Goal: Task Accomplishment & Management: Complete application form

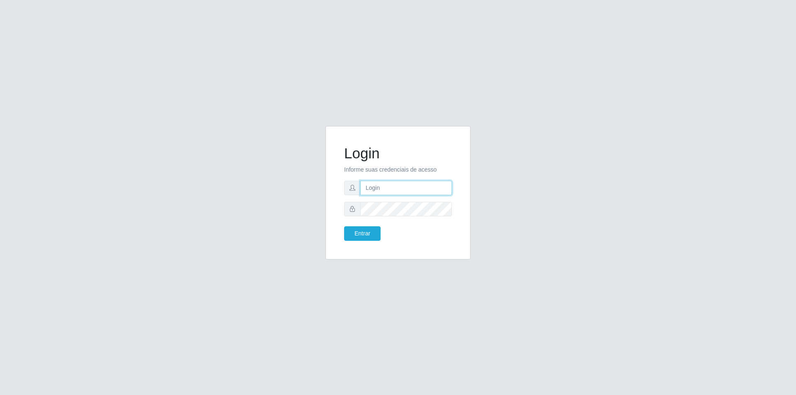
click at [393, 190] on input "text" at bounding box center [406, 188] width 92 height 15
type input "[EMAIL_ADDRESS][DOMAIN_NAME]"
click at [344, 226] on button "Entrar" at bounding box center [362, 233] width 36 height 15
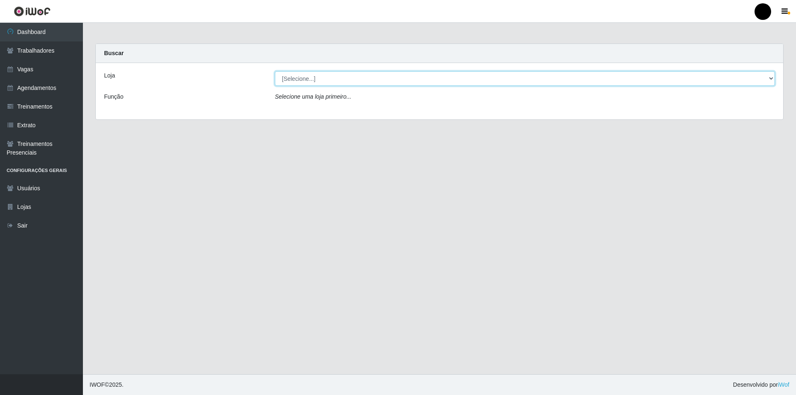
click at [554, 81] on select "[Selecione...] SuperFácil Atacado - Emaús" at bounding box center [525, 78] width 500 height 15
select select "407"
click at [275, 71] on select "[Selecione...] SuperFácil Atacado - Emaús" at bounding box center [525, 78] width 500 height 15
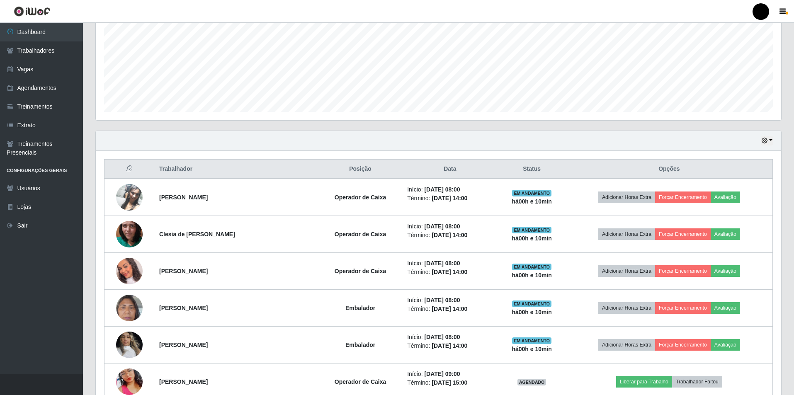
scroll to position [165, 0]
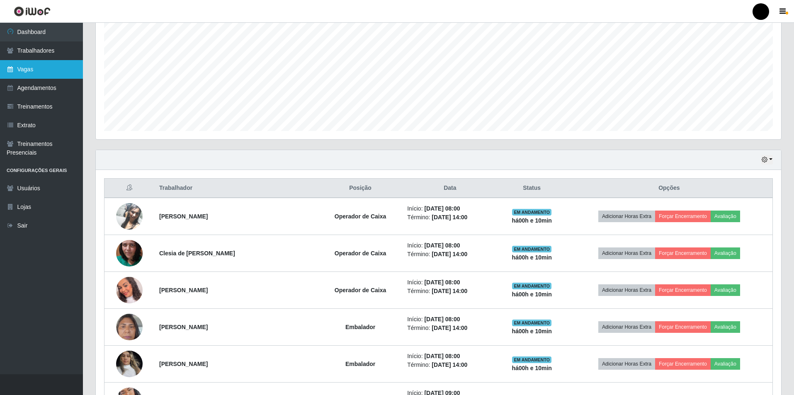
click at [29, 73] on link "Vagas" at bounding box center [41, 69] width 83 height 19
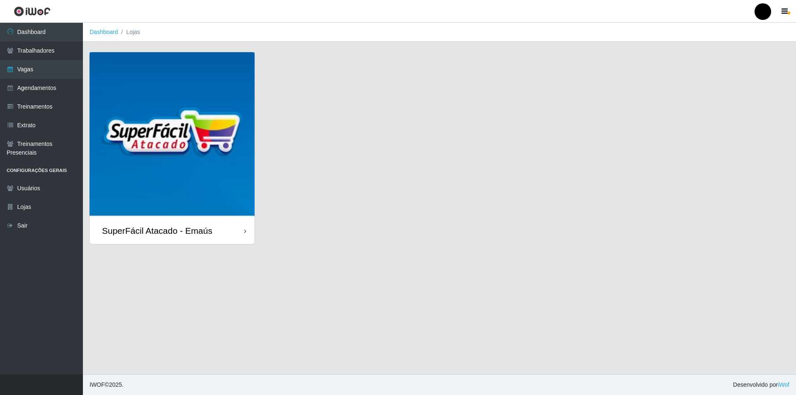
click at [179, 159] on img at bounding box center [172, 134] width 165 height 165
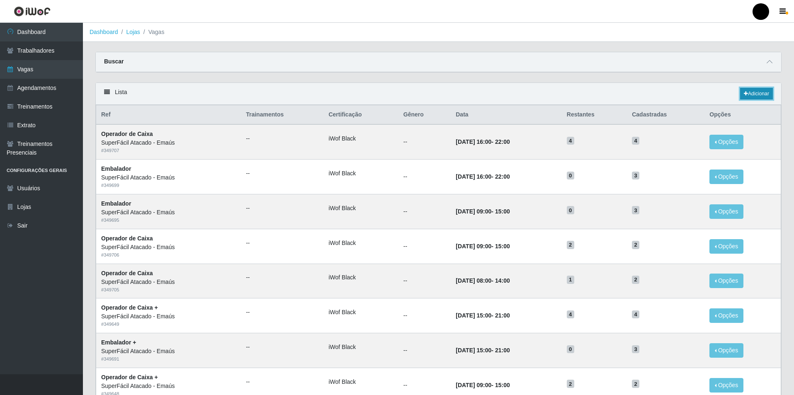
click at [762, 93] on link "Adicionar" at bounding box center [756, 94] width 33 height 12
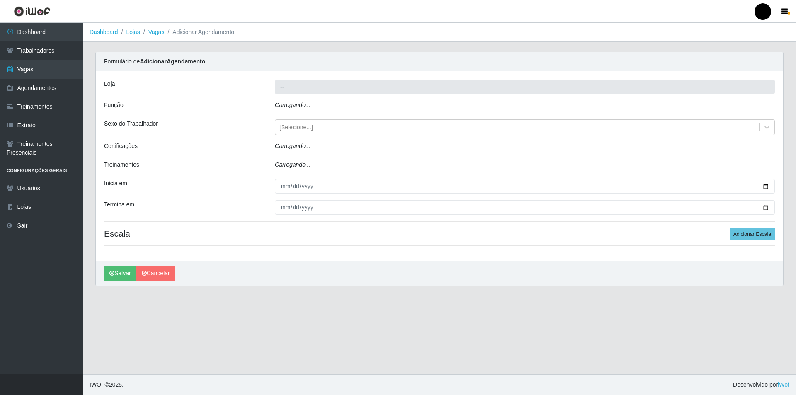
type input "SuperFácil Atacado - Emaús"
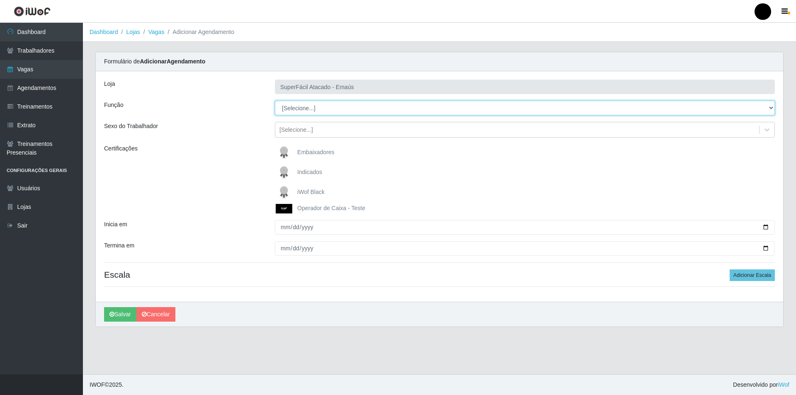
click at [333, 109] on select "[Selecione...] Auxiliar de Estacionamento Auxiliar de Estacionamento + Auxiliar…" at bounding box center [525, 108] width 500 height 15
select select "24"
click at [275, 101] on select "[Selecione...] Auxiliar de Estacionamento Auxiliar de Estacionamento + Auxiliar…" at bounding box center [525, 108] width 500 height 15
click at [284, 192] on img at bounding box center [286, 192] width 20 height 17
click at [0, 0] on input "iWof Black" at bounding box center [0, 0] width 0 height 0
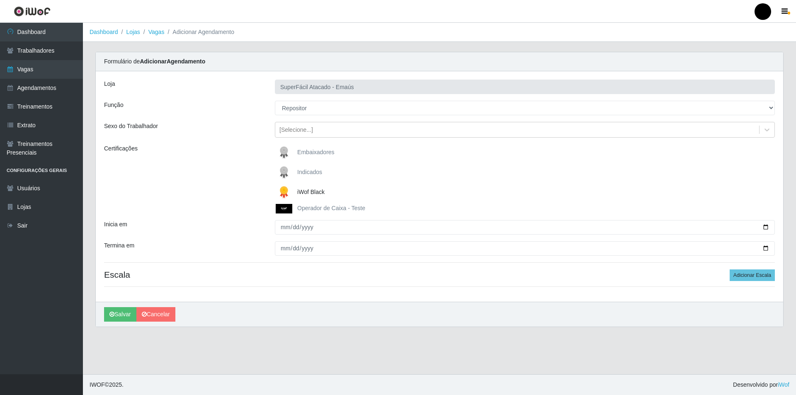
drag, startPoint x: 286, startPoint y: 189, endPoint x: 353, endPoint y: 196, distance: 67.5
click at [286, 189] on img at bounding box center [286, 192] width 20 height 17
click at [0, 0] on input "iWof Black" at bounding box center [0, 0] width 0 height 0
click at [307, 192] on span "iWof Black" at bounding box center [310, 192] width 27 height 7
click at [0, 0] on input "iWof Black" at bounding box center [0, 0] width 0 height 0
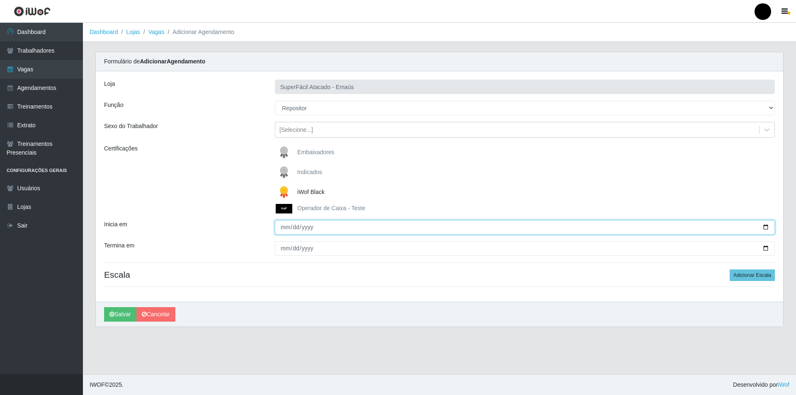
click at [767, 226] on input "Inicia em" at bounding box center [525, 227] width 500 height 15
type input "[DATE]"
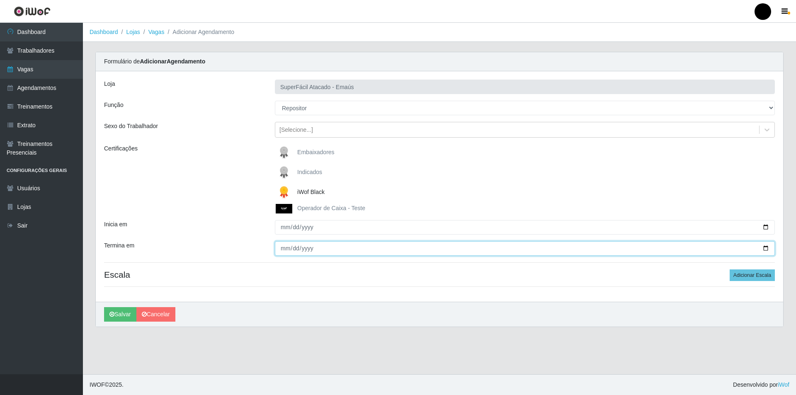
click at [767, 249] on input "Termina em" at bounding box center [525, 248] width 500 height 15
type input "[DATE]"
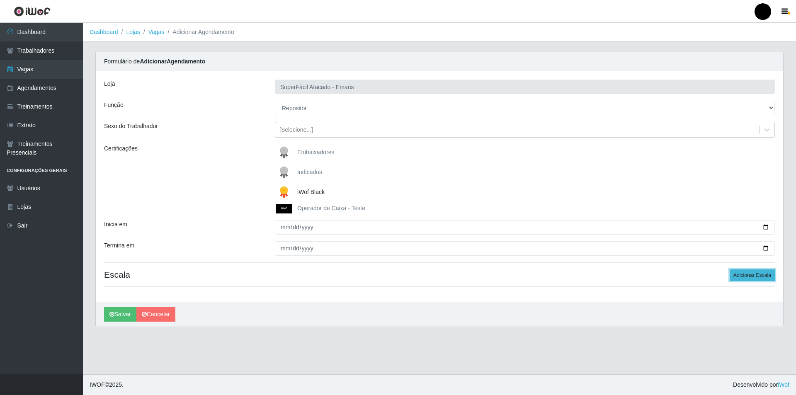
click at [747, 278] on button "Adicionar Escala" at bounding box center [752, 276] width 45 height 12
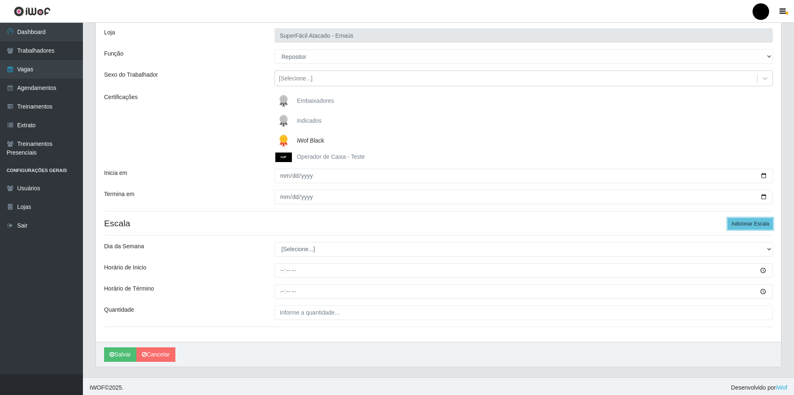
scroll to position [55, 0]
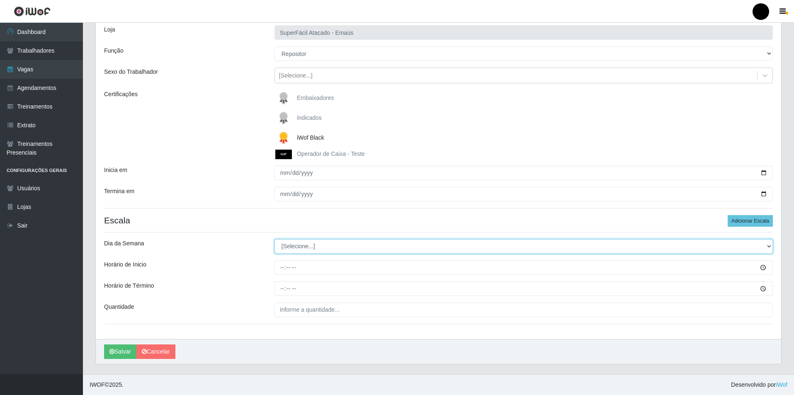
click at [296, 248] on select "[Selecione...] Segunda Terça Quarta Quinta Sexta Sábado Domingo" at bounding box center [523, 246] width 498 height 15
select select "4"
click at [274, 239] on select "[Selecione...] Segunda Terça Quarta Quinta Sexta Sábado Domingo" at bounding box center [523, 246] width 498 height 15
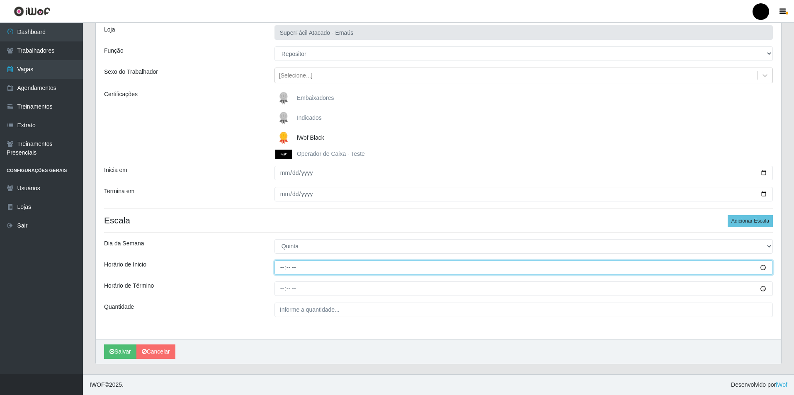
click at [279, 269] on input "Horário de Inicio" at bounding box center [523, 267] width 498 height 15
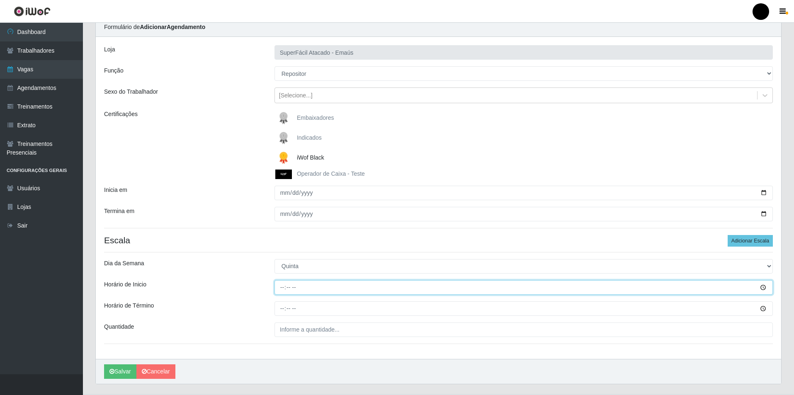
scroll to position [0, 0]
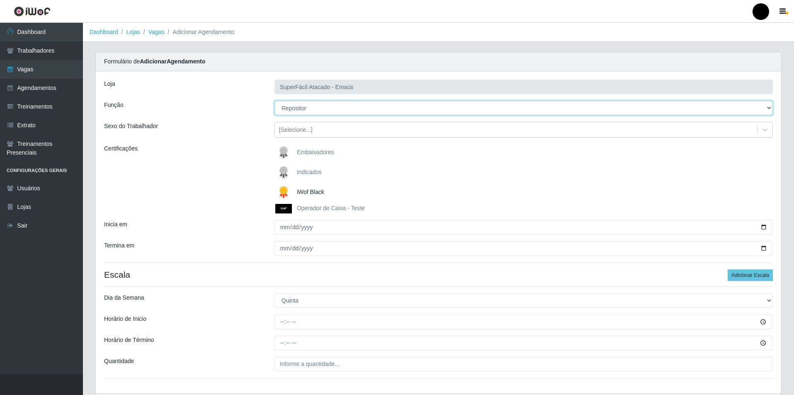
click at [308, 110] on select "[Selecione...] Auxiliar de Estacionamento Auxiliar de Estacionamento + Auxiliar…" at bounding box center [523, 108] width 498 height 15
select select "73"
click at [274, 101] on select "[Selecione...] Auxiliar de Estacionamento Auxiliar de Estacionamento + Auxiliar…" at bounding box center [523, 108] width 498 height 15
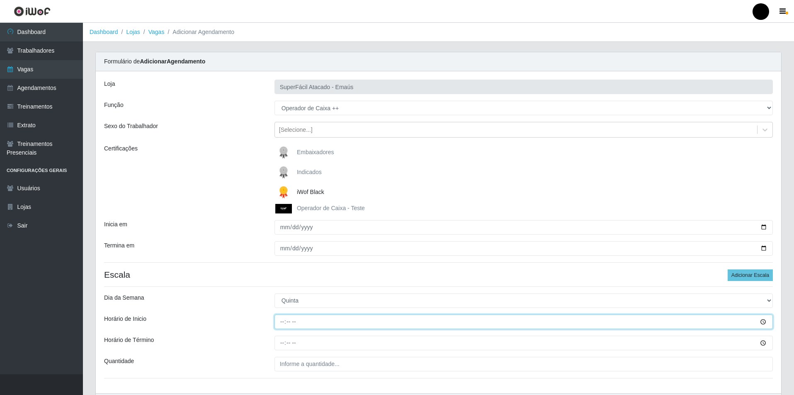
click at [282, 323] on input "Horário de Inicio" at bounding box center [523, 322] width 498 height 15
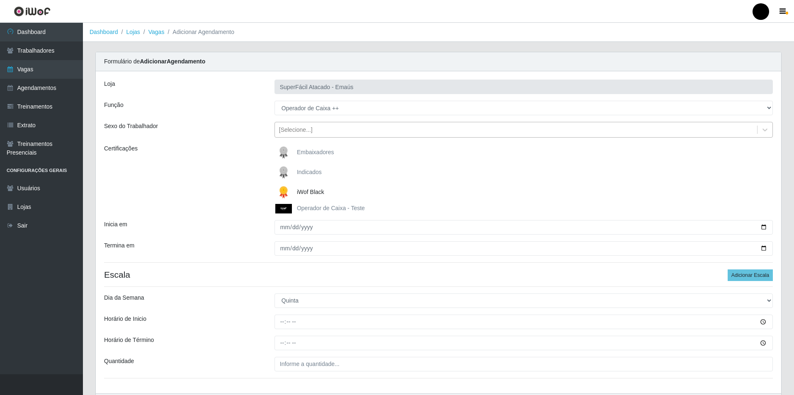
click at [327, 137] on div "[Selecione...]" at bounding box center [523, 130] width 498 height 16
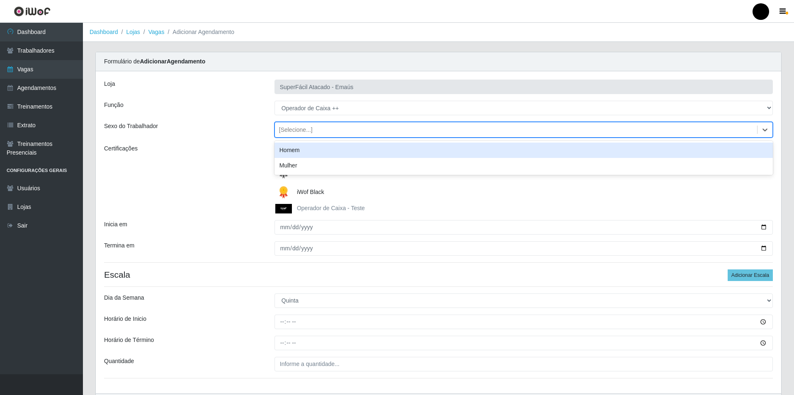
click at [312, 150] on div "Homem" at bounding box center [523, 150] width 498 height 15
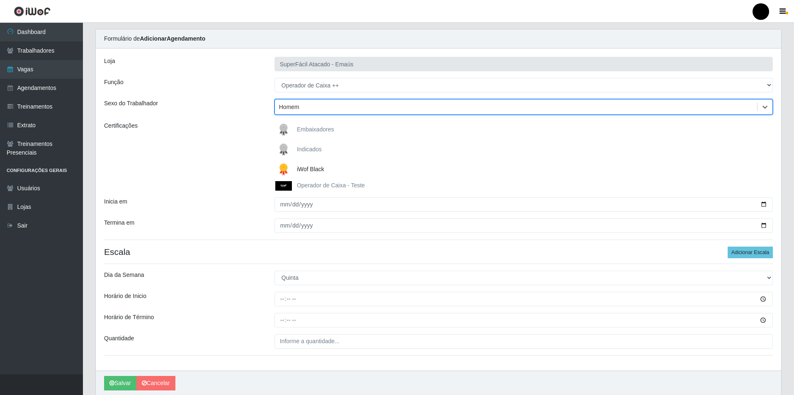
scroll to position [41, 0]
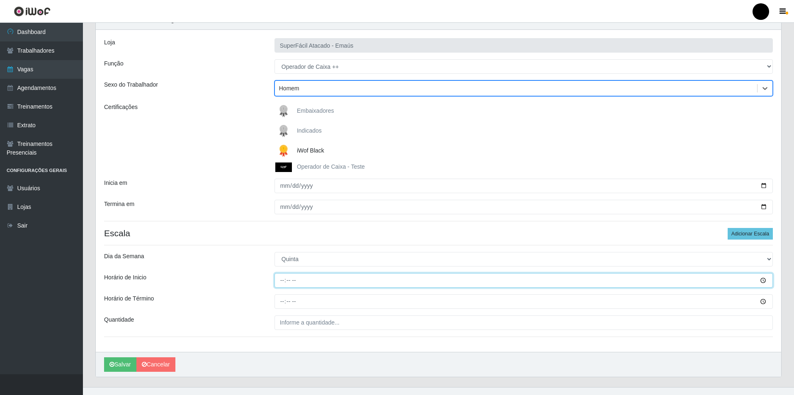
click at [280, 282] on input "Horário de Inicio" at bounding box center [523, 280] width 498 height 15
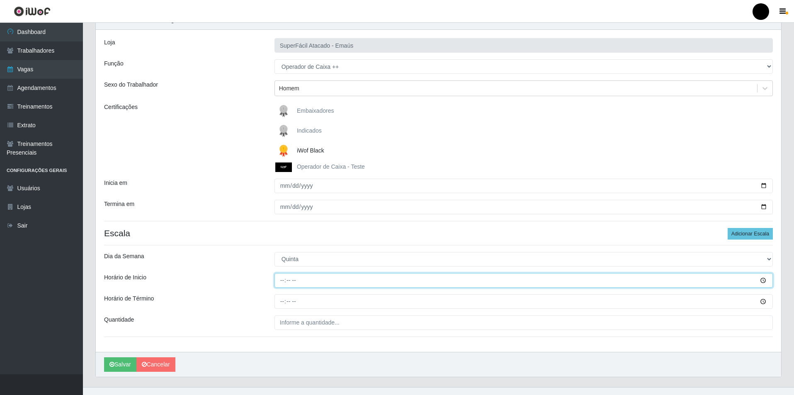
type input "11:00"
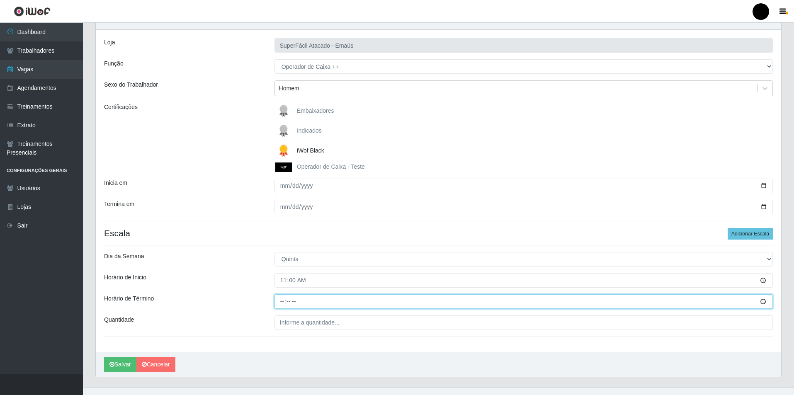
click at [284, 303] on input "Horário de Término" at bounding box center [523, 301] width 498 height 15
type input "17:00"
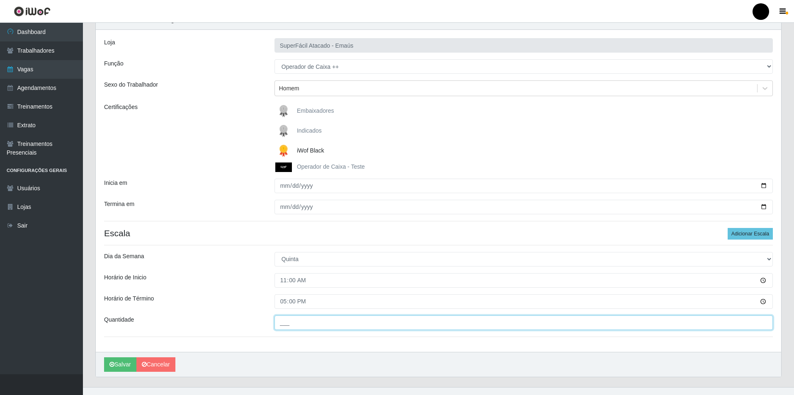
click at [286, 328] on input "___" at bounding box center [523, 323] width 498 height 15
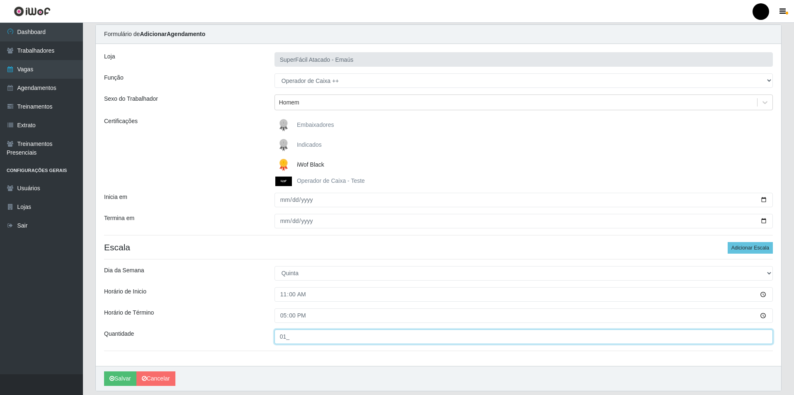
scroll to position [55, 0]
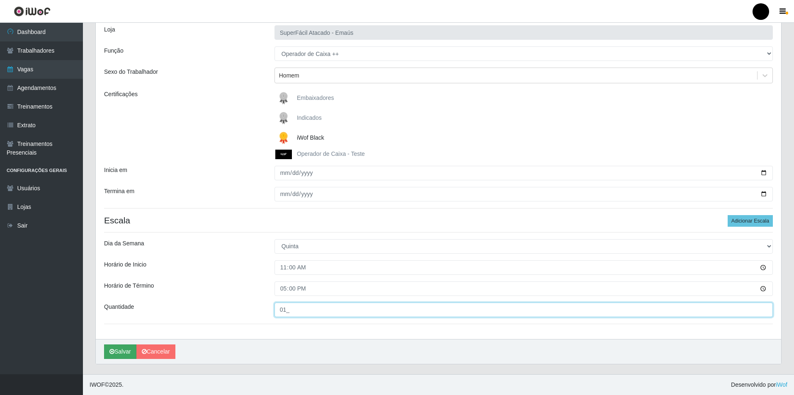
type input "01_"
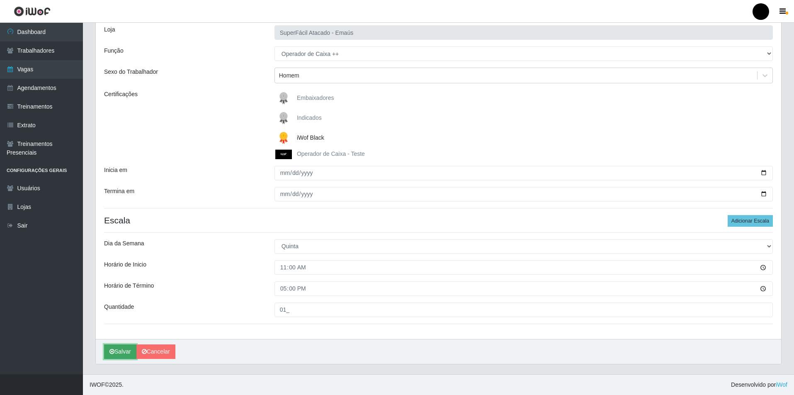
click at [127, 352] on button "Salvar" at bounding box center [120, 352] width 32 height 15
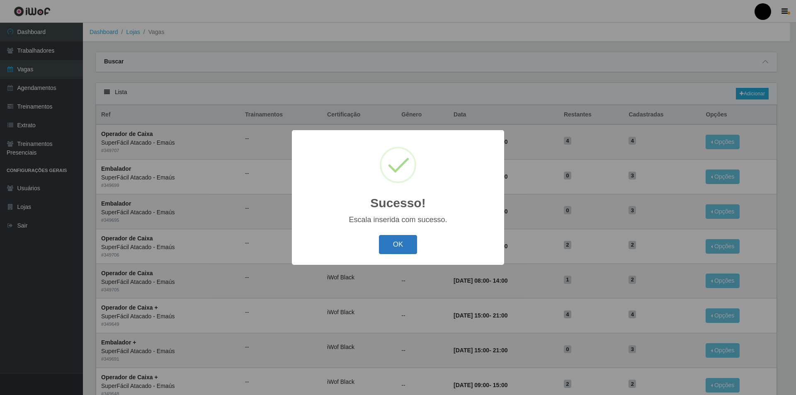
click at [403, 241] on button "OK" at bounding box center [398, 244] width 39 height 19
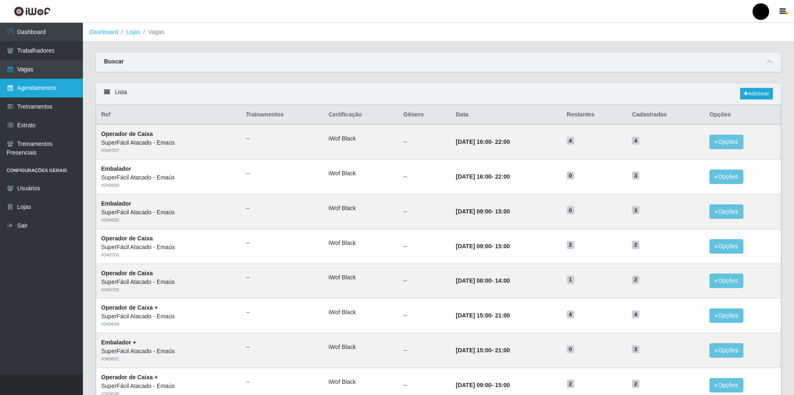
click at [47, 94] on link "Agendamentos" at bounding box center [41, 88] width 83 height 19
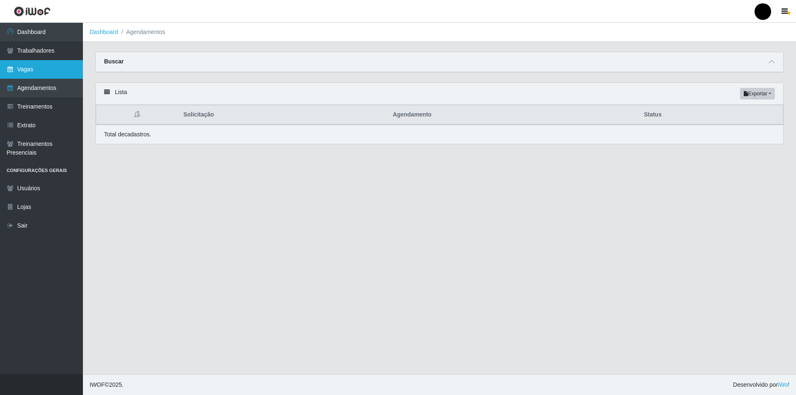
click at [28, 73] on link "Vagas" at bounding box center [41, 69] width 83 height 19
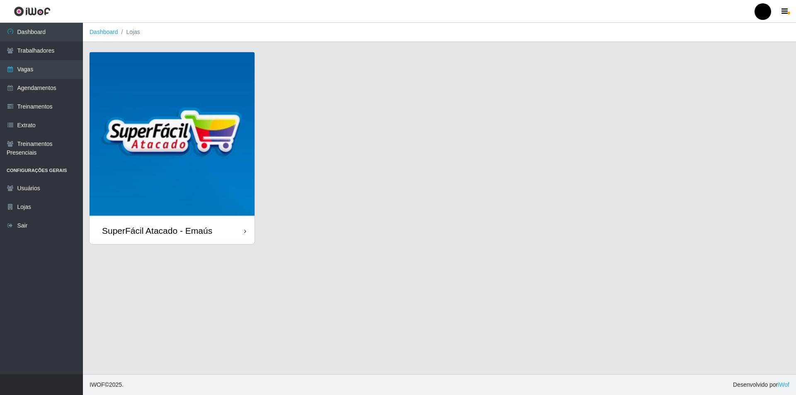
click at [186, 139] on img at bounding box center [172, 134] width 165 height 165
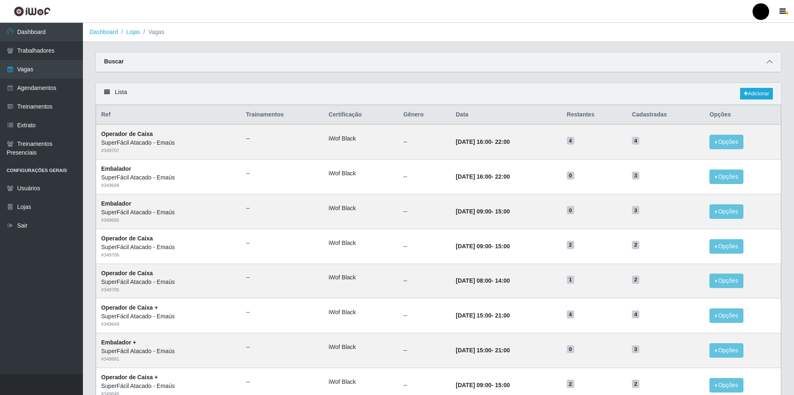
click at [770, 61] on icon at bounding box center [770, 62] width 6 height 6
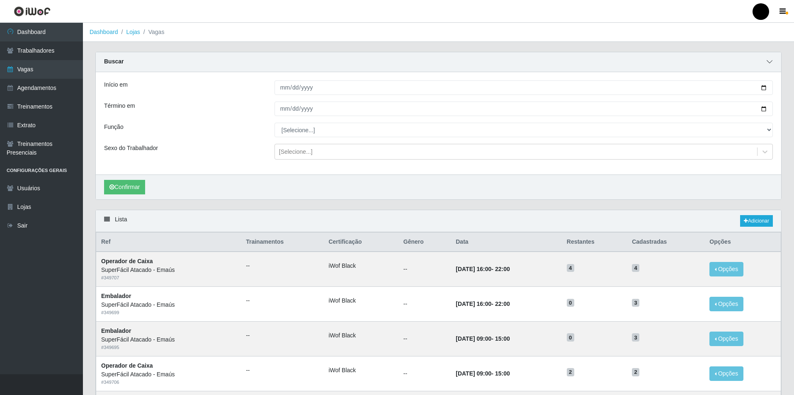
click at [770, 64] on icon at bounding box center [770, 62] width 6 height 6
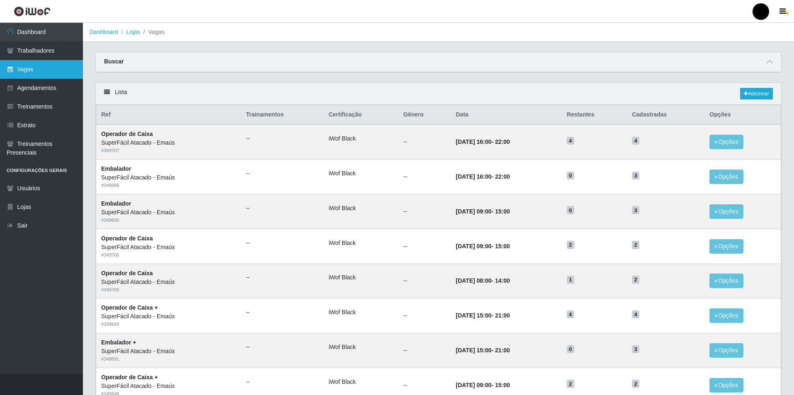
click at [31, 76] on link "Vagas" at bounding box center [41, 69] width 83 height 19
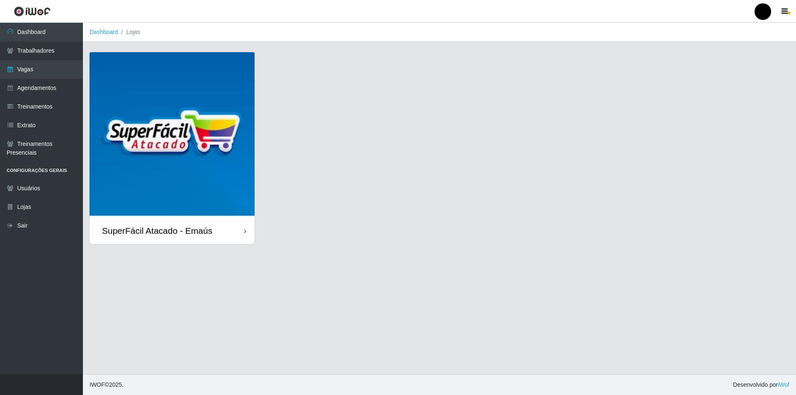
click at [174, 125] on img at bounding box center [172, 134] width 165 height 165
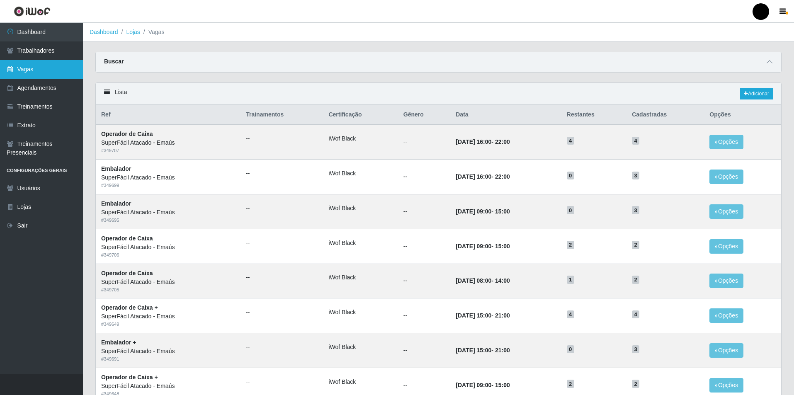
click at [34, 74] on link "Vagas" at bounding box center [41, 69] width 83 height 19
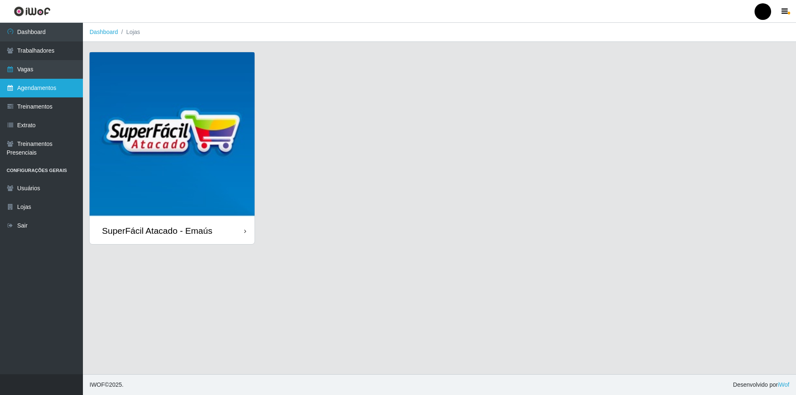
click at [56, 92] on link "Agendamentos" at bounding box center [41, 88] width 83 height 19
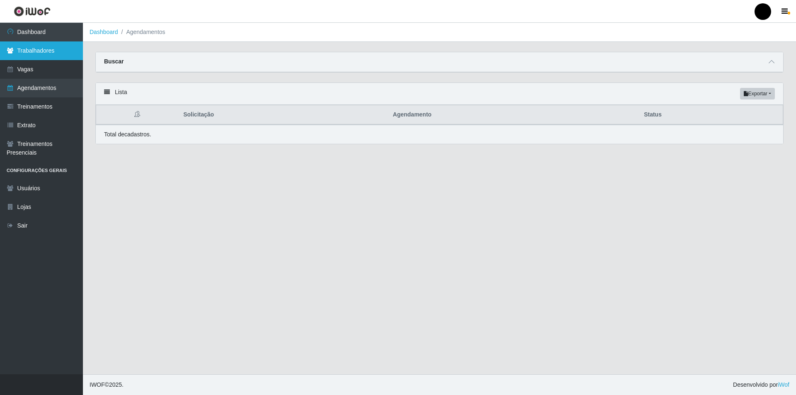
click at [42, 54] on link "Trabalhadores" at bounding box center [41, 50] width 83 height 19
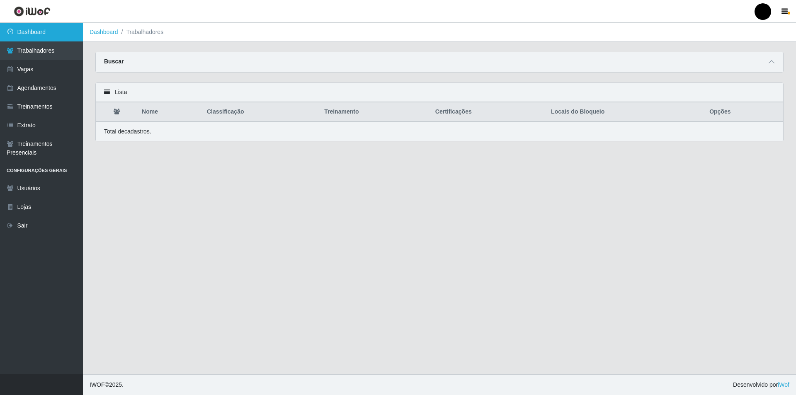
click at [39, 34] on link "Dashboard" at bounding box center [41, 32] width 83 height 19
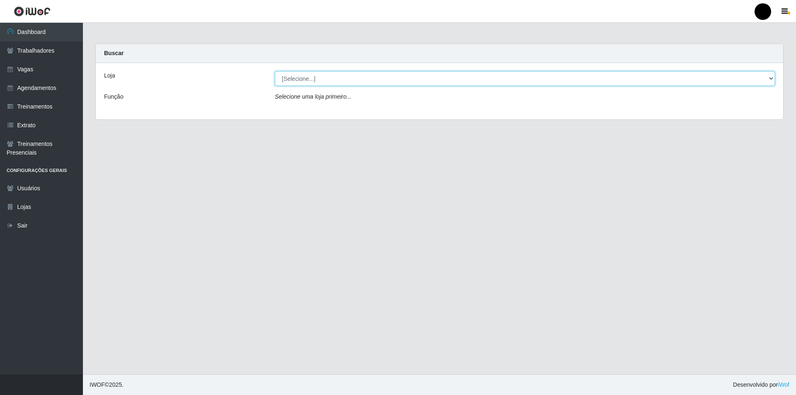
click at [505, 82] on select "[Selecione...] SuperFácil Atacado - Emaús" at bounding box center [525, 78] width 500 height 15
select select "407"
click at [275, 71] on select "[Selecione...] SuperFácil Atacado - Emaús" at bounding box center [525, 78] width 500 height 15
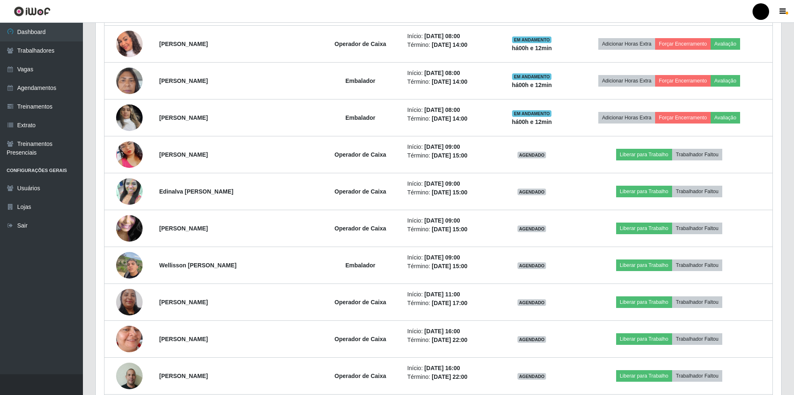
scroll to position [248, 0]
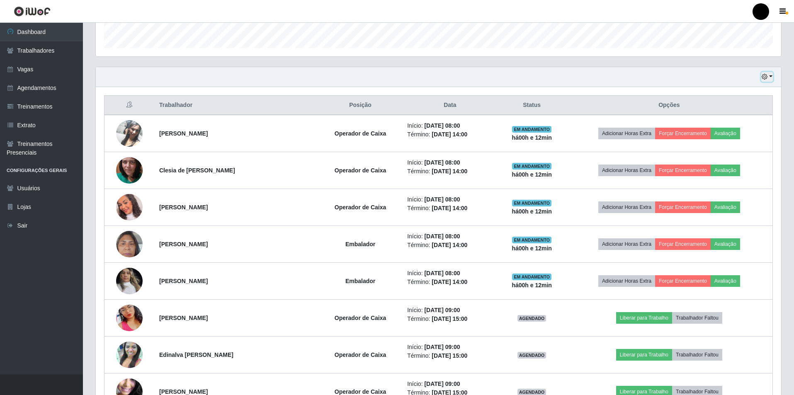
click at [770, 73] on button "button" at bounding box center [767, 77] width 12 height 10
click at [725, 126] on button "3 dias" at bounding box center [740, 126] width 66 height 17
click at [765, 78] on icon "button" at bounding box center [765, 77] width 6 height 6
click at [731, 112] on button "1 dia" at bounding box center [740, 108] width 66 height 17
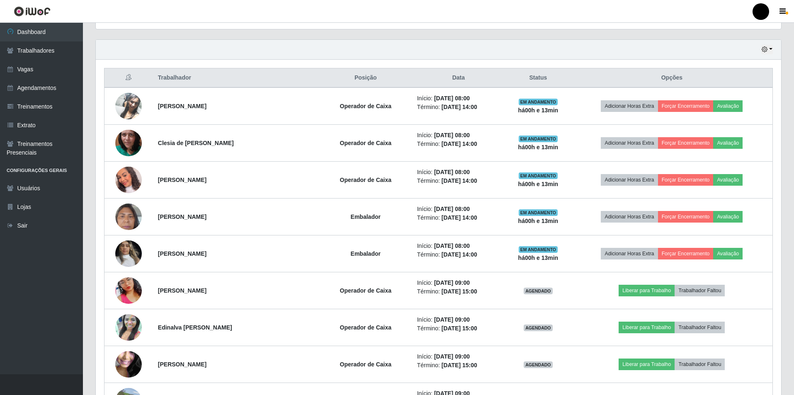
scroll to position [116, 0]
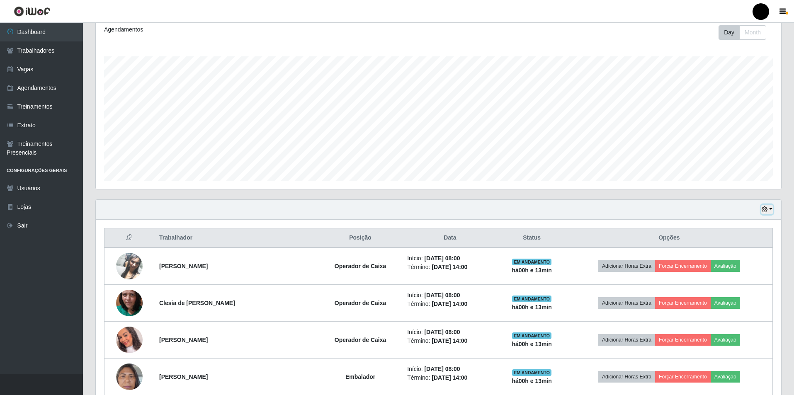
click at [765, 209] on icon "button" at bounding box center [765, 209] width 6 height 6
click at [726, 260] on button "3 dias" at bounding box center [740, 258] width 66 height 17
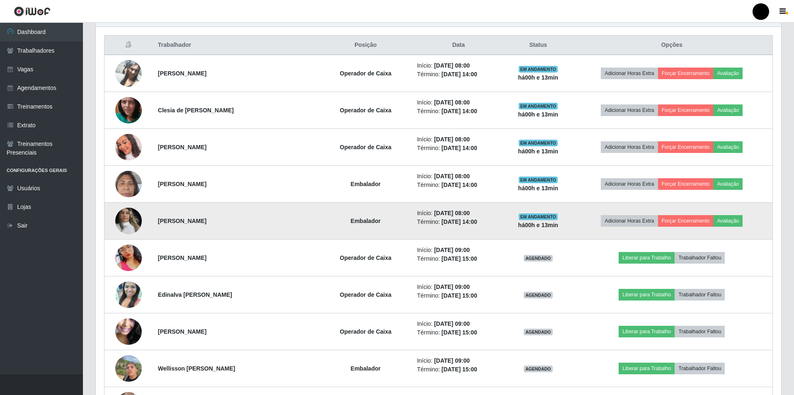
scroll to position [323, 0]
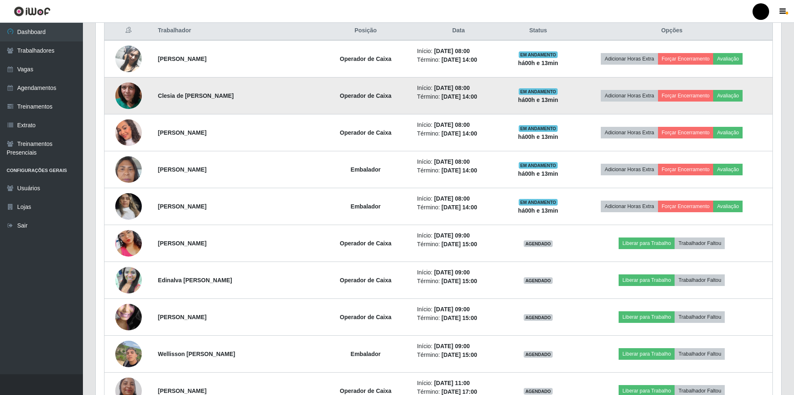
click at [131, 93] on img at bounding box center [128, 95] width 27 height 59
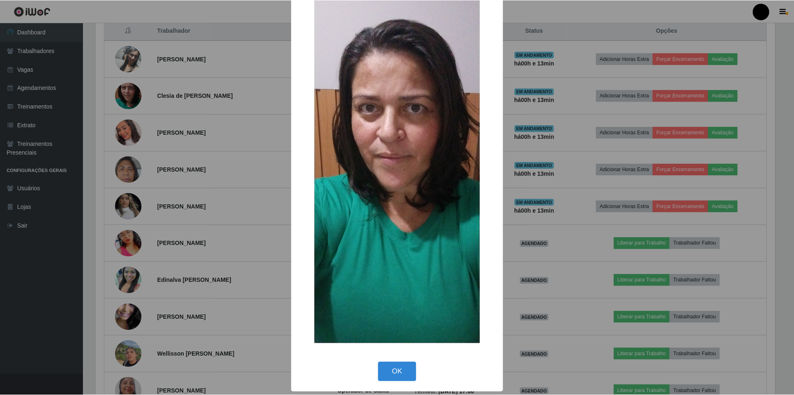
scroll to position [46, 0]
click at [400, 371] on button "OK" at bounding box center [398, 371] width 39 height 19
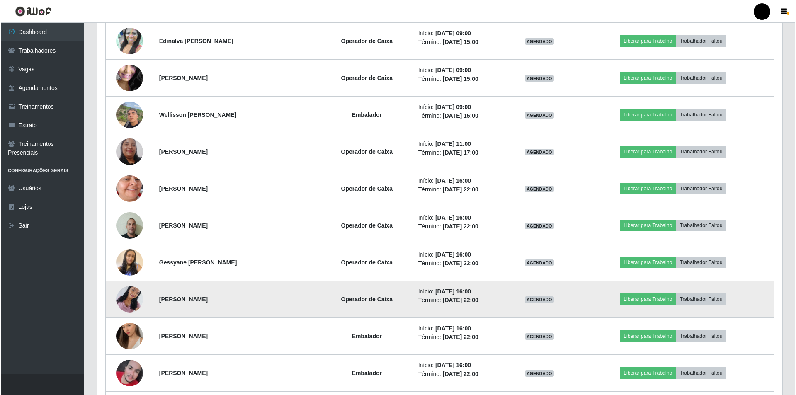
scroll to position [572, 0]
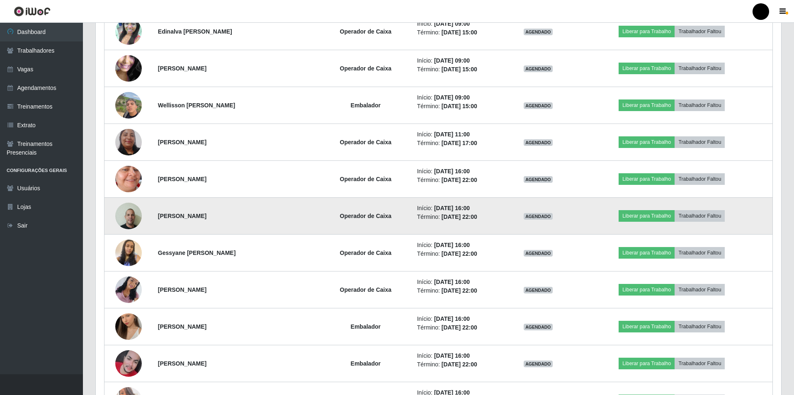
click at [129, 219] on img at bounding box center [128, 215] width 27 height 35
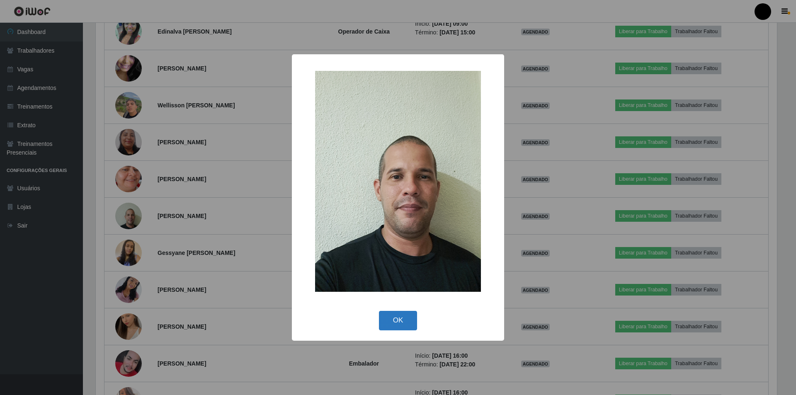
click at [404, 320] on button "OK" at bounding box center [398, 320] width 39 height 19
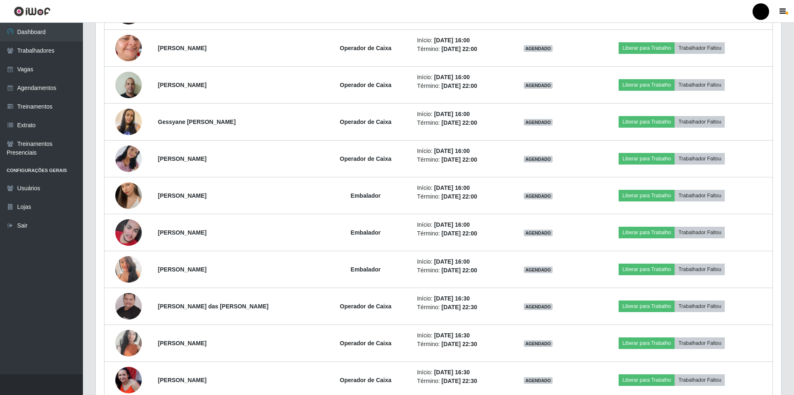
scroll to position [655, 0]
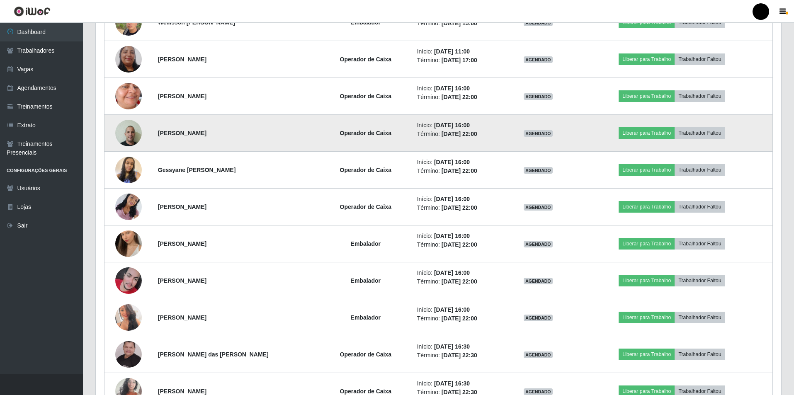
click at [125, 131] on img at bounding box center [128, 132] width 27 height 35
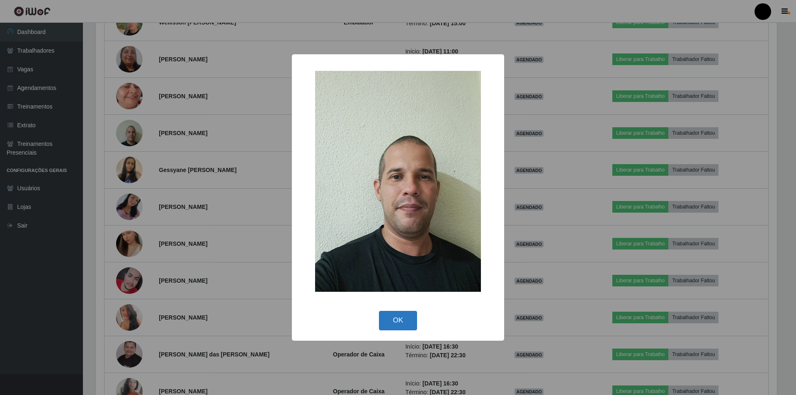
click at [400, 321] on button "OK" at bounding box center [398, 320] width 39 height 19
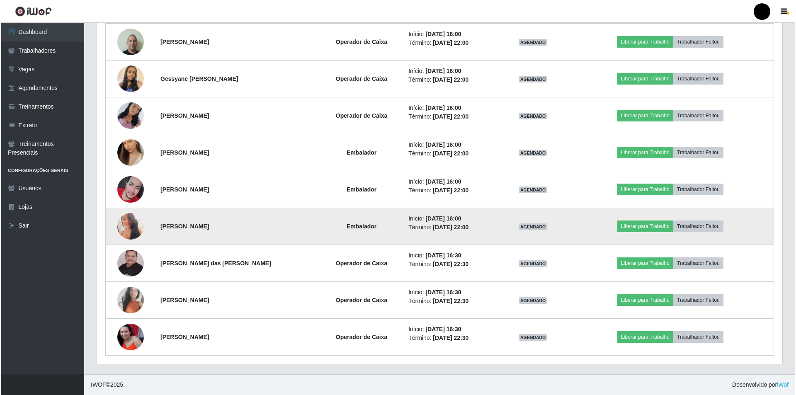
scroll to position [704, 0]
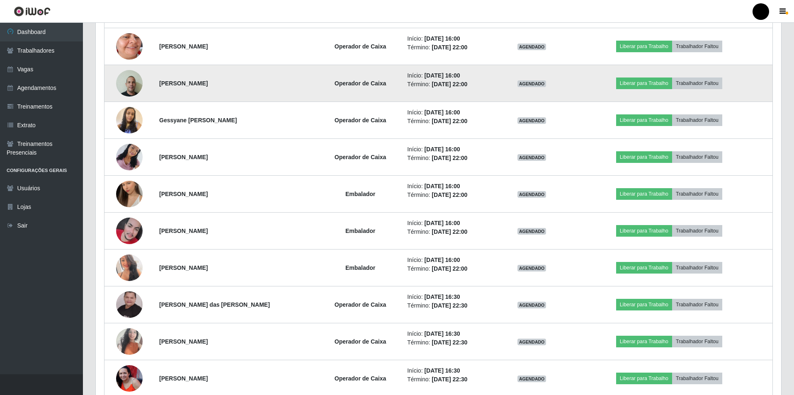
click at [137, 82] on img at bounding box center [129, 83] width 27 height 35
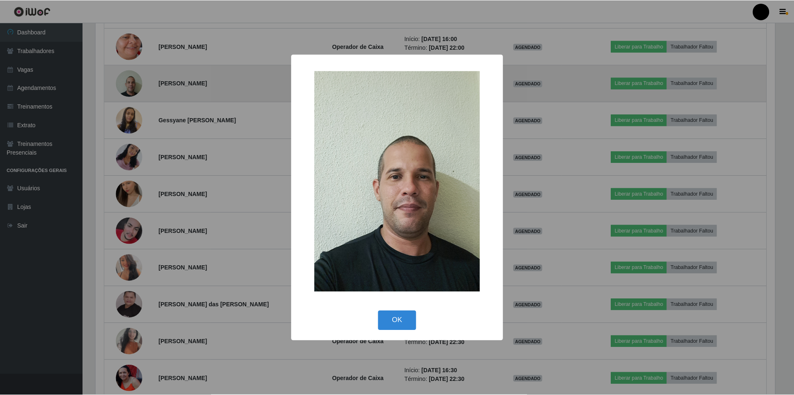
scroll to position [0, 0]
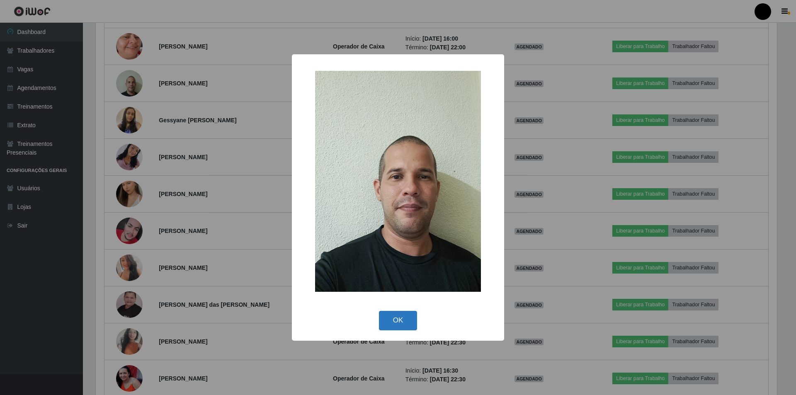
click at [394, 326] on button "OK" at bounding box center [398, 320] width 39 height 19
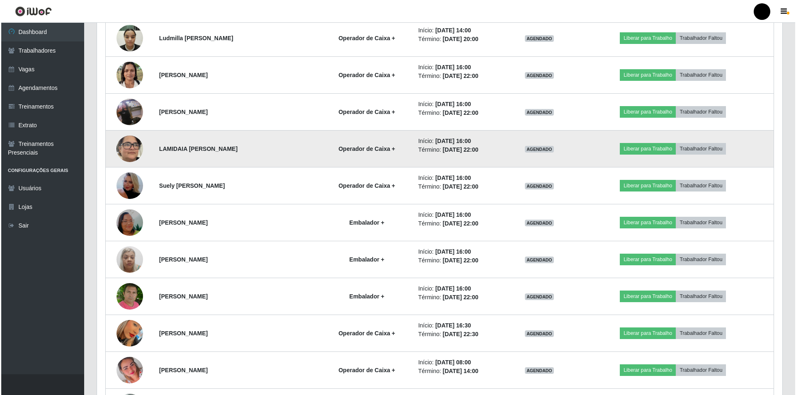
scroll to position [2280, 0]
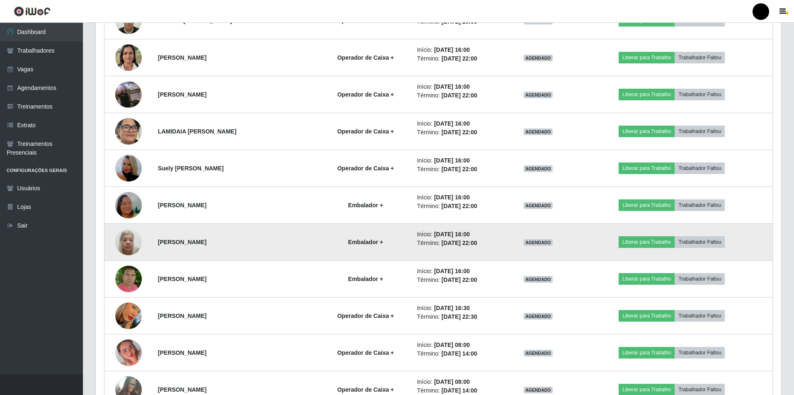
click at [123, 247] on img at bounding box center [128, 241] width 27 height 35
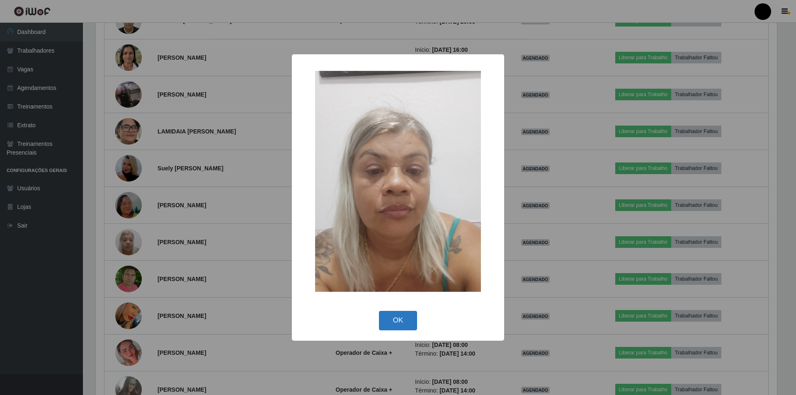
click at [403, 318] on button "OK" at bounding box center [398, 320] width 39 height 19
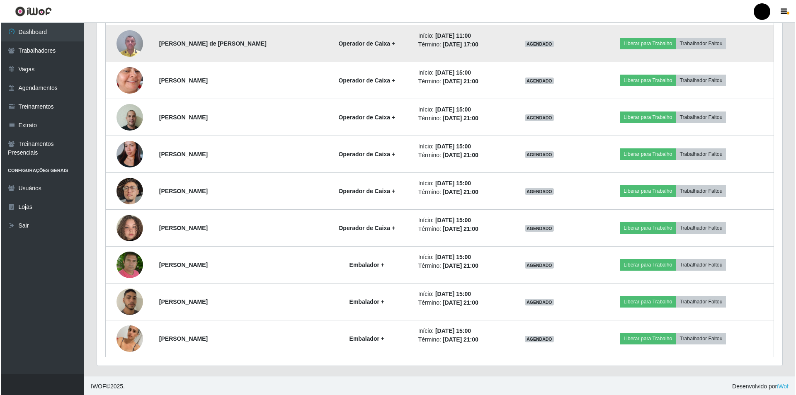
scroll to position [3034, 0]
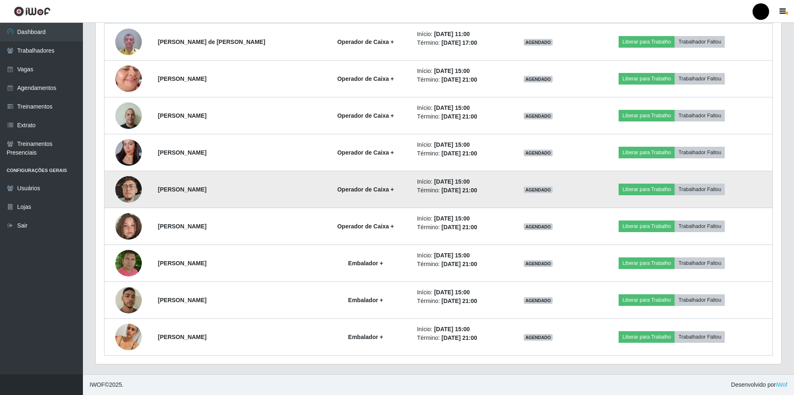
click at [131, 188] on img at bounding box center [128, 189] width 27 height 47
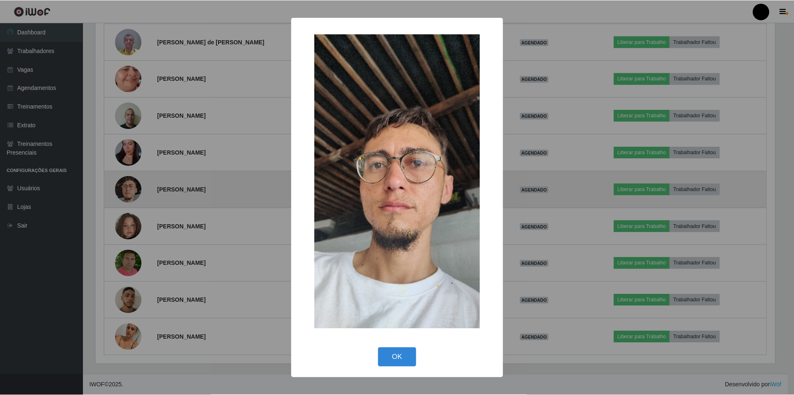
scroll to position [172, 681]
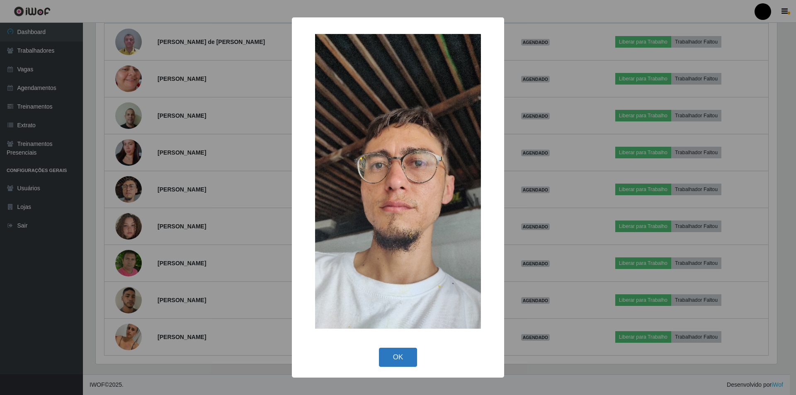
click at [403, 358] on button "OK" at bounding box center [398, 357] width 39 height 19
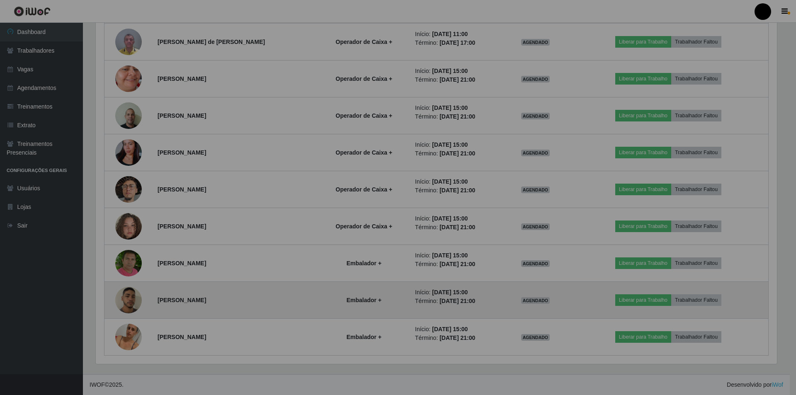
scroll to position [172, 685]
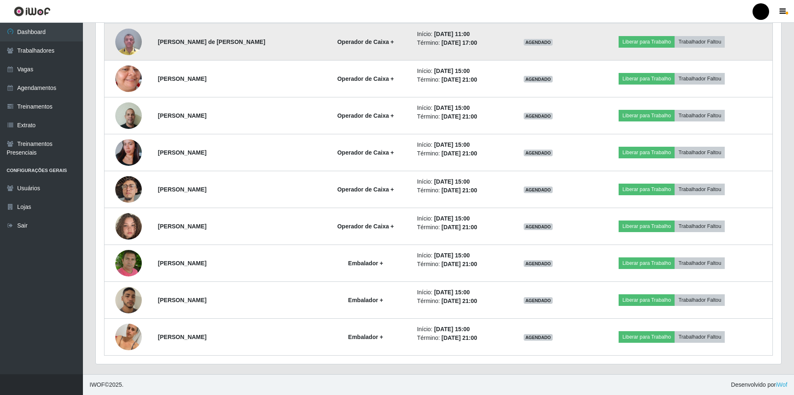
click at [122, 38] on img at bounding box center [128, 41] width 27 height 35
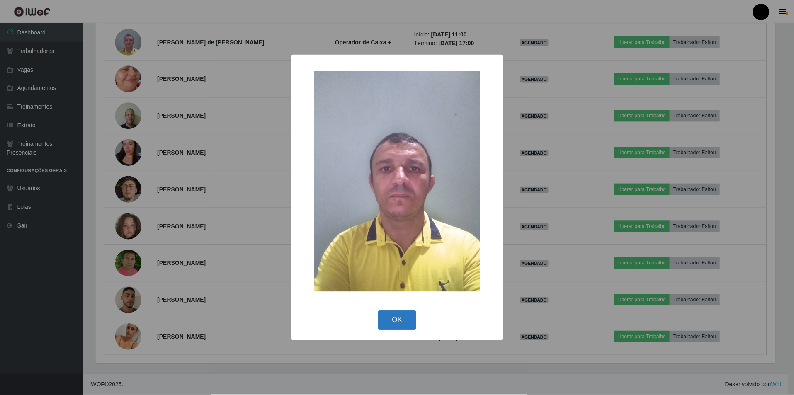
scroll to position [746, 0]
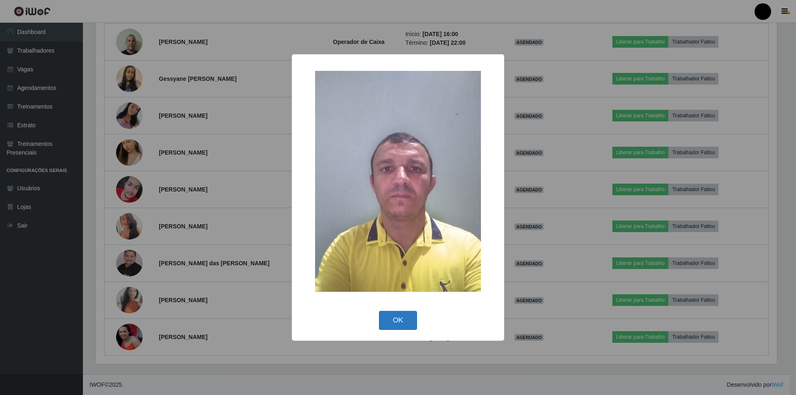
click at [396, 326] on button "OK" at bounding box center [398, 320] width 39 height 19
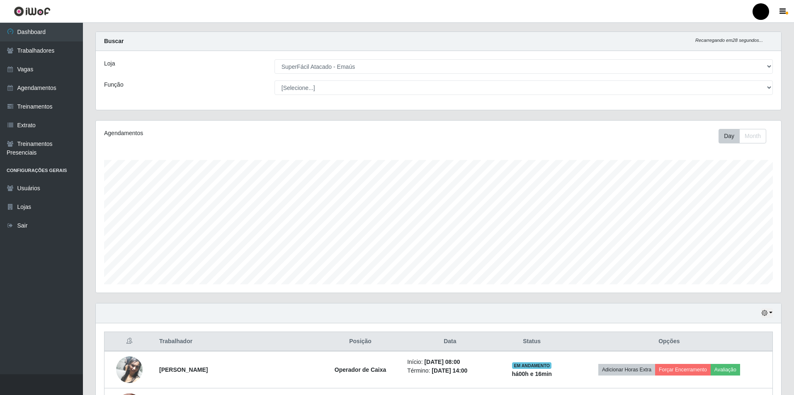
scroll to position [0, 0]
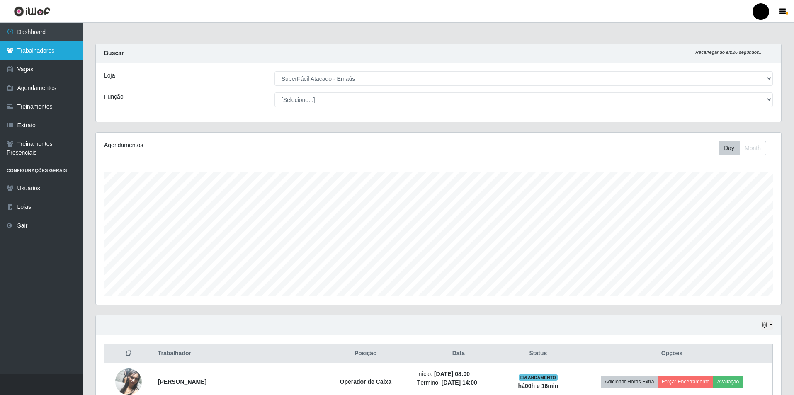
click at [25, 53] on link "Trabalhadores" at bounding box center [41, 50] width 83 height 19
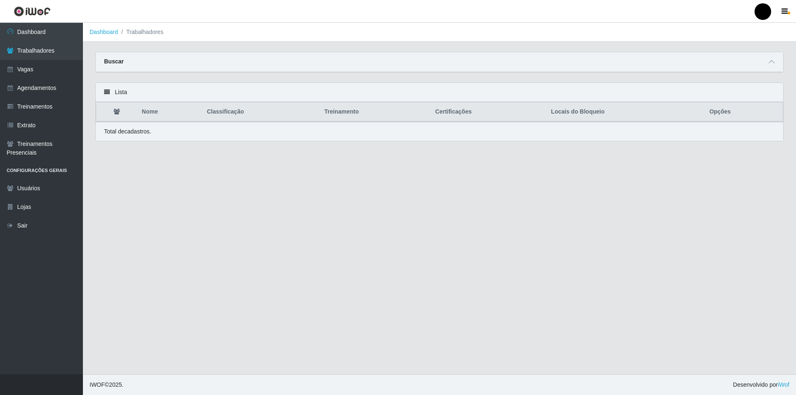
click at [777, 61] on div "Buscar" at bounding box center [439, 62] width 687 height 20
click at [770, 64] on icon at bounding box center [772, 62] width 6 height 6
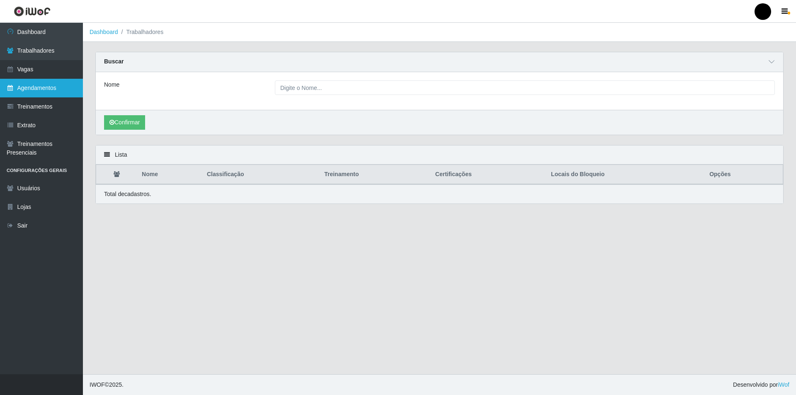
click at [30, 90] on link "Agendamentos" at bounding box center [41, 88] width 83 height 19
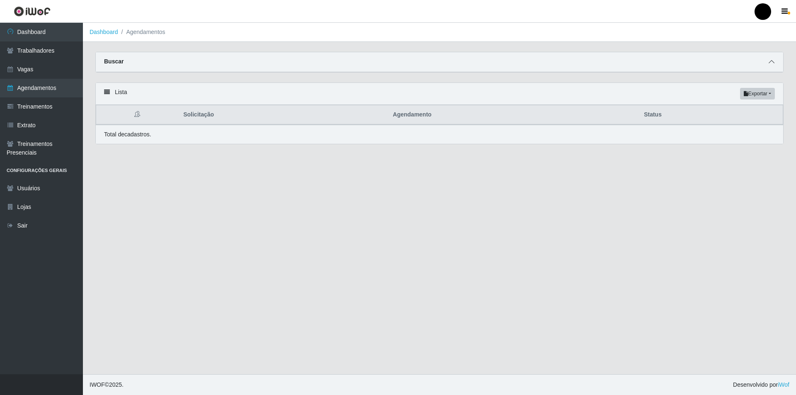
click at [772, 61] on icon at bounding box center [772, 62] width 6 height 6
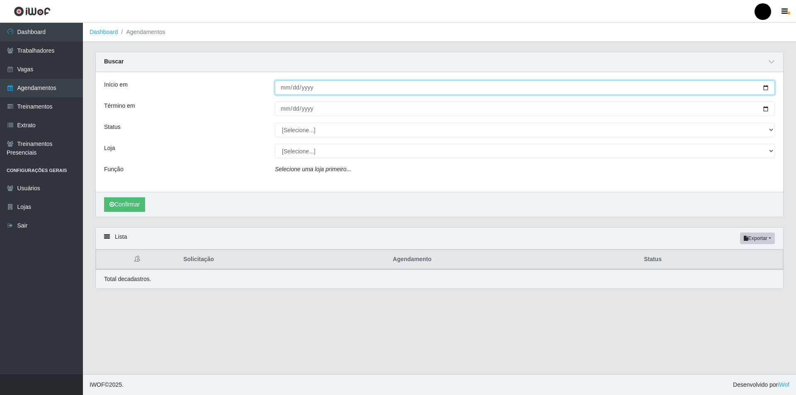
click at [767, 86] on input "Início em" at bounding box center [525, 87] width 500 height 15
type input "[DATE]"
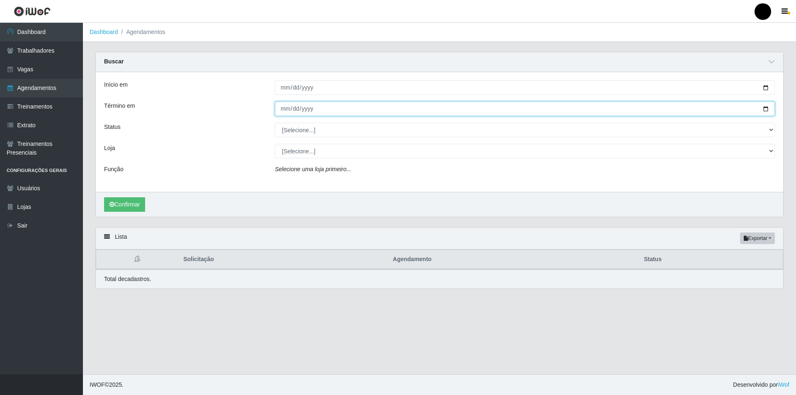
click at [769, 109] on input "Término em" at bounding box center [525, 109] width 500 height 15
type input "[DATE]"
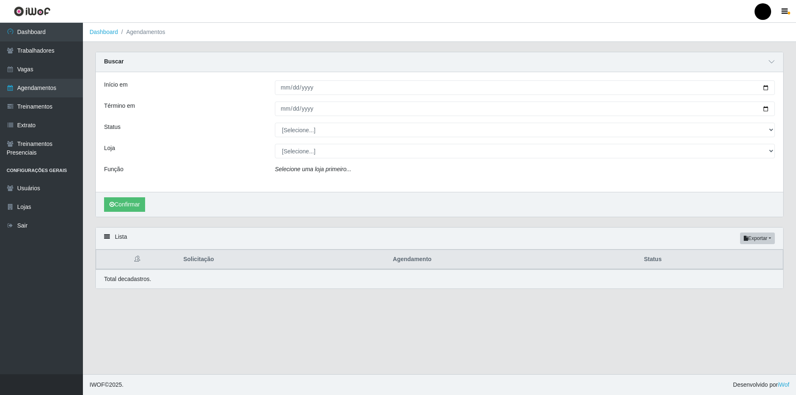
click at [298, 138] on div "Início em [DATE] Término em [DATE] Status [Selecione...] AGENDADO AGUARDANDO LI…" at bounding box center [439, 132] width 687 height 120
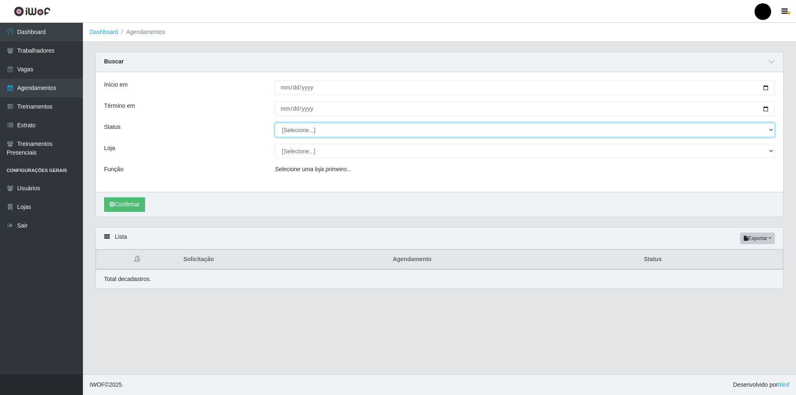
click at [301, 131] on select "[Selecione...] AGENDADO AGUARDANDO LIBERAR EM ANDAMENTO EM REVISÃO FINALIZADO C…" at bounding box center [525, 130] width 500 height 15
select select "AGENDADO"
click at [275, 123] on select "[Selecione...] AGENDADO AGUARDANDO LIBERAR EM ANDAMENTO EM REVISÃO FINALIZADO C…" at bounding box center [525, 130] width 500 height 15
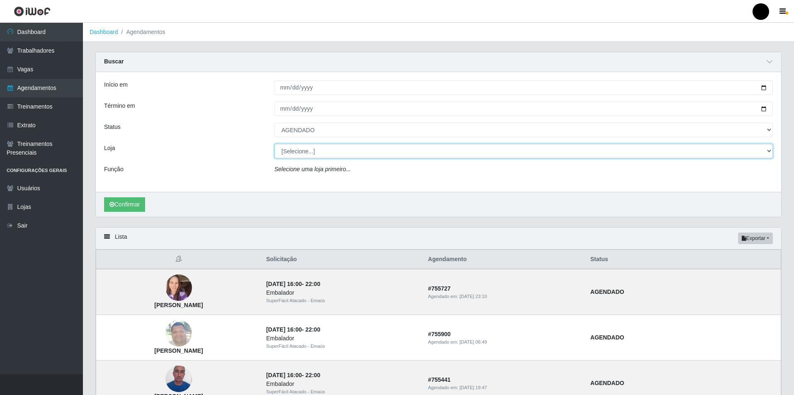
click at [301, 153] on select "[Selecione...] SuperFácil Atacado - Emaús" at bounding box center [523, 151] width 498 height 15
select select "407"
click at [274, 144] on select "[Selecione...] SuperFácil Atacado - Emaús" at bounding box center [523, 151] width 498 height 15
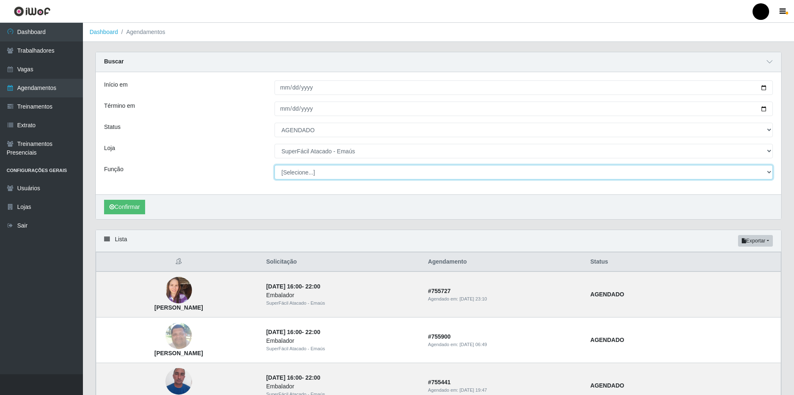
click at [301, 172] on select "[Selecione...] Auxiliar de Estacionamento Auxiliar de Estacionamento + Auxiliar…" at bounding box center [523, 172] width 498 height 15
select select "86"
click at [274, 165] on select "[Selecione...] Auxiliar de Estacionamento Auxiliar de Estacionamento + Auxiliar…" at bounding box center [523, 172] width 498 height 15
click at [128, 208] on button "Confirmar" at bounding box center [124, 207] width 41 height 15
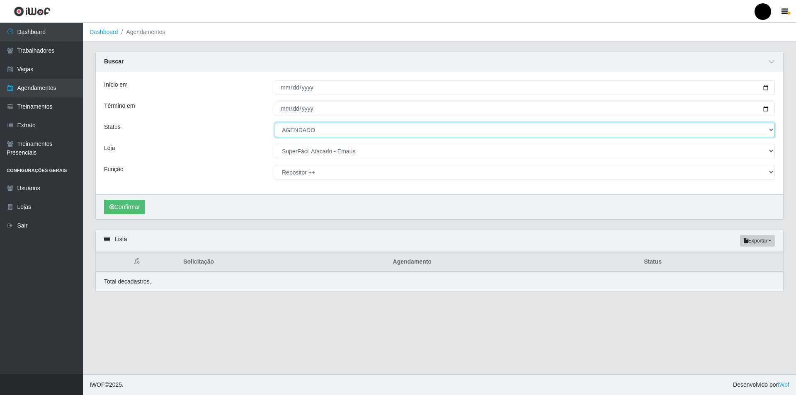
click at [289, 132] on select "[Selecione...] AGENDADO AGUARDANDO LIBERAR EM ANDAMENTO EM REVISÃO FINALIZADO C…" at bounding box center [525, 130] width 500 height 15
select select "[Selecione...]"
click at [275, 123] on select "[Selecione...] AGENDADO AGUARDANDO LIBERAR EM ANDAMENTO EM REVISÃO FINALIZADO C…" at bounding box center [525, 130] width 500 height 15
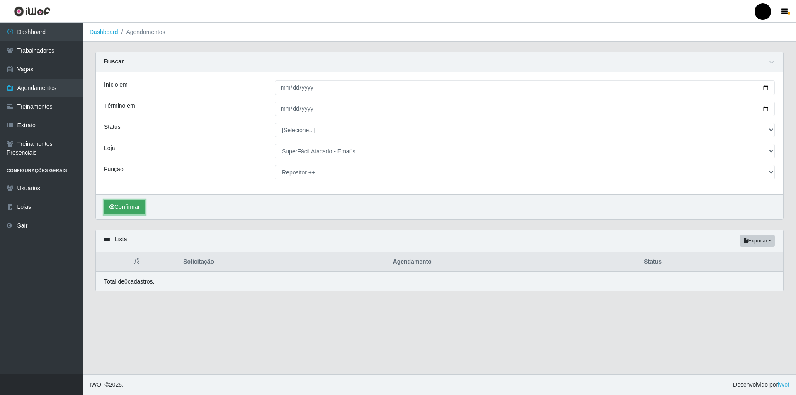
click at [128, 206] on button "Confirmar" at bounding box center [124, 207] width 41 height 15
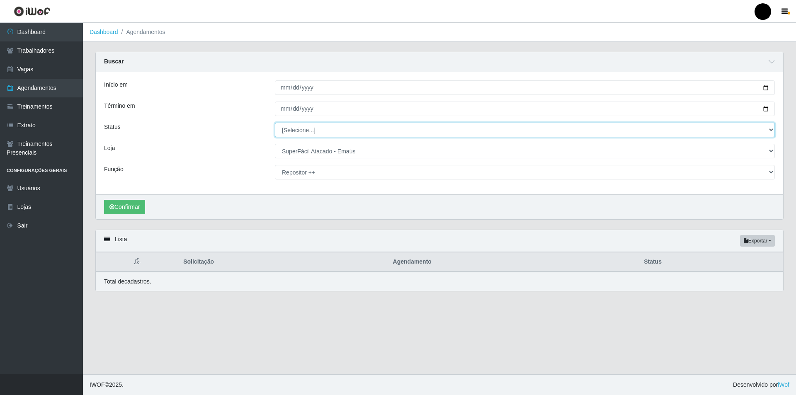
click at [298, 131] on select "[Selecione...] AGENDADO AGUARDANDO LIBERAR EM ANDAMENTO EM REVISÃO FINALIZADO C…" at bounding box center [525, 130] width 500 height 15
click at [275, 123] on select "[Selecione...] AGENDADO AGUARDANDO LIBERAR EM ANDAMENTO EM REVISÃO FINALIZADO C…" at bounding box center [525, 130] width 500 height 15
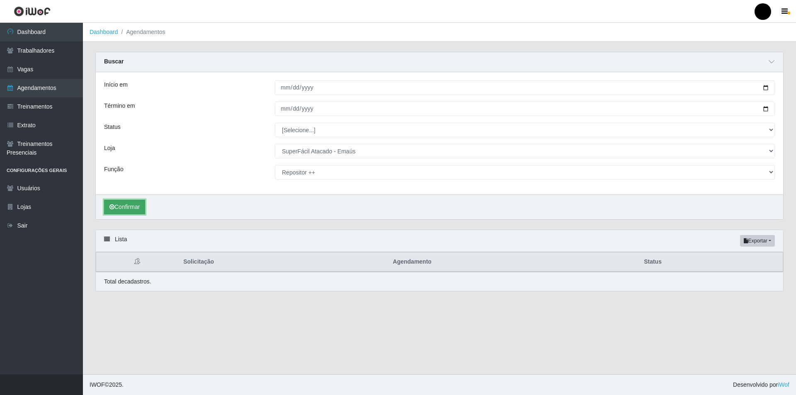
click at [126, 203] on button "Confirmar" at bounding box center [124, 207] width 41 height 15
click at [20, 77] on link "Vagas" at bounding box center [41, 69] width 83 height 19
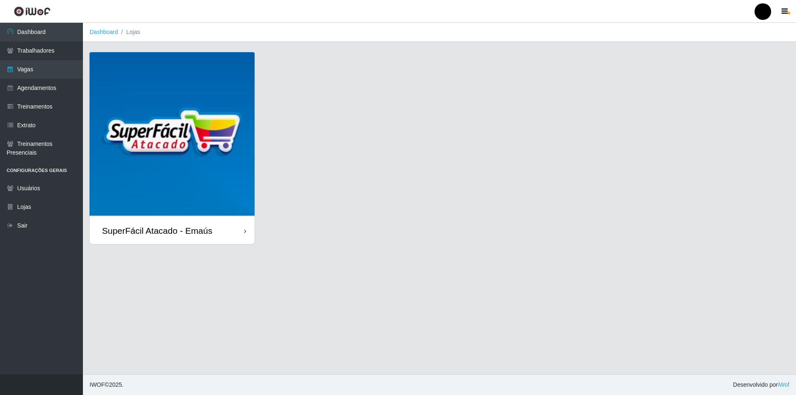
click at [161, 105] on img at bounding box center [172, 134] width 165 height 165
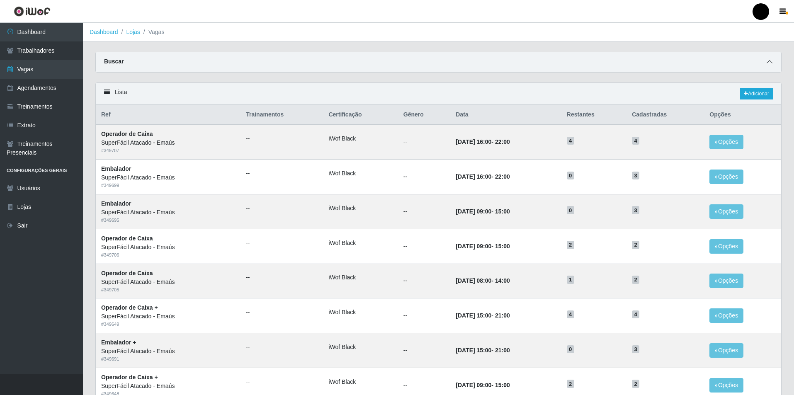
click at [770, 62] on icon at bounding box center [770, 62] width 6 height 6
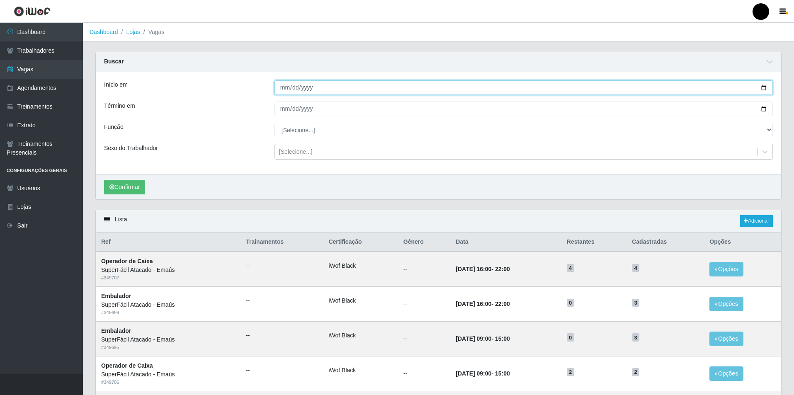
click at [765, 87] on input "Início em" at bounding box center [523, 87] width 498 height 15
type input "[DATE]"
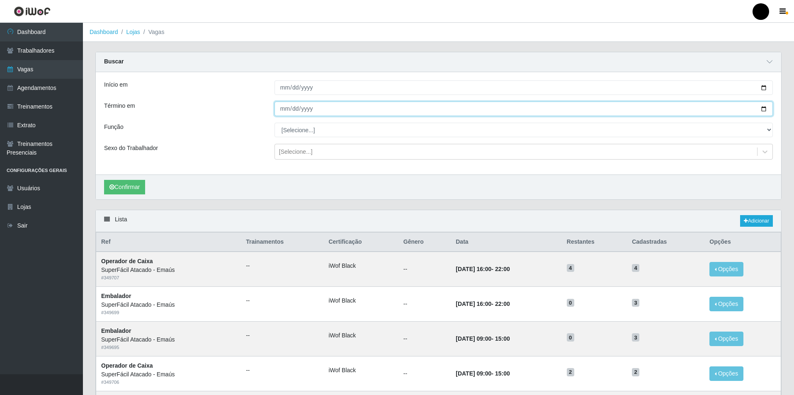
click at [765, 109] on input "Término em" at bounding box center [523, 109] width 498 height 15
type input "[DATE]"
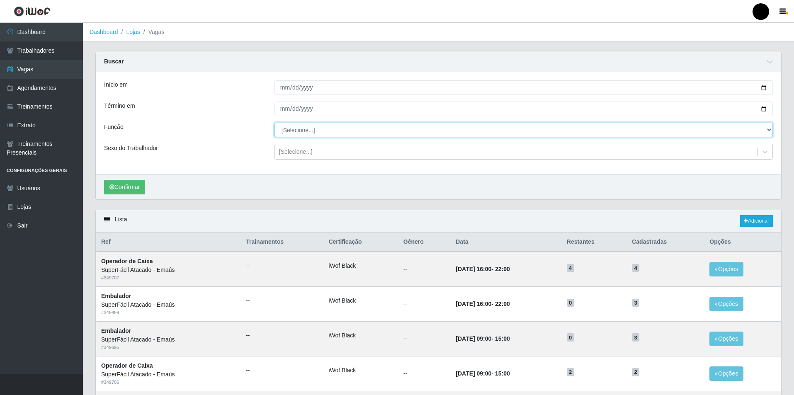
click at [293, 134] on select "[Selecione...] Auxiliar de Estacionamento Auxiliar de Estacionamento + Auxiliar…" at bounding box center [523, 130] width 498 height 15
click at [274, 123] on select "[Selecione...] Auxiliar de Estacionamento Auxiliar de Estacionamento + Auxiliar…" at bounding box center [523, 130] width 498 height 15
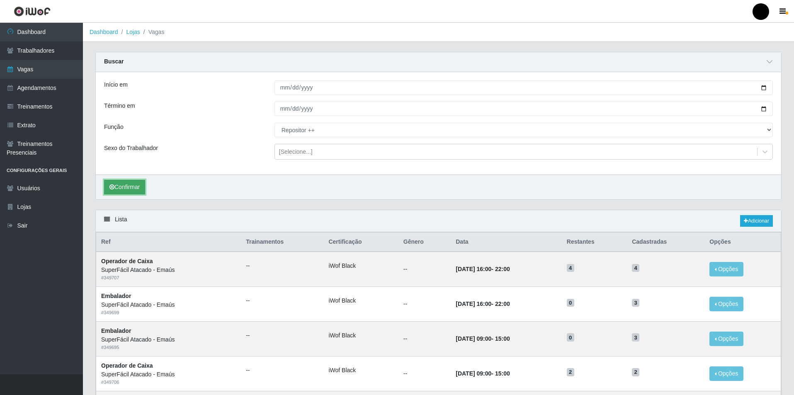
click at [129, 187] on button "Confirmar" at bounding box center [124, 187] width 41 height 15
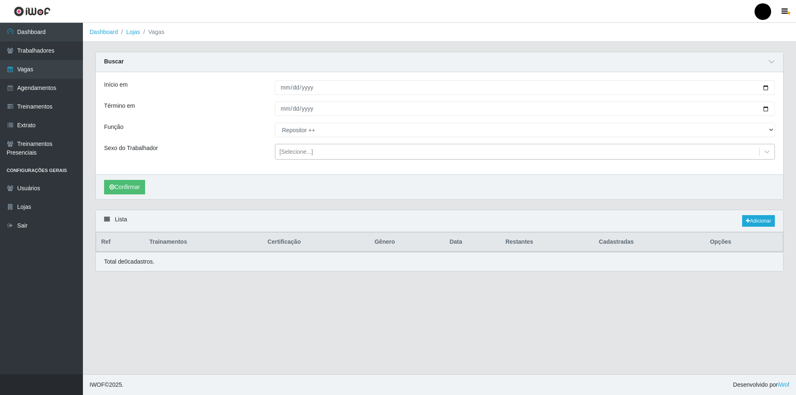
click at [285, 158] on div "[Selecione...]" at bounding box center [517, 152] width 484 height 14
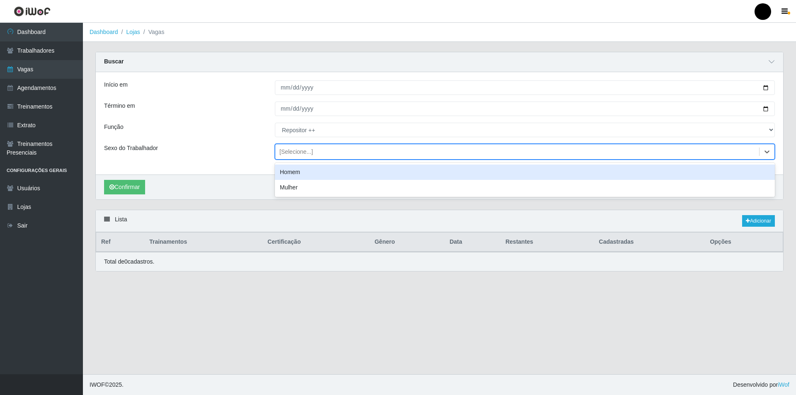
click at [289, 175] on div "Homem" at bounding box center [525, 172] width 500 height 15
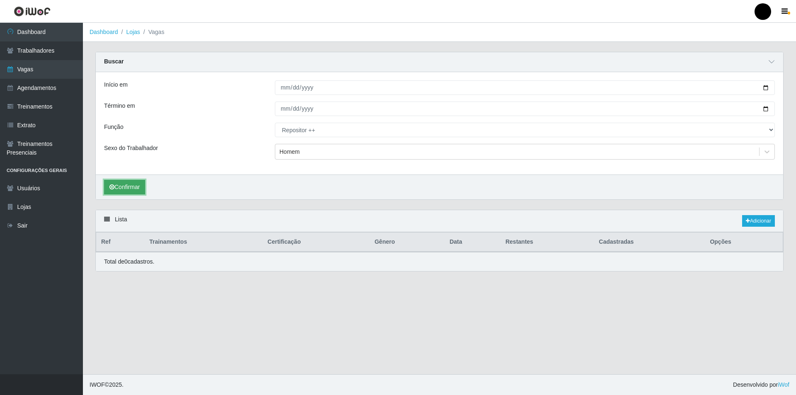
click at [123, 190] on button "Confirmar" at bounding box center [124, 187] width 41 height 15
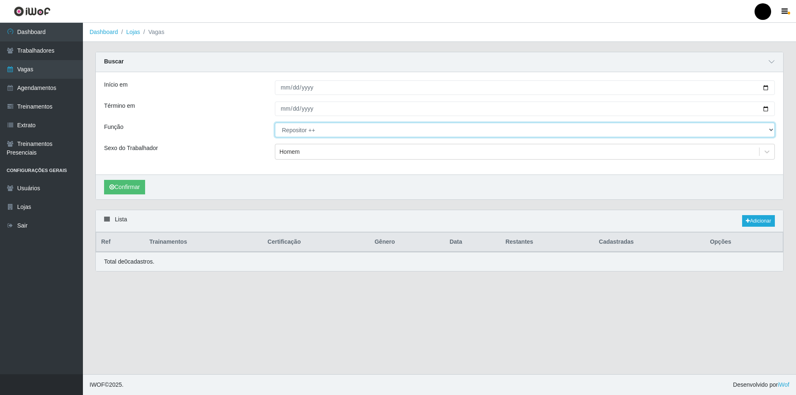
click at [311, 136] on select "[Selecione...] Auxiliar de Estacionamento Auxiliar de Estacionamento + Auxiliar…" at bounding box center [525, 130] width 500 height 15
click at [275, 123] on select "[Selecione...] Auxiliar de Estacionamento Auxiliar de Estacionamento + Auxiliar…" at bounding box center [525, 130] width 500 height 15
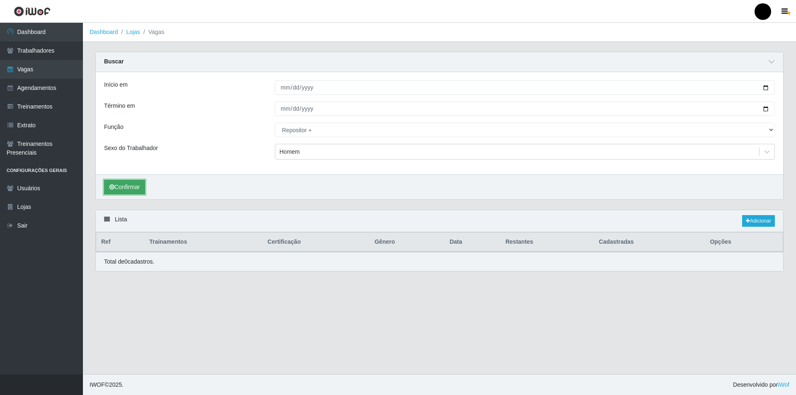
click at [128, 185] on button "Confirmar" at bounding box center [124, 187] width 41 height 15
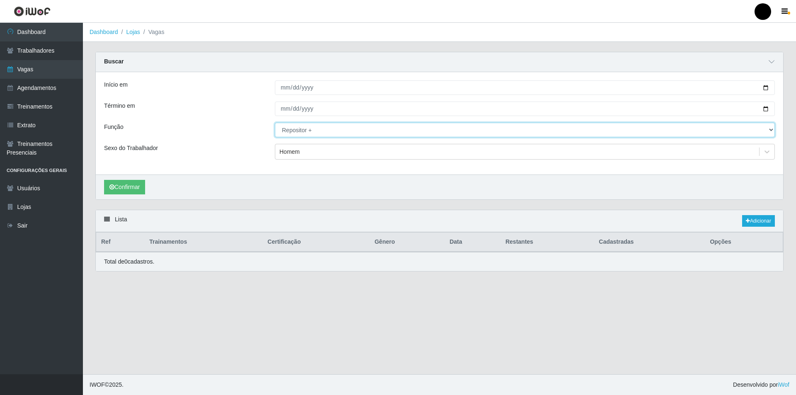
click at [771, 130] on select "[Selecione...] Auxiliar de Estacionamento Auxiliar de Estacionamento + Auxiliar…" at bounding box center [525, 130] width 500 height 15
click at [275, 123] on select "[Selecione...] Auxiliar de Estacionamento Auxiliar de Estacionamento + Auxiliar…" at bounding box center [525, 130] width 500 height 15
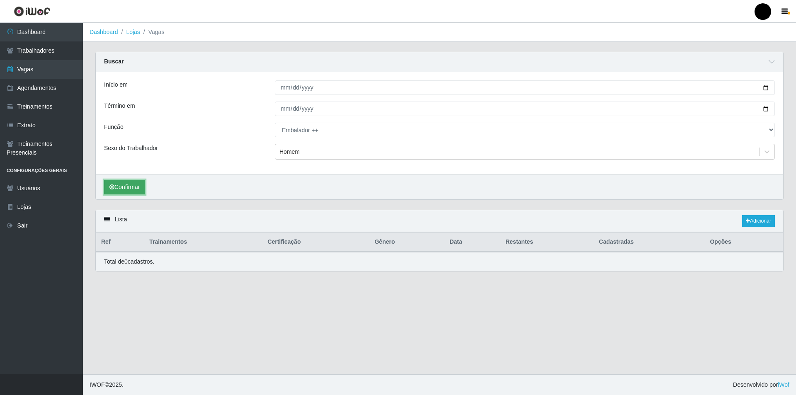
click at [134, 192] on button "Confirmar" at bounding box center [124, 187] width 41 height 15
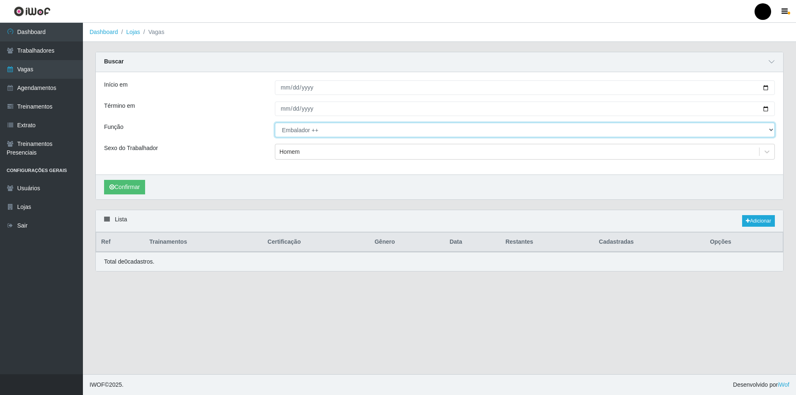
click at [773, 130] on select "[Selecione...] Auxiliar de Estacionamento Auxiliar de Estacionamento + Auxiliar…" at bounding box center [525, 130] width 500 height 15
select select "86"
click at [275, 123] on select "[Selecione...] Auxiliar de Estacionamento Auxiliar de Estacionamento + Auxiliar…" at bounding box center [525, 130] width 500 height 15
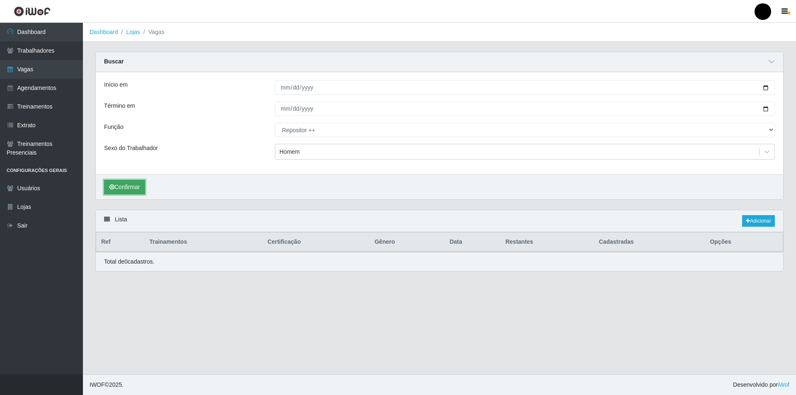
click at [135, 189] on button "Confirmar" at bounding box center [124, 187] width 41 height 15
click at [104, 219] on icon at bounding box center [107, 219] width 6 height 6
click at [107, 218] on icon at bounding box center [107, 219] width 6 height 6
click at [130, 189] on button "Confirmar" at bounding box center [124, 187] width 41 height 15
click at [771, 60] on icon at bounding box center [772, 62] width 6 height 6
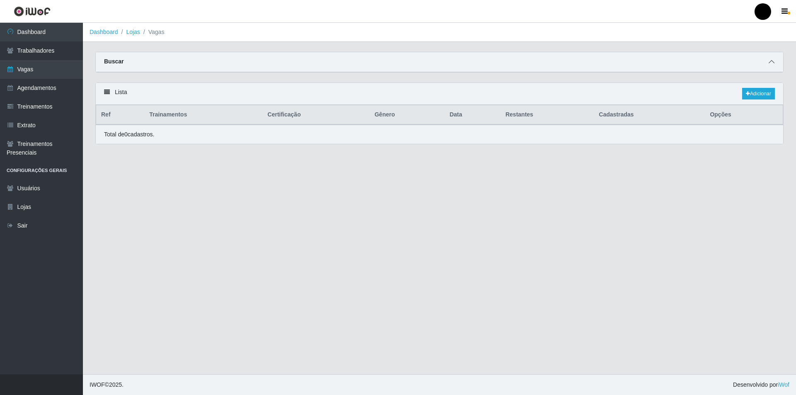
click at [771, 60] on icon at bounding box center [772, 62] width 6 height 6
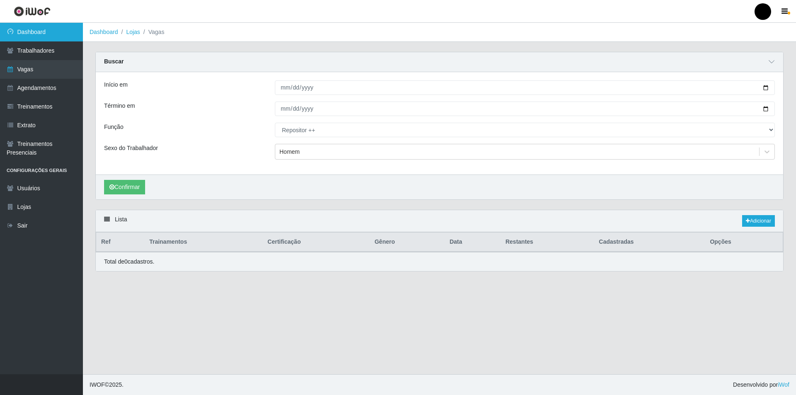
click at [45, 37] on link "Dashboard" at bounding box center [41, 32] width 83 height 19
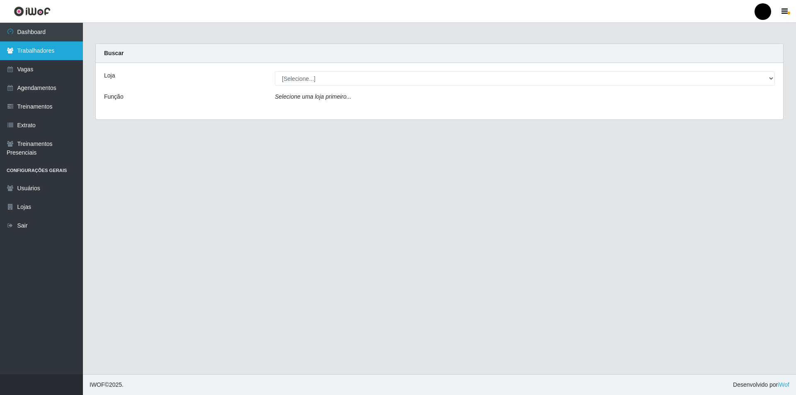
click at [39, 58] on link "Trabalhadores" at bounding box center [41, 50] width 83 height 19
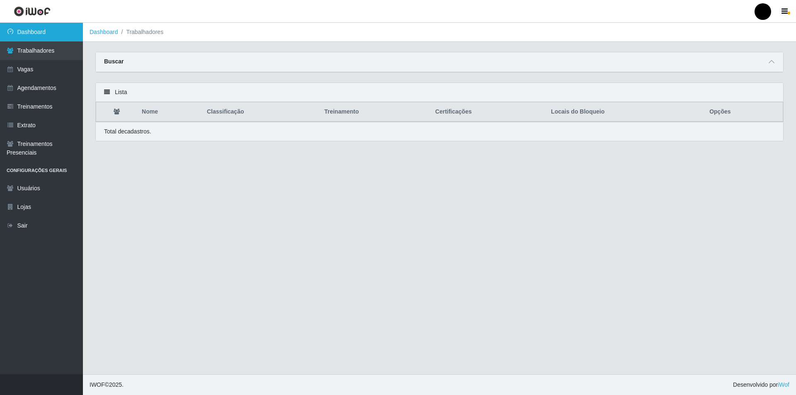
click at [42, 27] on link "Dashboard" at bounding box center [41, 32] width 83 height 19
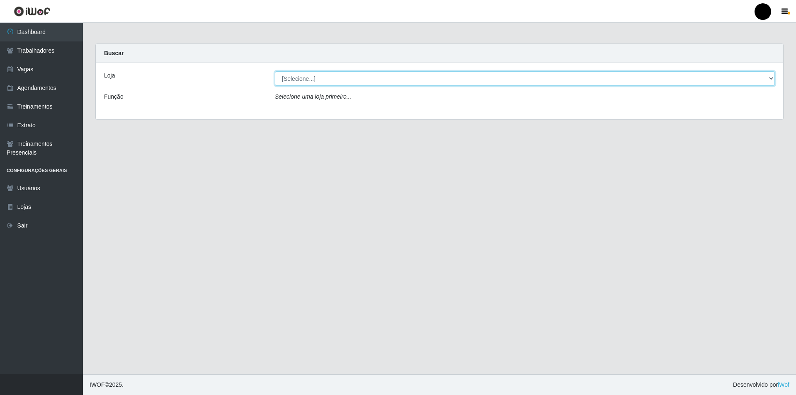
click at [442, 85] on select "[Selecione...] SuperFácil Atacado - Emaús" at bounding box center [525, 78] width 500 height 15
select select "407"
click at [275, 71] on select "[Selecione...] SuperFácil Atacado - Emaús" at bounding box center [525, 78] width 500 height 15
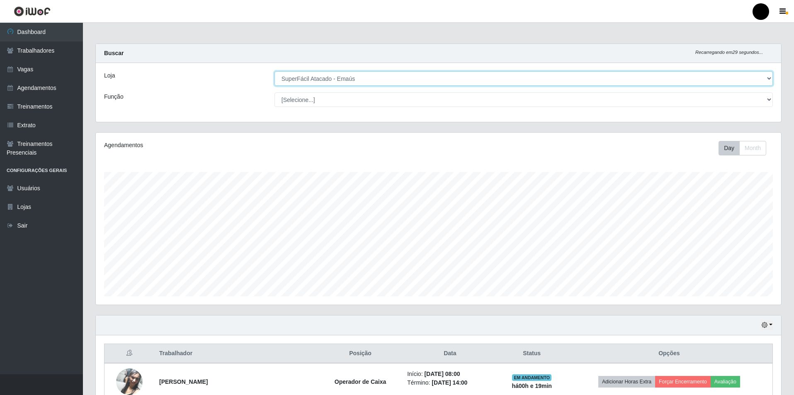
scroll to position [172, 685]
click at [323, 101] on select "[Selecione...] Auxiliar de Estacionamento Auxiliar de Estacionamento + Auxiliar…" at bounding box center [523, 99] width 498 height 15
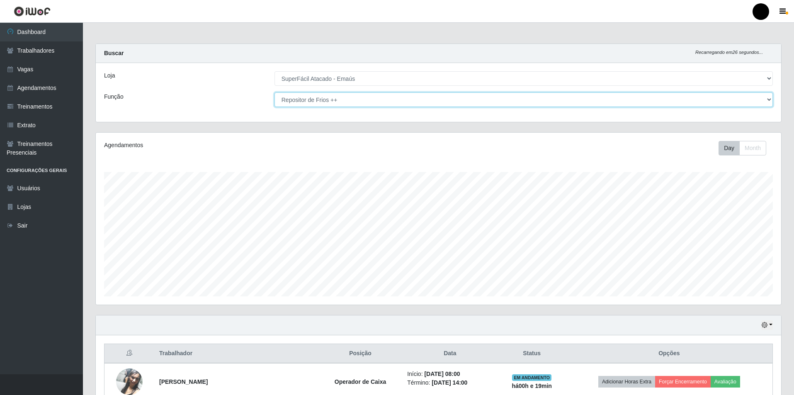
click at [274, 92] on select "[Selecione...] Auxiliar de Estacionamento Auxiliar de Estacionamento + Auxiliar…" at bounding box center [523, 99] width 498 height 15
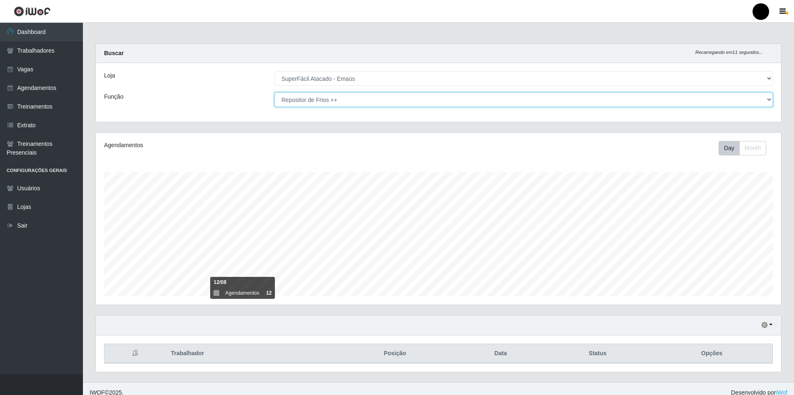
scroll to position [8, 0]
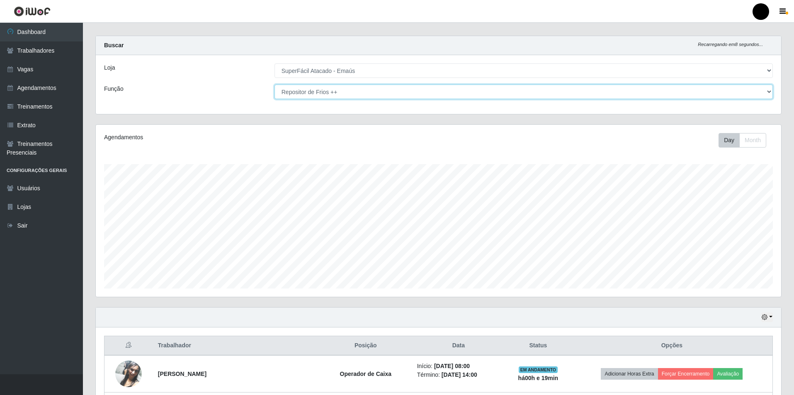
click at [313, 93] on select "[Selecione...] Auxiliar de Estacionamento Auxiliar de Estacionamento + Auxiliar…" at bounding box center [523, 92] width 498 height 15
click at [274, 85] on select "[Selecione...] Auxiliar de Estacionamento Auxiliar de Estacionamento + Auxiliar…" at bounding box center [523, 92] width 498 height 15
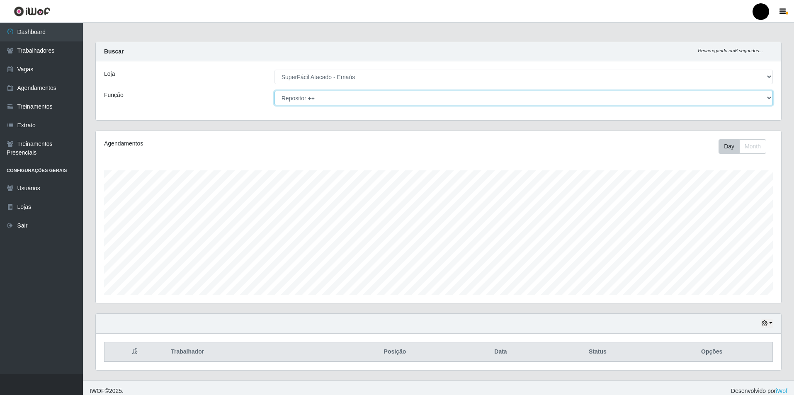
scroll to position [0, 0]
click at [306, 101] on select "[Selecione...] Auxiliar de Estacionamento Auxiliar de Estacionamento + Auxiliar…" at bounding box center [523, 99] width 498 height 15
select select "[Selecione...]"
click at [274, 92] on select "[Selecione...] Auxiliar de Estacionamento Auxiliar de Estacionamento + Auxiliar…" at bounding box center [523, 99] width 498 height 15
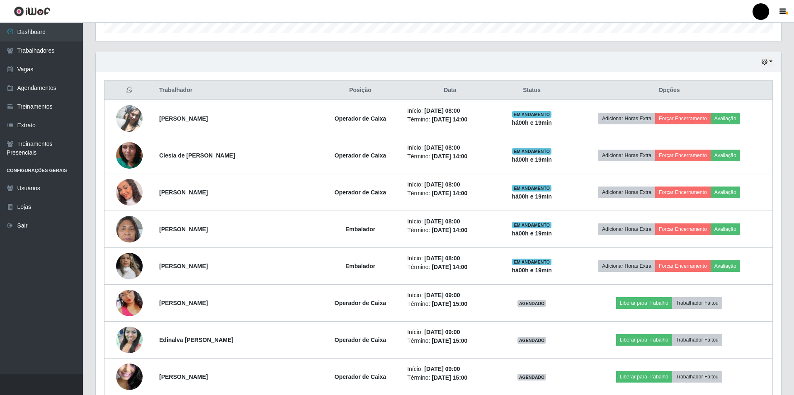
scroll to position [248, 0]
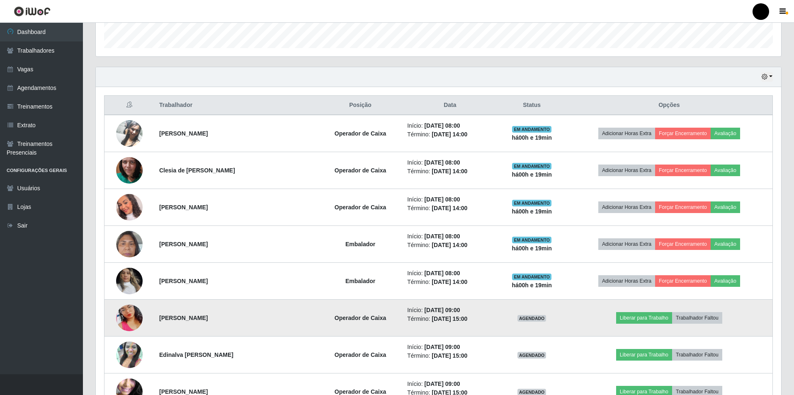
click at [134, 318] on img at bounding box center [129, 317] width 27 height 47
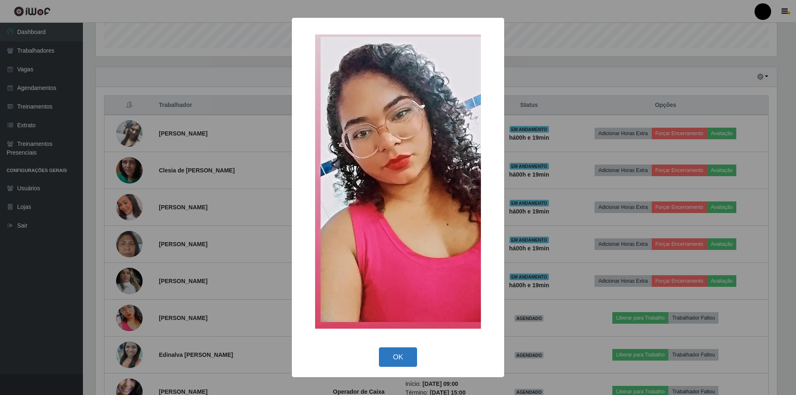
click at [402, 364] on button "OK" at bounding box center [398, 356] width 39 height 19
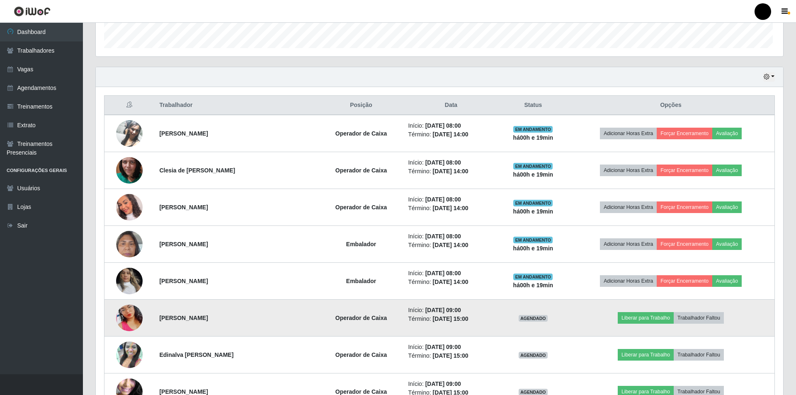
scroll to position [172, 685]
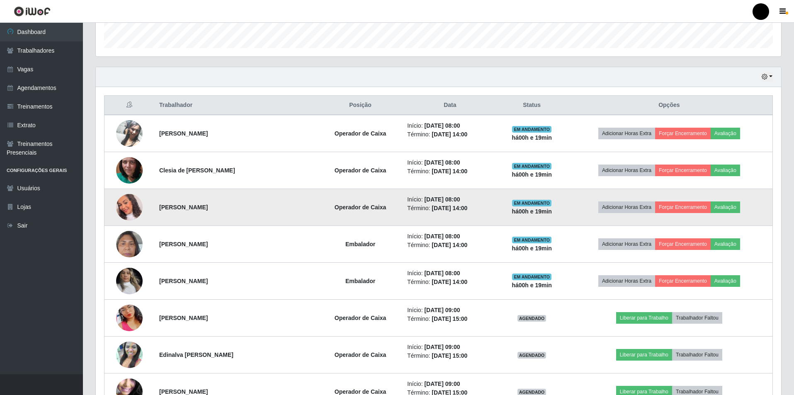
click at [125, 212] on img at bounding box center [129, 207] width 27 height 31
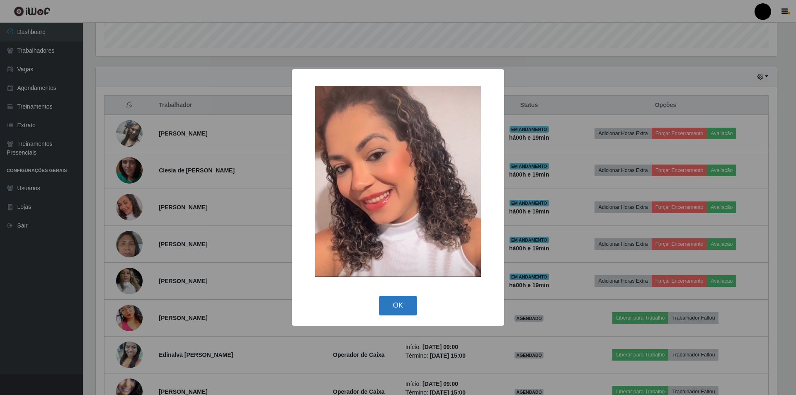
click at [403, 305] on button "OK" at bounding box center [398, 305] width 39 height 19
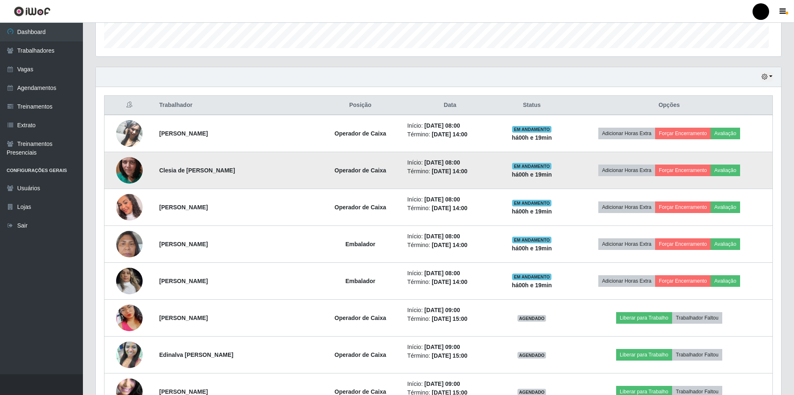
scroll to position [172, 685]
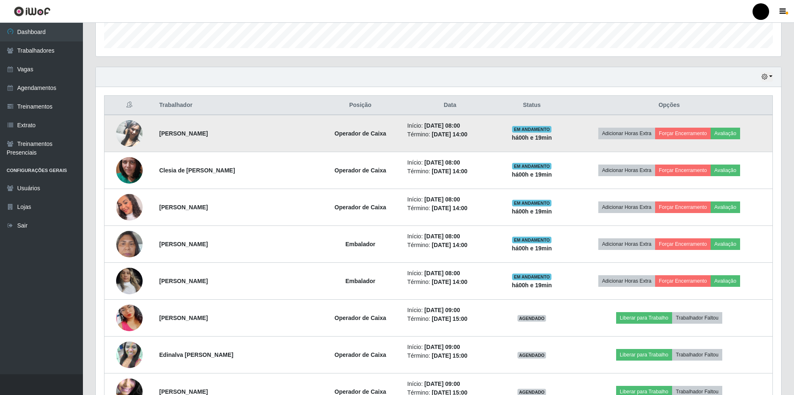
click at [126, 148] on td at bounding box center [129, 133] width 50 height 37
click at [135, 129] on img at bounding box center [129, 133] width 27 height 47
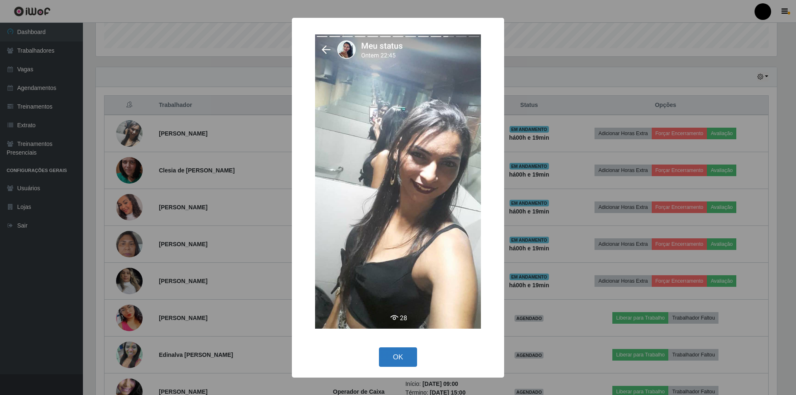
click at [401, 361] on button "OK" at bounding box center [398, 356] width 39 height 19
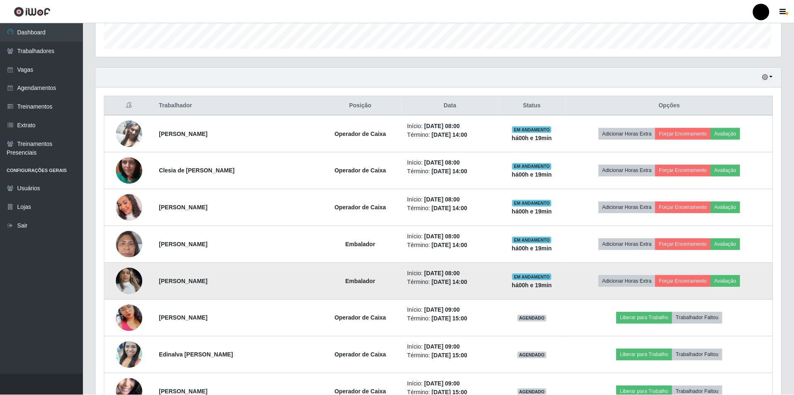
scroll to position [172, 685]
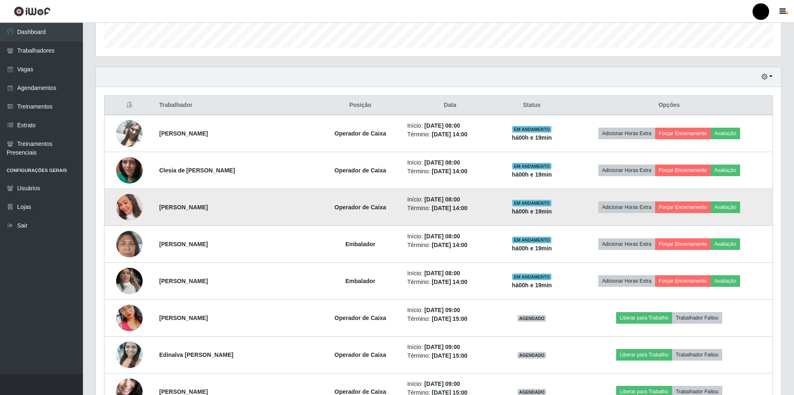
click at [126, 209] on img at bounding box center [129, 207] width 27 height 31
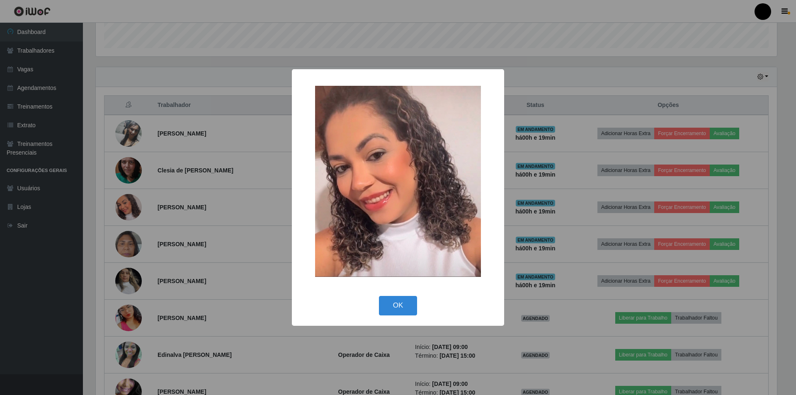
drag, startPoint x: 396, startPoint y: 299, endPoint x: 238, endPoint y: 315, distance: 158.8
click at [396, 300] on button "OK" at bounding box center [398, 305] width 39 height 19
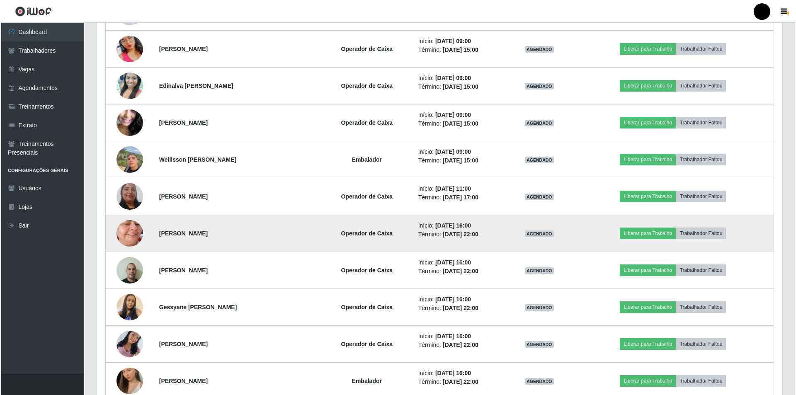
scroll to position [622, 0]
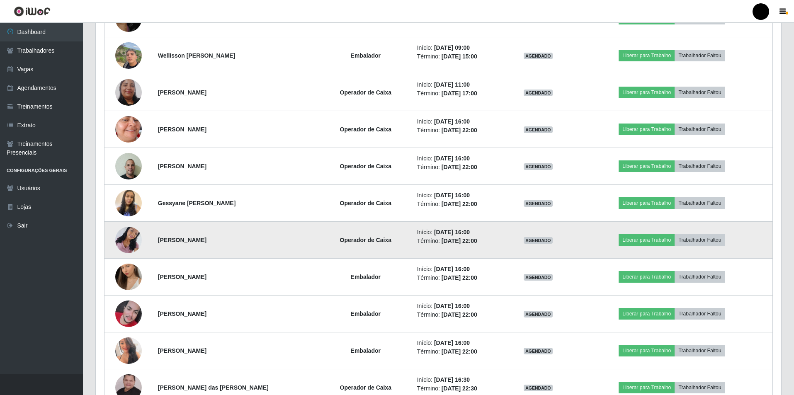
click at [123, 239] on img at bounding box center [128, 239] width 27 height 35
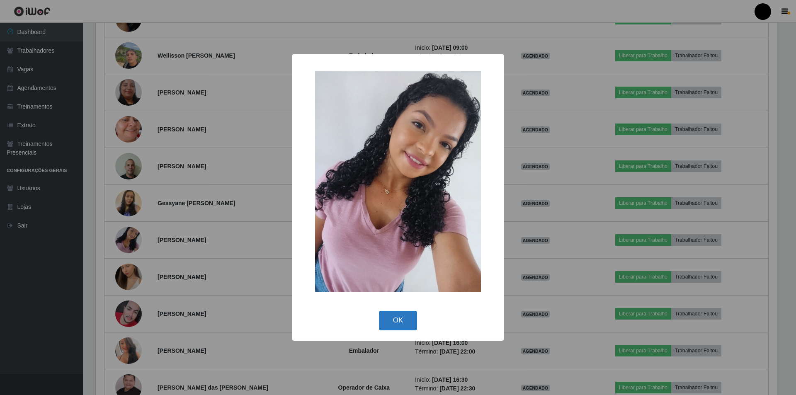
click at [406, 324] on button "OK" at bounding box center [398, 320] width 39 height 19
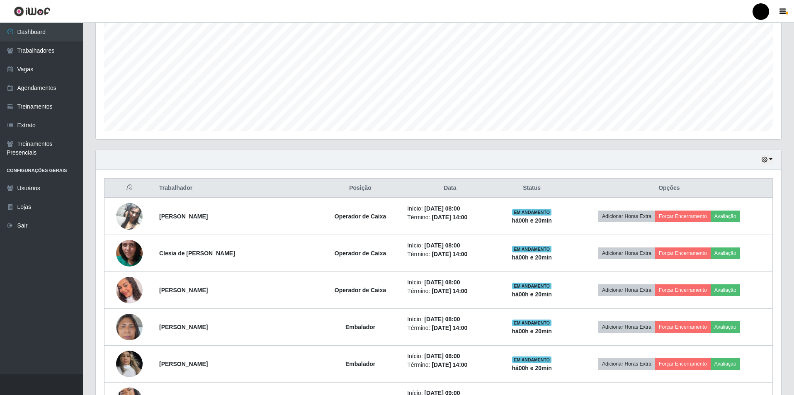
scroll to position [165, 0]
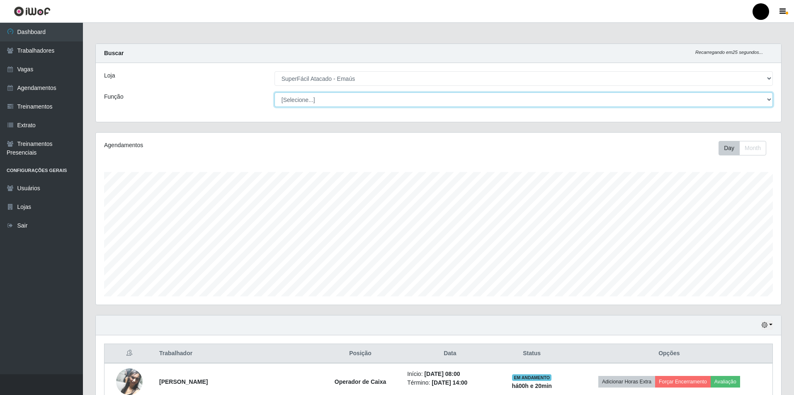
click at [304, 104] on select "[Selecione...] Auxiliar de Estacionamento Auxiliar de Estacionamento + Auxiliar…" at bounding box center [523, 99] width 498 height 15
click at [295, 100] on select "[Selecione...] Auxiliar de Estacionamento Auxiliar de Estacionamento + Auxiliar…" at bounding box center [523, 99] width 498 height 15
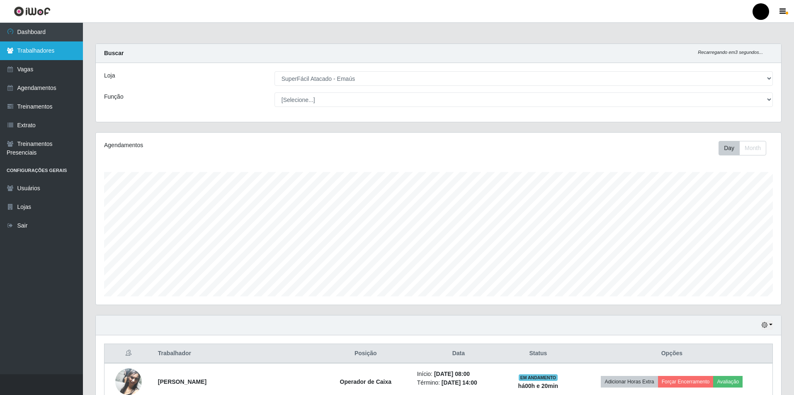
click at [41, 49] on link "Trabalhadores" at bounding box center [41, 50] width 83 height 19
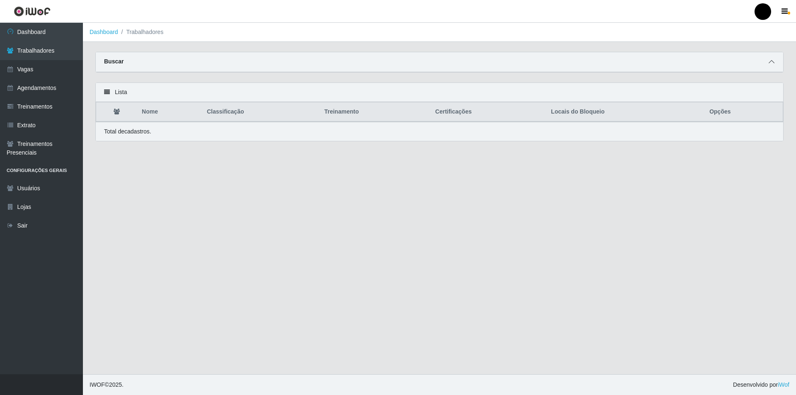
click at [769, 63] on icon at bounding box center [772, 62] width 6 height 6
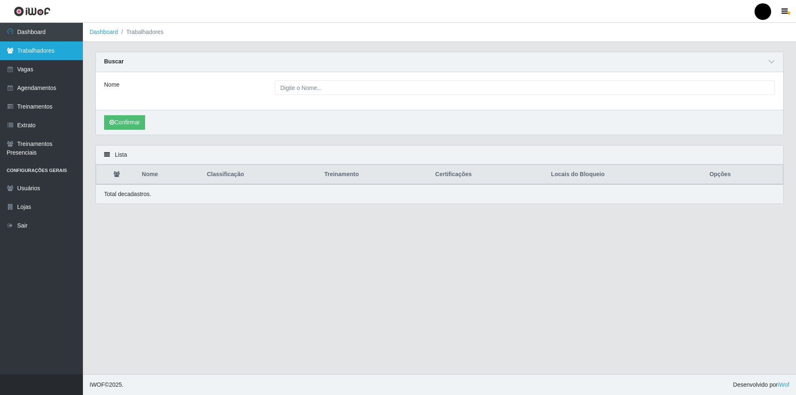
click at [30, 46] on link "Trabalhadores" at bounding box center [41, 50] width 83 height 19
click at [41, 28] on link "Dashboard" at bounding box center [41, 32] width 83 height 19
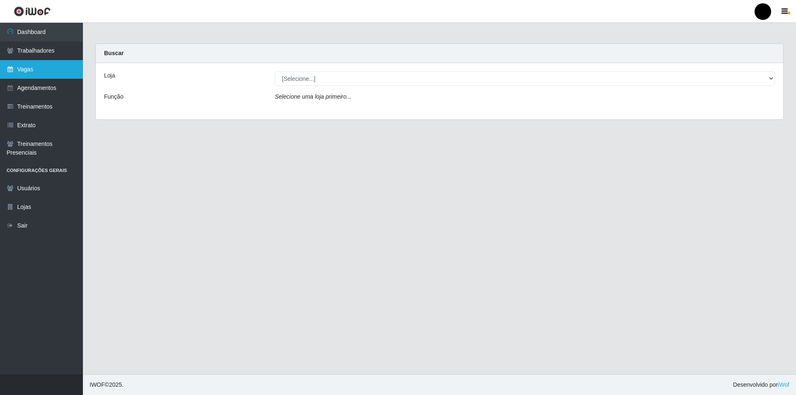
click at [35, 70] on link "Vagas" at bounding box center [41, 69] width 83 height 19
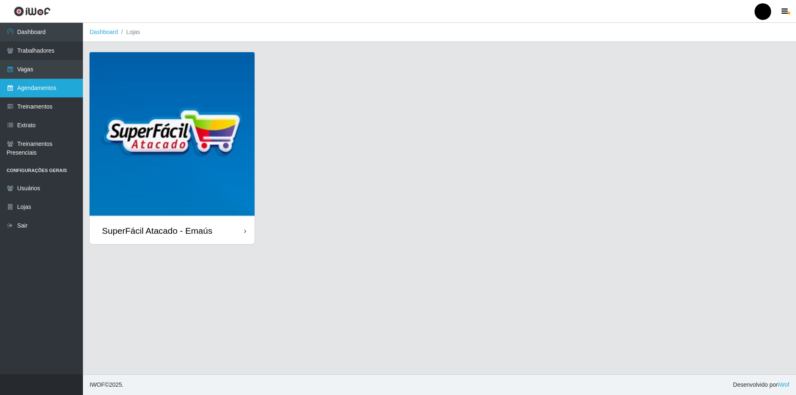
click at [43, 90] on link "Agendamentos" at bounding box center [41, 88] width 83 height 19
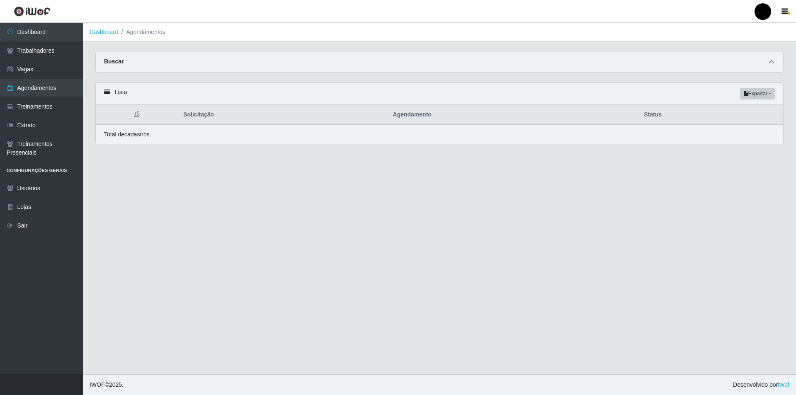
click at [772, 61] on icon at bounding box center [772, 62] width 6 height 6
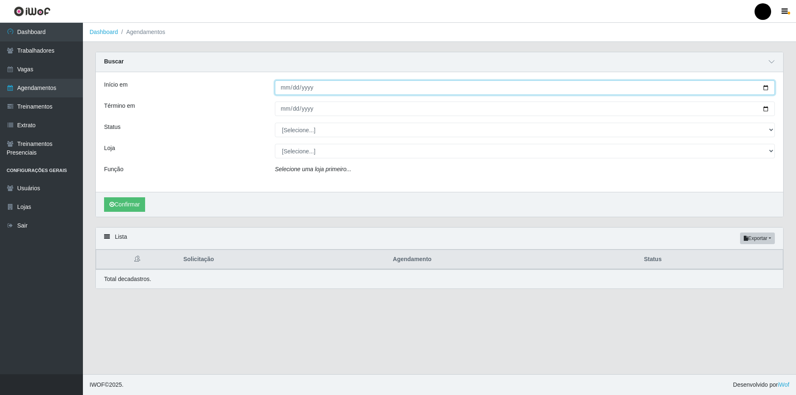
click at [766, 88] on input "Início em" at bounding box center [525, 87] width 500 height 15
type input "[DATE]"
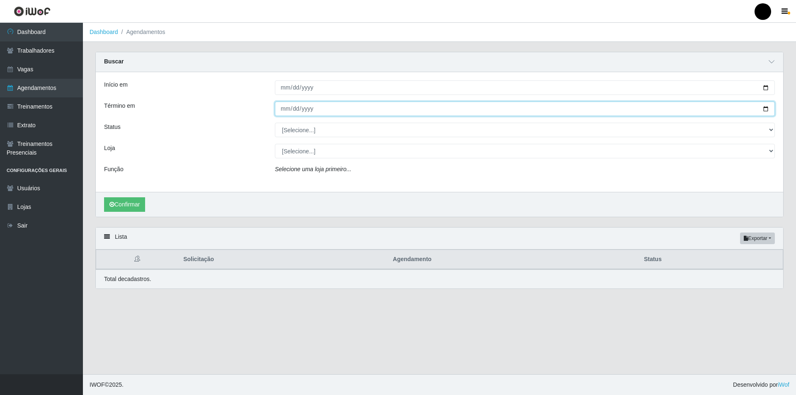
click at [765, 111] on input "Término em" at bounding box center [525, 109] width 500 height 15
type input "[DATE]"
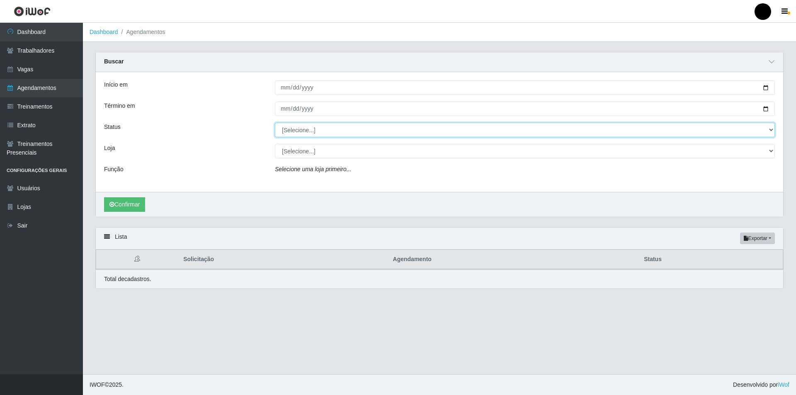
click at [313, 131] on select "[Selecione...] AGENDADO AGUARDANDO LIBERAR EM ANDAMENTO EM REVISÃO FINALIZADO C…" at bounding box center [525, 130] width 500 height 15
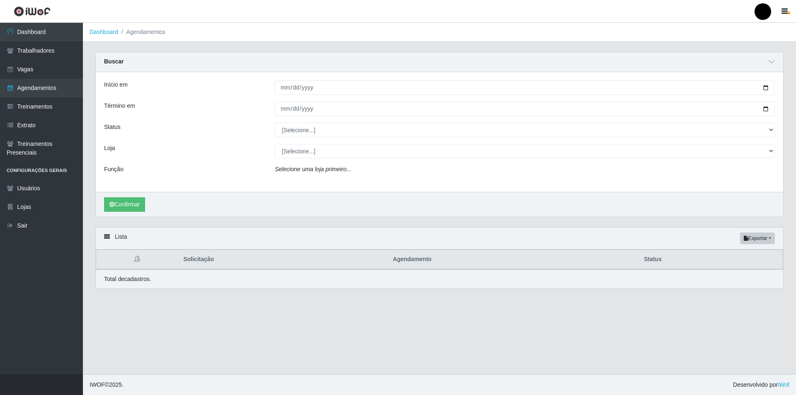
click at [267, 129] on div "Status" at bounding box center [183, 130] width 171 height 15
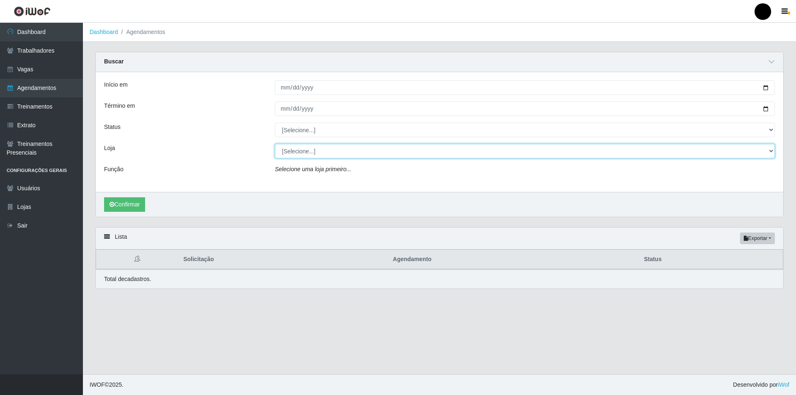
click at [301, 157] on select "[Selecione...] SuperFácil Atacado - Emaús" at bounding box center [525, 151] width 500 height 15
select select "407"
click at [275, 144] on select "[Selecione...] SuperFácil Atacado - Emaús" at bounding box center [525, 151] width 500 height 15
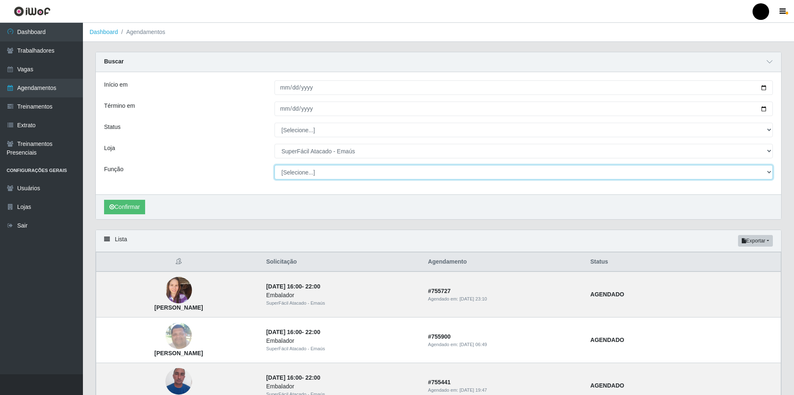
click at [288, 174] on select "[Selecione...] Auxiliar de Estacionamento Auxiliar de Estacionamento + Auxiliar…" at bounding box center [523, 172] width 498 height 15
click at [238, 166] on div "Função" at bounding box center [183, 172] width 170 height 15
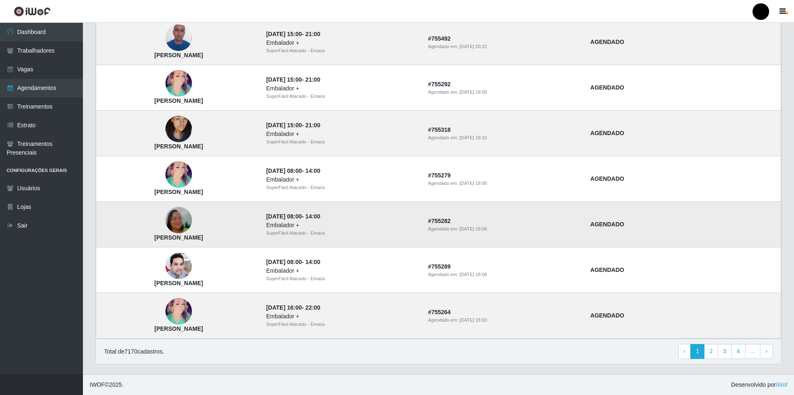
scroll to position [618, 0]
click at [767, 353] on link "› Next" at bounding box center [766, 351] width 13 height 15
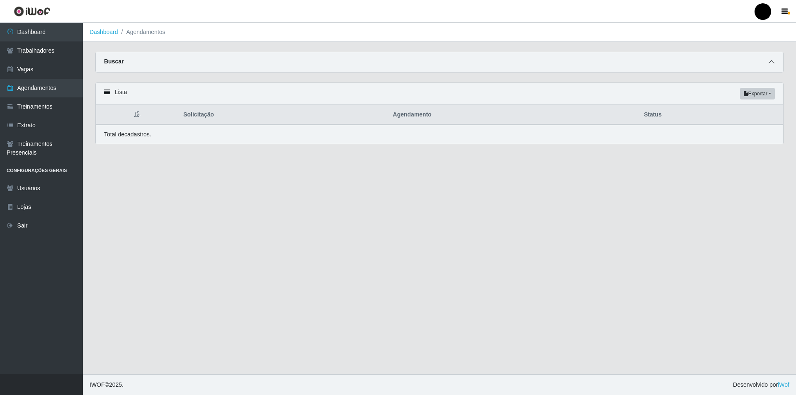
click at [770, 62] on icon at bounding box center [772, 62] width 6 height 6
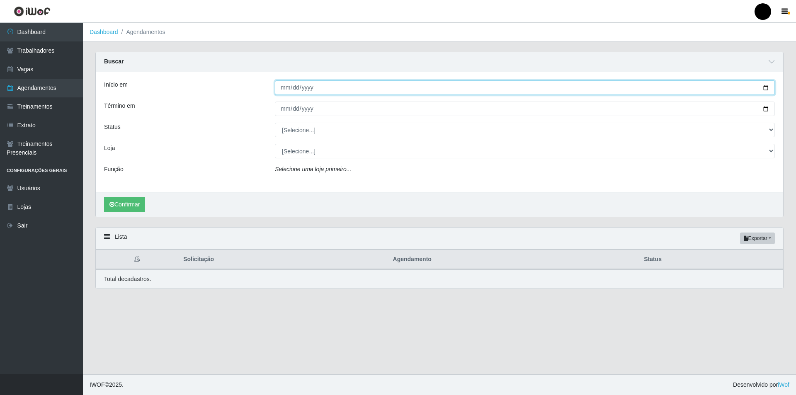
click at [297, 90] on input "Início em" at bounding box center [525, 87] width 500 height 15
click at [766, 88] on input "Início em" at bounding box center [525, 87] width 500 height 15
type input "[DATE]"
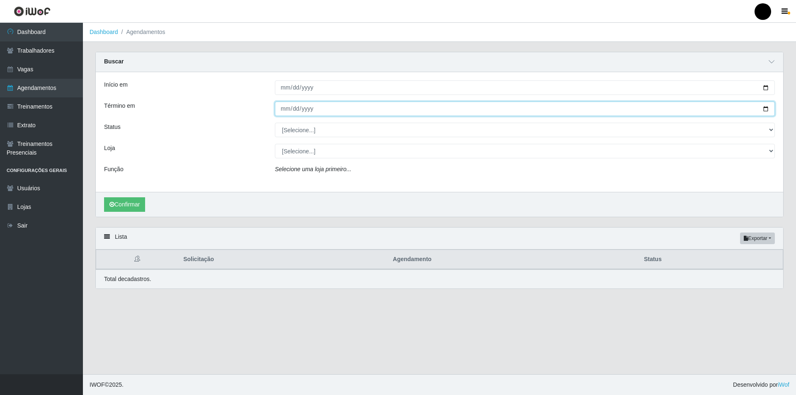
click at [765, 110] on input "Término em" at bounding box center [525, 109] width 500 height 15
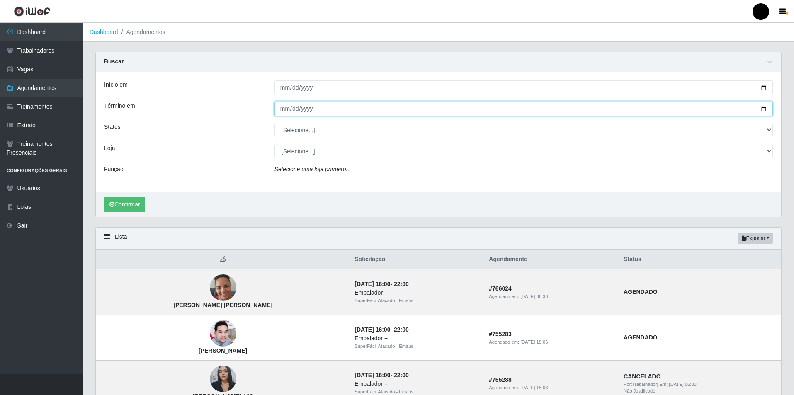
type input "[DATE]"
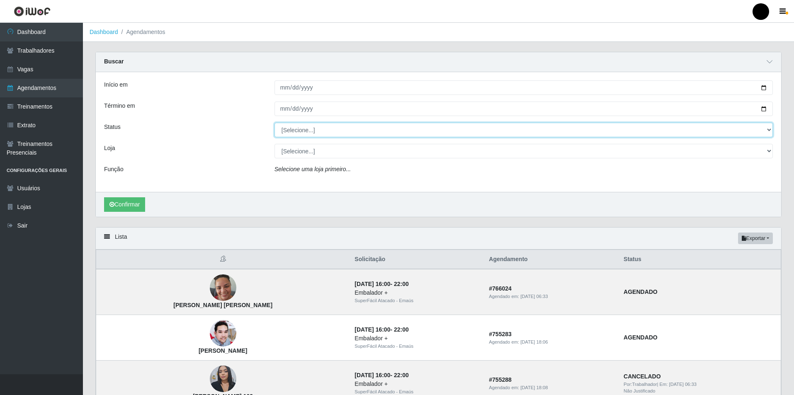
click at [303, 131] on select "[Selecione...] AGENDADO AGUARDANDO LIBERAR EM ANDAMENTO EM REVISÃO FINALIZADO C…" at bounding box center [523, 130] width 498 height 15
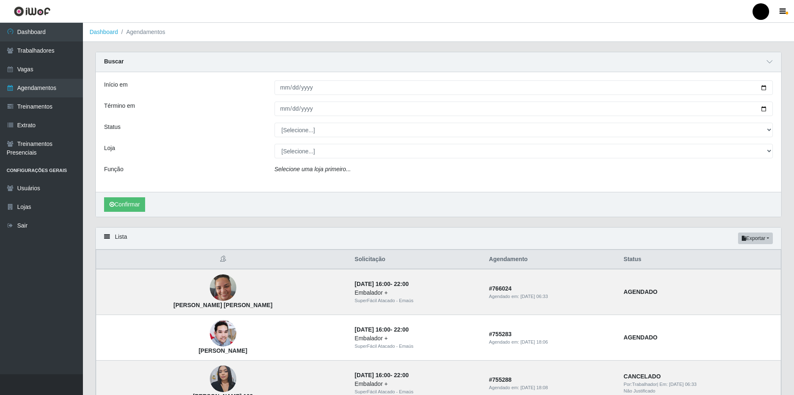
click at [231, 146] on div "Loja" at bounding box center [183, 151] width 170 height 15
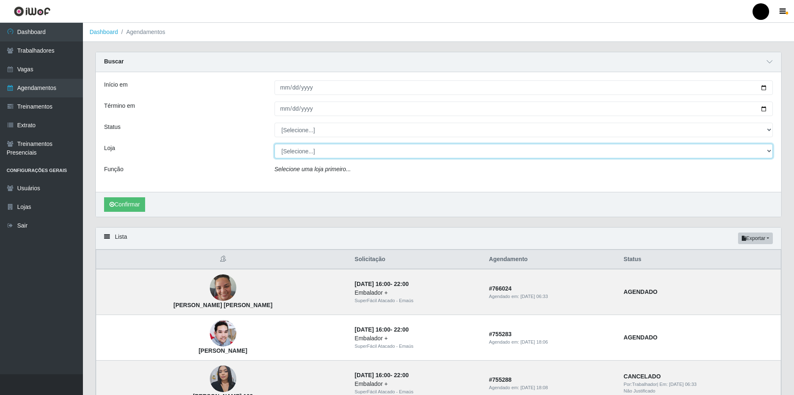
click at [288, 152] on select "[Selecione...] SuperFácil Atacado - Emaús" at bounding box center [523, 151] width 498 height 15
select select "407"
click at [274, 144] on select "[Selecione...] SuperFácil Atacado - Emaús" at bounding box center [523, 151] width 498 height 15
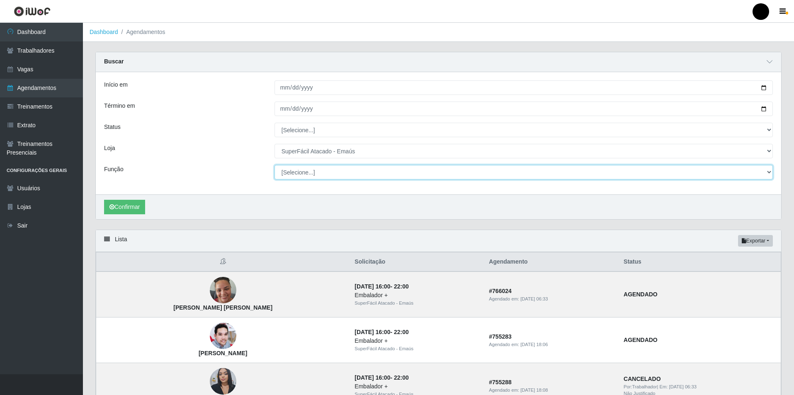
click at [287, 176] on select "[Selecione...] Auxiliar de Estacionamento Auxiliar de Estacionamento + Auxiliar…" at bounding box center [523, 172] width 498 height 15
click at [274, 165] on select "[Selecione...] Auxiliar de Estacionamento Auxiliar de Estacionamento + Auxiliar…" at bounding box center [523, 172] width 498 height 15
click at [121, 207] on button "Confirmar" at bounding box center [124, 207] width 41 height 15
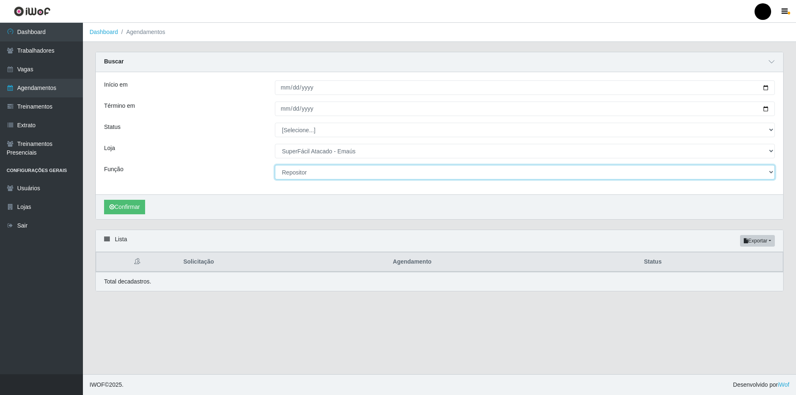
click at [317, 175] on select "[Selecione...] Auxiliar de Estacionamento Auxiliar de Estacionamento + Auxiliar…" at bounding box center [525, 172] width 500 height 15
click at [275, 165] on select "[Selecione...] Auxiliar de Estacionamento Auxiliar de Estacionamento + Auxiliar…" at bounding box center [525, 172] width 500 height 15
click at [131, 202] on button "Confirmar" at bounding box center [124, 207] width 41 height 15
click at [118, 207] on button "Confirmar" at bounding box center [124, 207] width 41 height 15
click at [316, 177] on select "[Selecione...] Auxiliar de Estacionamento Auxiliar de Estacionamento + Auxiliar…" at bounding box center [525, 172] width 500 height 15
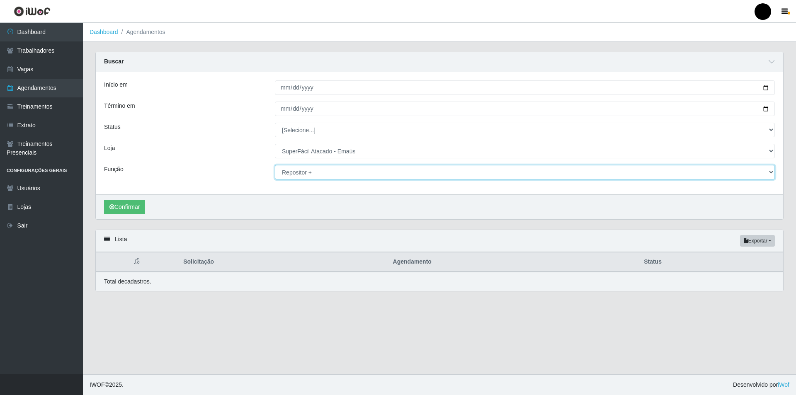
select select "86"
click at [275, 165] on select "[Selecione...] Auxiliar de Estacionamento Auxiliar de Estacionamento + Auxiliar…" at bounding box center [525, 172] width 500 height 15
click at [142, 211] on button "Confirmar" at bounding box center [124, 207] width 41 height 15
click at [119, 211] on button "Confirmar" at bounding box center [124, 207] width 41 height 15
click at [14, 74] on link "Vagas" at bounding box center [41, 69] width 83 height 19
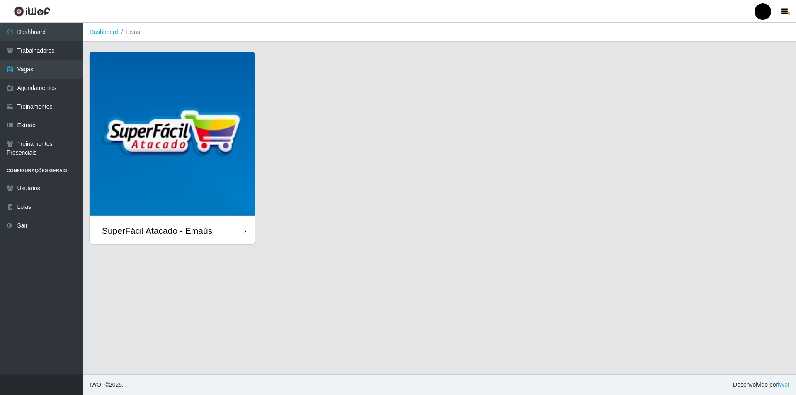
click at [176, 142] on img at bounding box center [172, 134] width 165 height 165
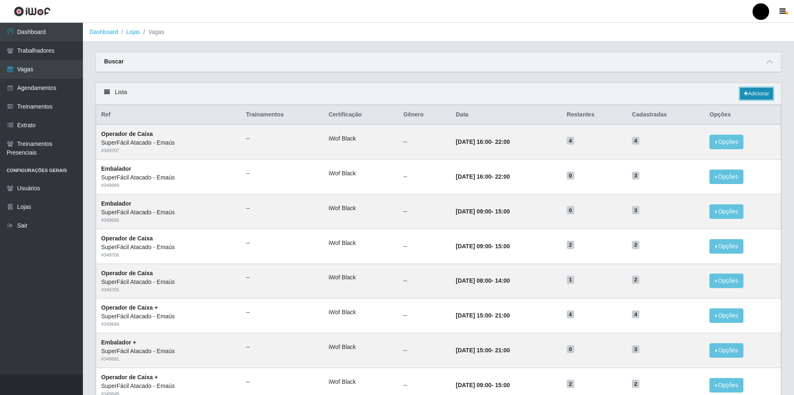
click at [754, 96] on link "Adicionar" at bounding box center [756, 94] width 33 height 12
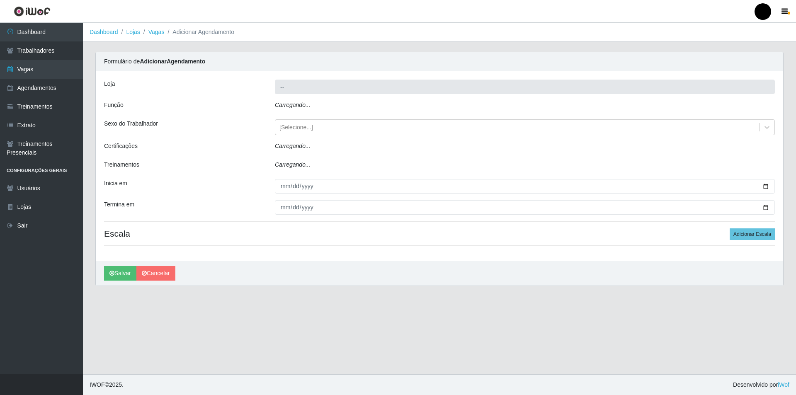
type input "SuperFácil Atacado - Emaús"
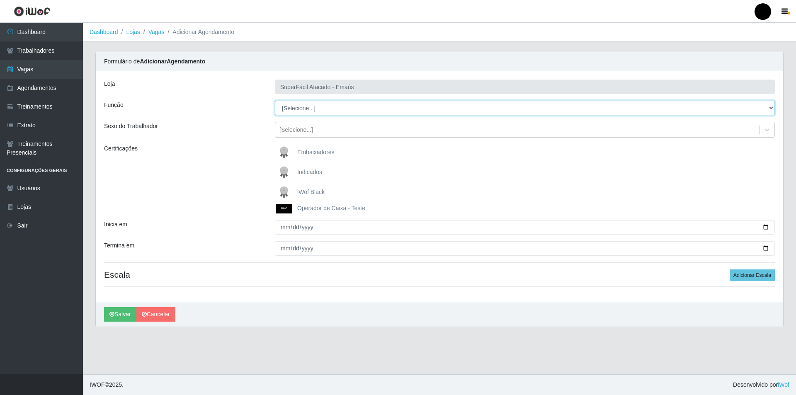
click at [296, 109] on select "[Selecione...] Auxiliar de Estacionamento Auxiliar de Estacionamento + Auxiliar…" at bounding box center [525, 108] width 500 height 15
select select "86"
click at [275, 101] on select "[Selecione...] Auxiliar de Estacionamento Auxiliar de Estacionamento + Auxiliar…" at bounding box center [525, 108] width 500 height 15
click at [285, 188] on img at bounding box center [286, 192] width 20 height 17
click at [0, 0] on input "iWof Black" at bounding box center [0, 0] width 0 height 0
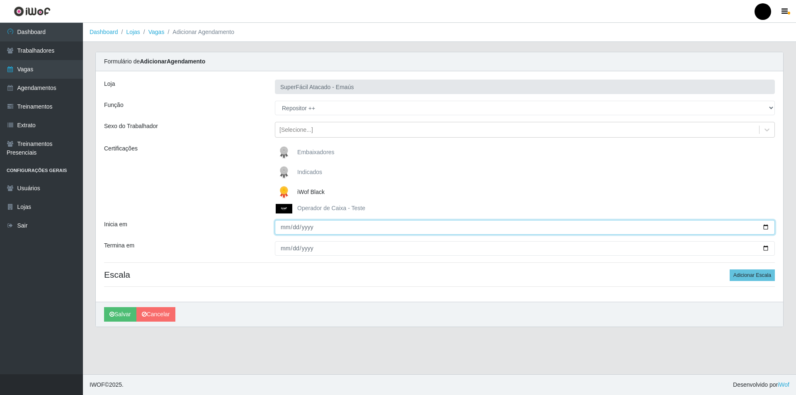
click at [765, 227] on input "Inicia em" at bounding box center [525, 227] width 500 height 15
type input "[DATE]"
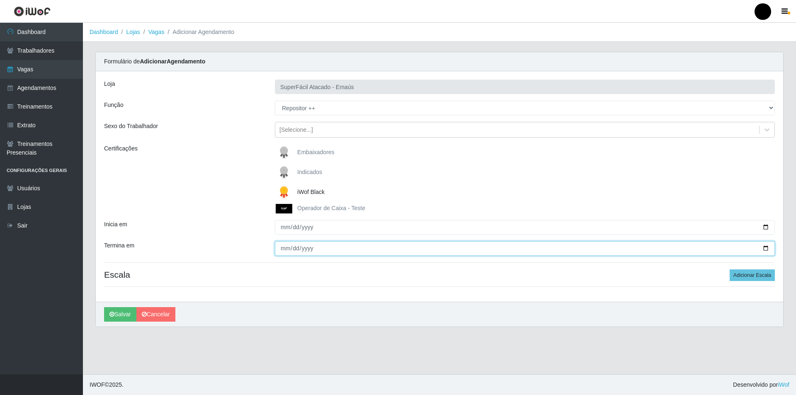
click at [766, 247] on input "Termina em" at bounding box center [525, 248] width 500 height 15
type input "[DATE]"
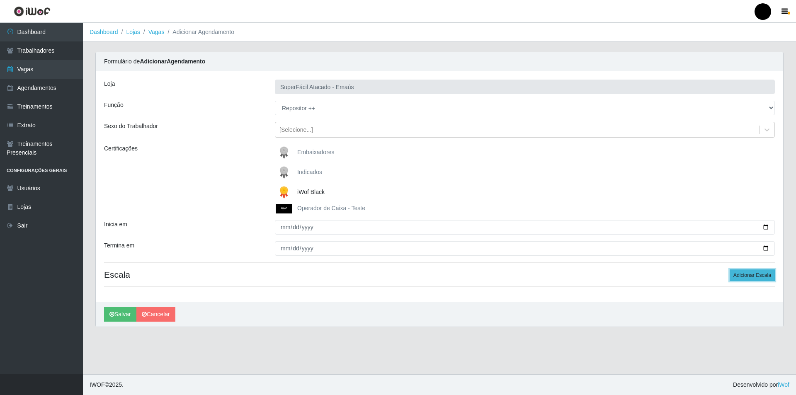
click at [741, 272] on button "Adicionar Escala" at bounding box center [752, 276] width 45 height 12
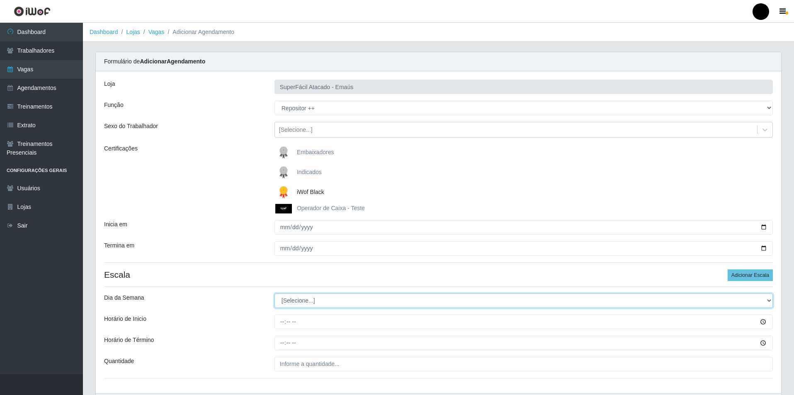
click at [314, 304] on select "[Selecione...] Segunda Terça Quarta Quinta Sexta Sábado Domingo" at bounding box center [523, 301] width 498 height 15
select select "4"
click at [274, 294] on select "[Selecione...] Segunda Terça Quarta Quinta Sexta Sábado Domingo" at bounding box center [523, 301] width 498 height 15
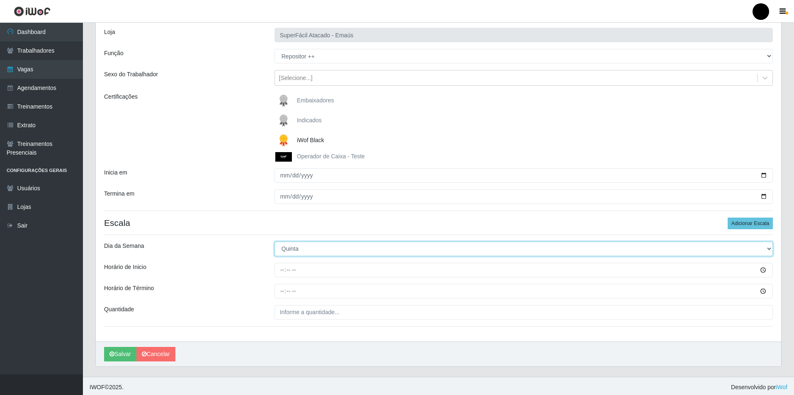
scroll to position [55, 0]
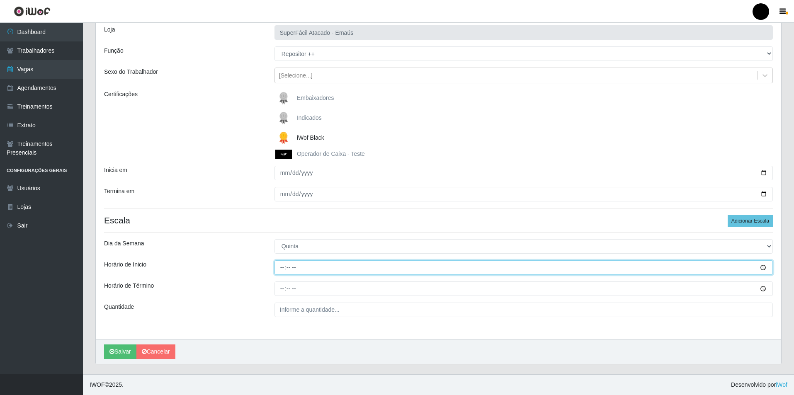
click at [282, 269] on input "Horário de Inicio" at bounding box center [523, 267] width 498 height 15
type input "10:00"
type input "11:00"
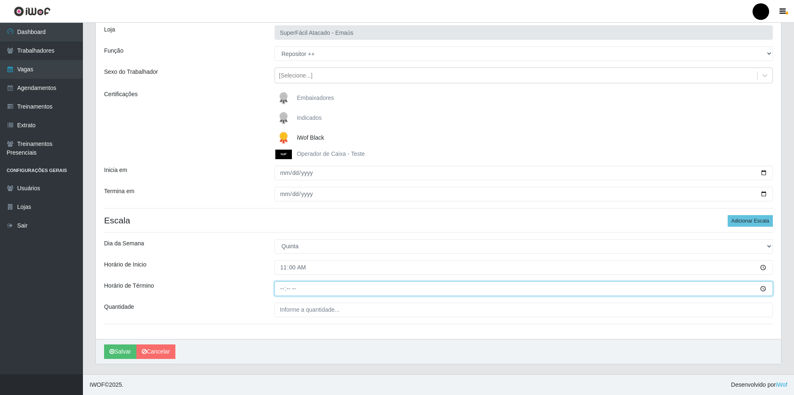
click at [282, 291] on input "Horário de Término" at bounding box center [523, 289] width 498 height 15
type input "17:00"
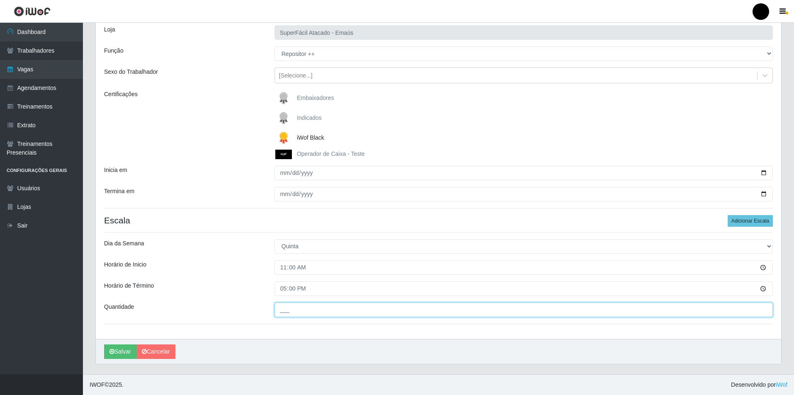
click at [286, 314] on input "___" at bounding box center [523, 310] width 498 height 15
type input "01_"
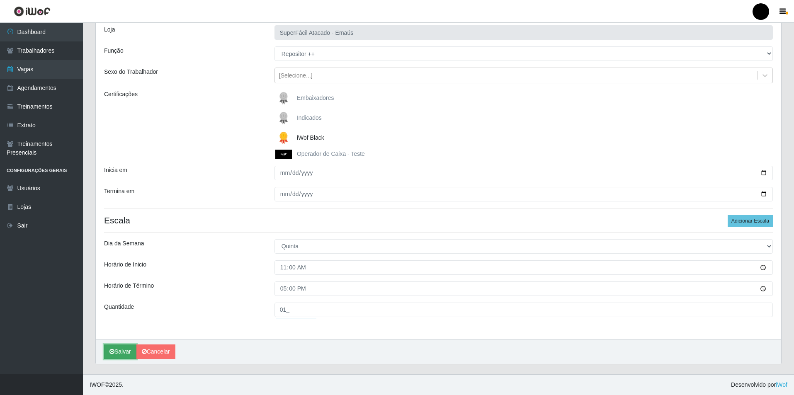
click at [119, 352] on button "Salvar" at bounding box center [120, 352] width 32 height 15
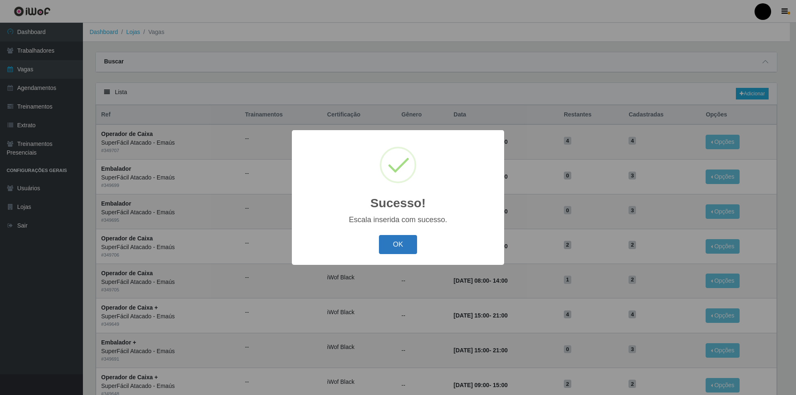
click at [399, 243] on button "OK" at bounding box center [398, 244] width 39 height 19
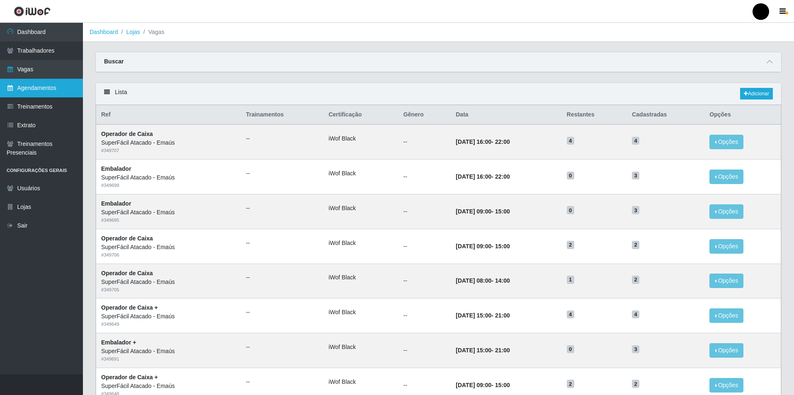
click at [27, 89] on link "Agendamentos" at bounding box center [41, 88] width 83 height 19
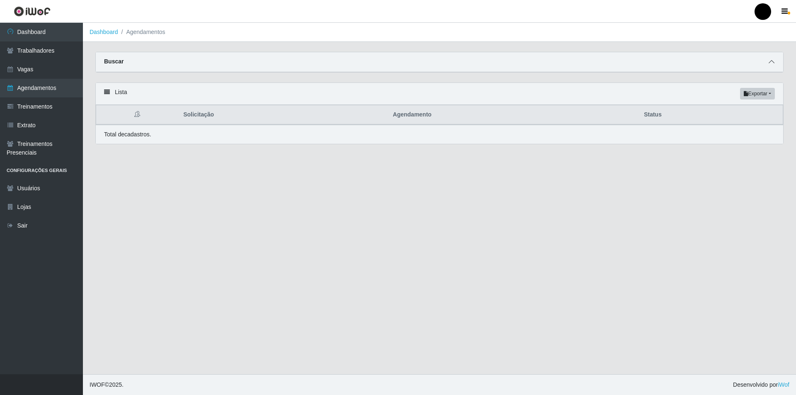
click at [775, 60] on span at bounding box center [772, 62] width 10 height 10
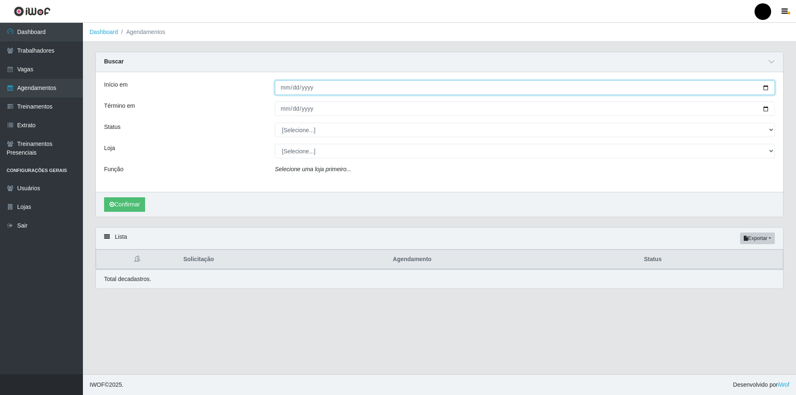
click at [767, 88] on input "Início em" at bounding box center [525, 87] width 500 height 15
type input "[DATE]"
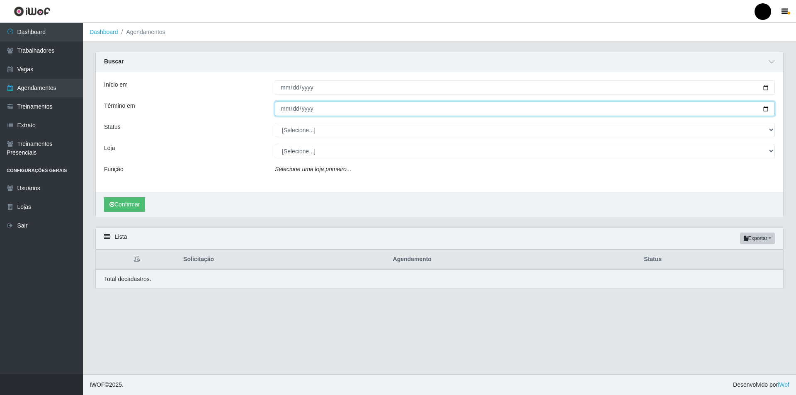
click at [767, 108] on input "Término em" at bounding box center [525, 109] width 500 height 15
type input "[DATE]"
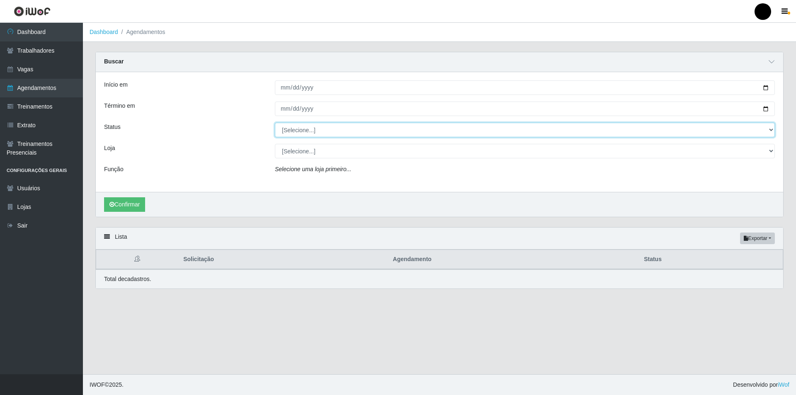
click at [302, 133] on select "[Selecione...] AGENDADO AGUARDANDO LIBERAR EM ANDAMENTO EM REVISÃO FINALIZADO C…" at bounding box center [525, 130] width 500 height 15
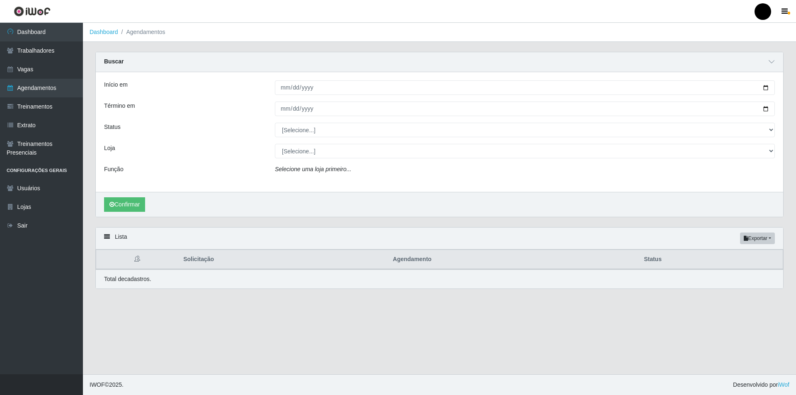
click at [247, 138] on div "Início em [DATE] Término em [DATE] Status [Selecione...] AGENDADO AGUARDANDO LI…" at bounding box center [439, 132] width 687 height 120
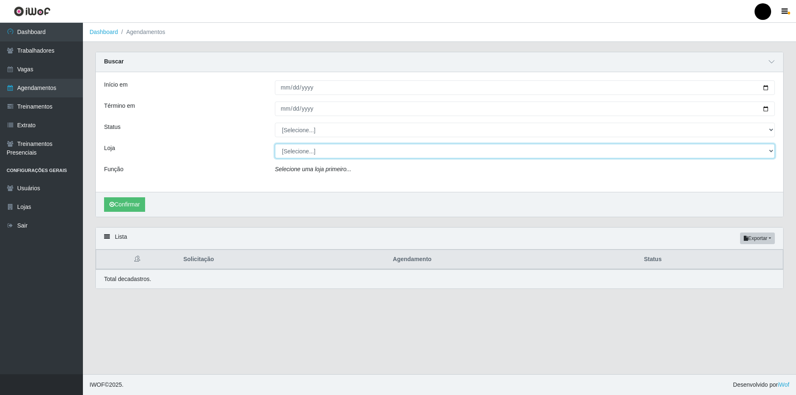
click at [296, 157] on select "[Selecione...] SuperFácil Atacado - Emaús" at bounding box center [525, 151] width 500 height 15
select select "407"
click at [275, 144] on select "[Selecione...] SuperFácil Atacado - Emaús" at bounding box center [525, 151] width 500 height 15
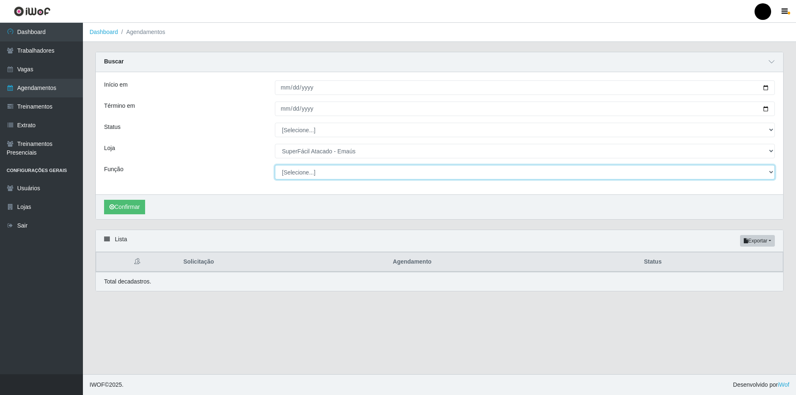
click at [301, 175] on select "[Selecione...] Auxiliar de Estacionamento Auxiliar de Estacionamento + Auxiliar…" at bounding box center [525, 172] width 500 height 15
select select "86"
click at [275, 165] on select "[Selecione...] Auxiliar de Estacionamento Auxiliar de Estacionamento + Auxiliar…" at bounding box center [525, 172] width 500 height 15
click at [131, 210] on button "Confirmar" at bounding box center [124, 207] width 41 height 15
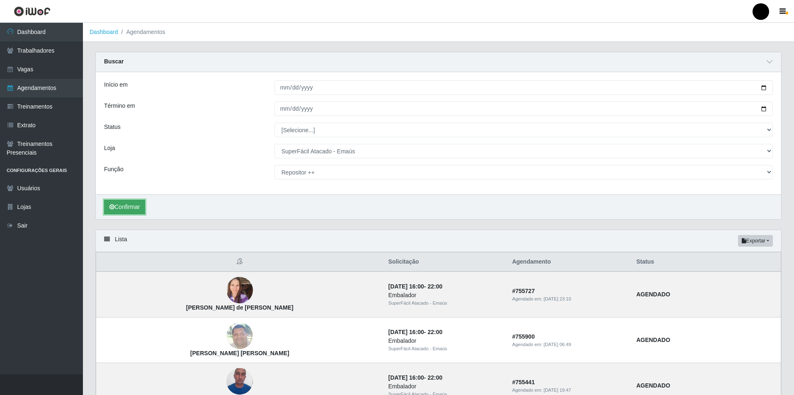
click at [126, 212] on button "Confirmar" at bounding box center [124, 207] width 41 height 15
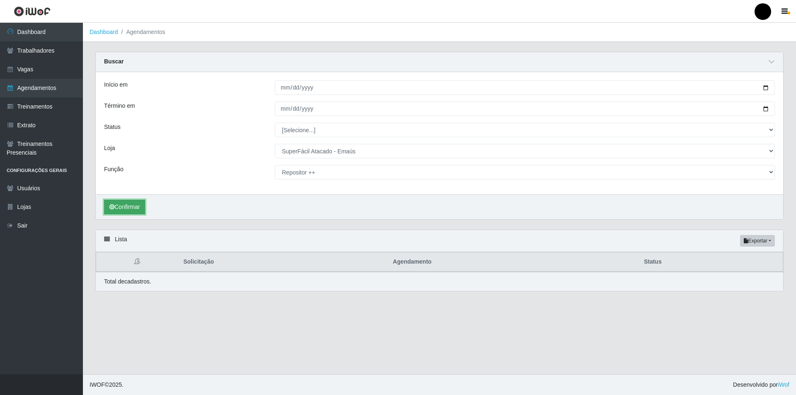
click at [127, 208] on button "Confirmar" at bounding box center [124, 207] width 41 height 15
click at [126, 208] on button "Confirmar" at bounding box center [124, 207] width 41 height 15
click at [129, 204] on button "Confirmar" at bounding box center [124, 207] width 41 height 15
click at [126, 208] on button "Confirmar" at bounding box center [124, 207] width 41 height 15
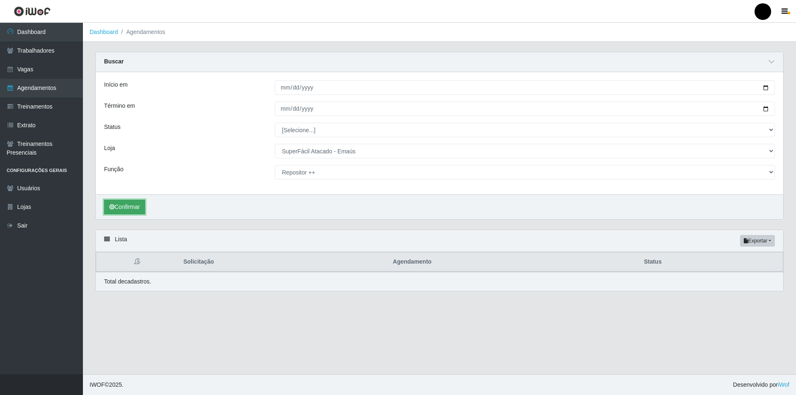
click at [129, 204] on button "Confirmar" at bounding box center [124, 207] width 41 height 15
click at [22, 66] on link "Vagas" at bounding box center [41, 69] width 83 height 19
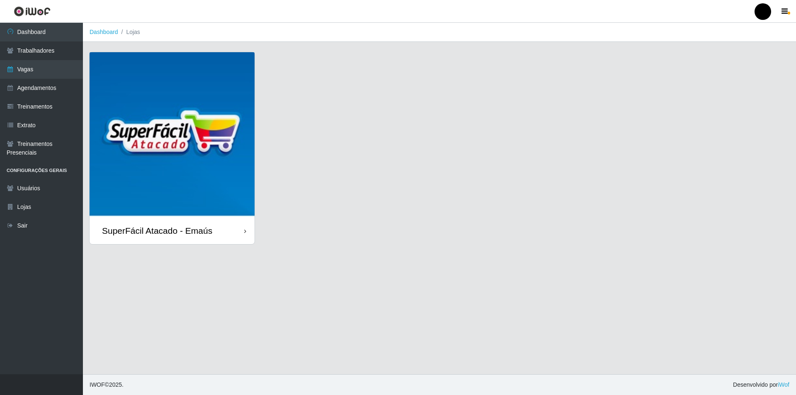
click at [190, 145] on img at bounding box center [172, 134] width 165 height 165
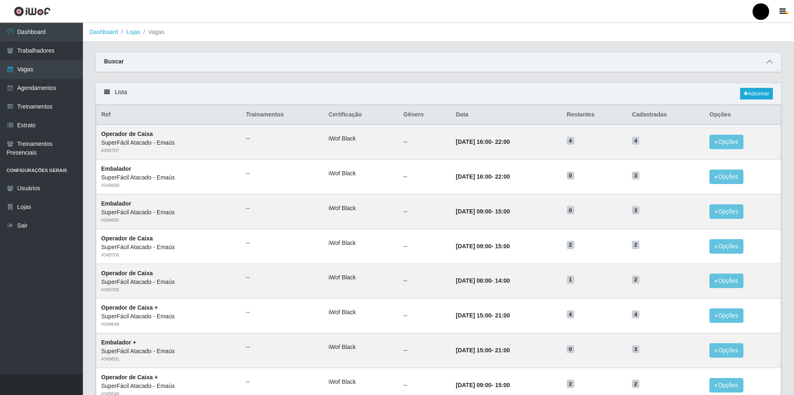
click at [769, 63] on icon at bounding box center [770, 62] width 6 height 6
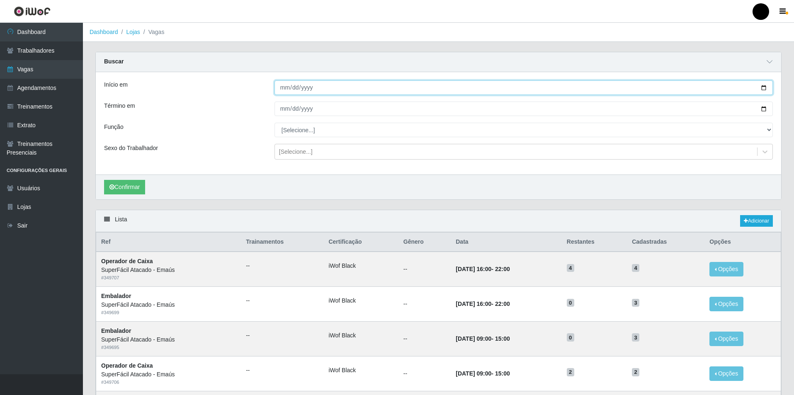
click at [763, 87] on input "Início em" at bounding box center [523, 87] width 498 height 15
click at [764, 87] on input "2025-10-01" at bounding box center [523, 87] width 498 height 15
type input "[DATE]"
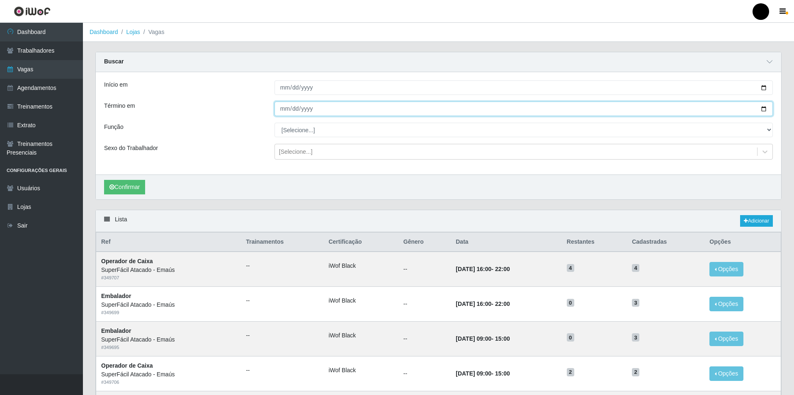
click at [764, 109] on input "Término em" at bounding box center [523, 109] width 498 height 15
type input "[DATE]"
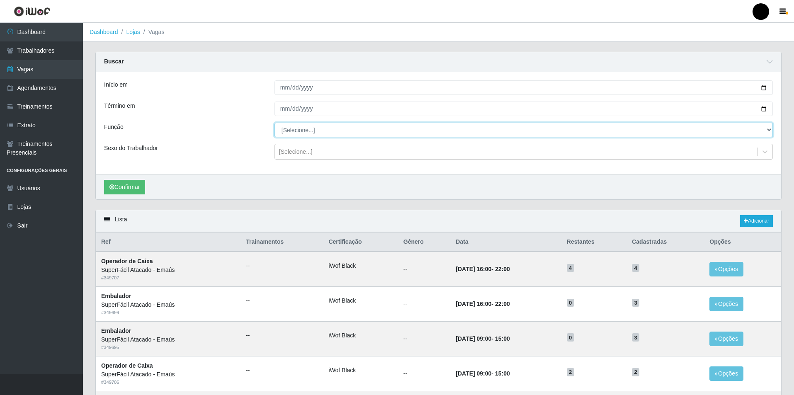
click at [295, 131] on select "[Selecione...] Auxiliar de Estacionamento Auxiliar de Estacionamento + Auxiliar…" at bounding box center [523, 130] width 498 height 15
select select "86"
click at [274, 123] on select "[Selecione...] Auxiliar de Estacionamento Auxiliar de Estacionamento + Auxiliar…" at bounding box center [523, 130] width 498 height 15
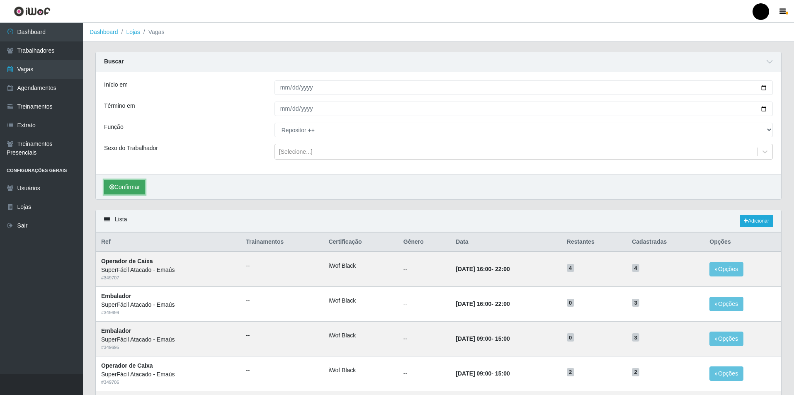
click at [127, 187] on button "Confirmar" at bounding box center [124, 187] width 41 height 15
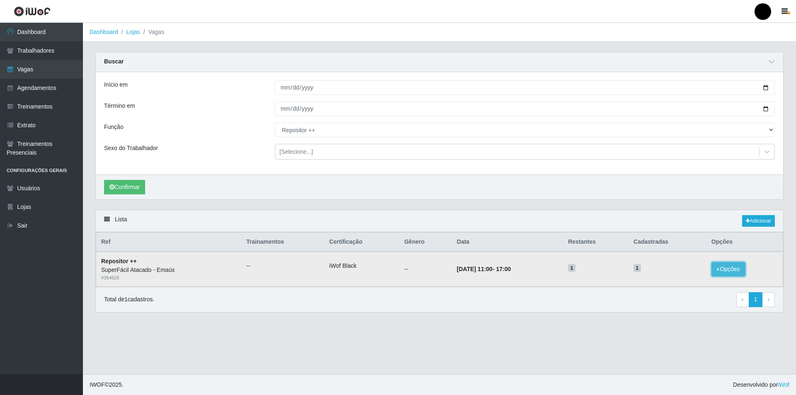
click at [736, 270] on button "Opções" at bounding box center [728, 269] width 34 height 15
click at [674, 275] on div "Deletar" at bounding box center [677, 276] width 49 height 9
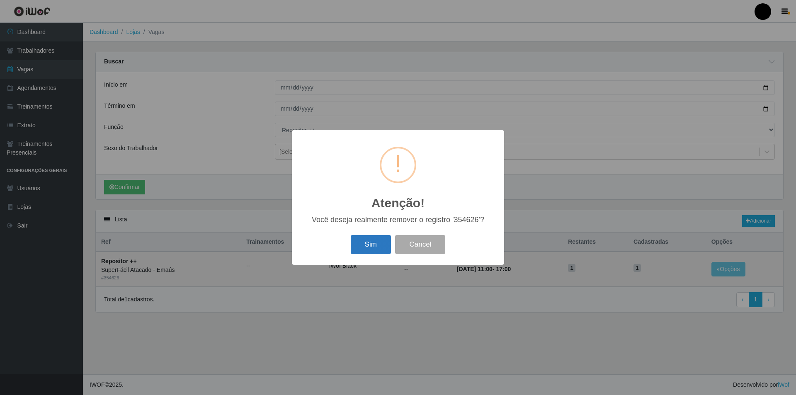
click at [372, 244] on button "Sim" at bounding box center [371, 244] width 40 height 19
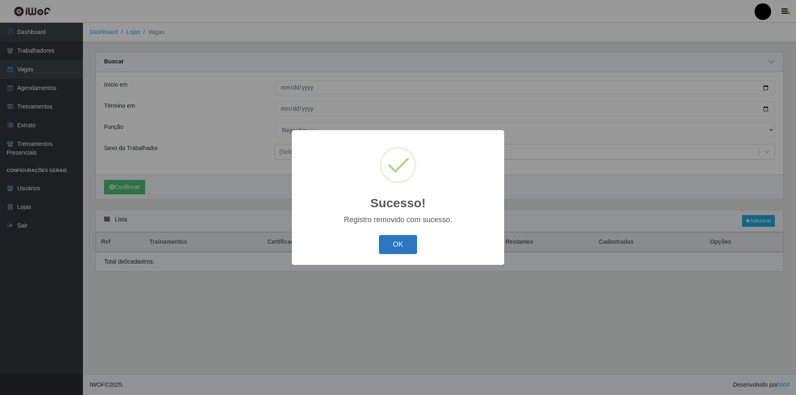
click at [403, 244] on button "OK" at bounding box center [398, 244] width 39 height 19
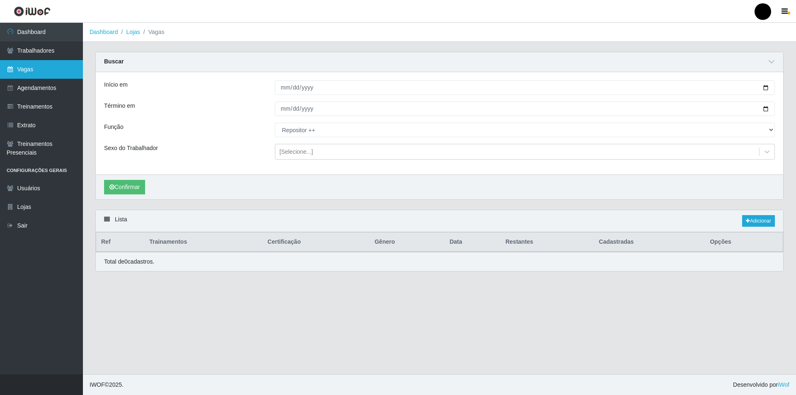
click at [51, 70] on link "Vagas" at bounding box center [41, 69] width 83 height 19
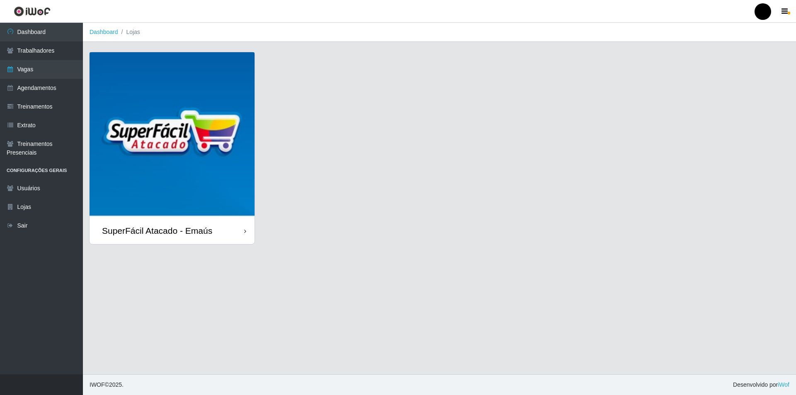
click at [148, 140] on img at bounding box center [172, 134] width 165 height 165
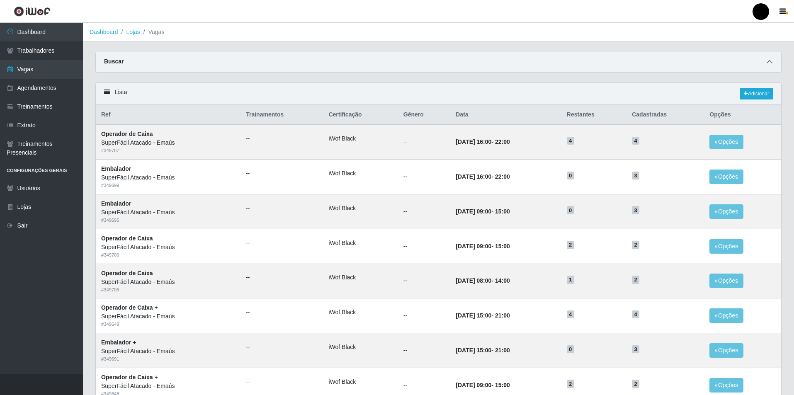
click at [771, 63] on icon at bounding box center [770, 62] width 6 height 6
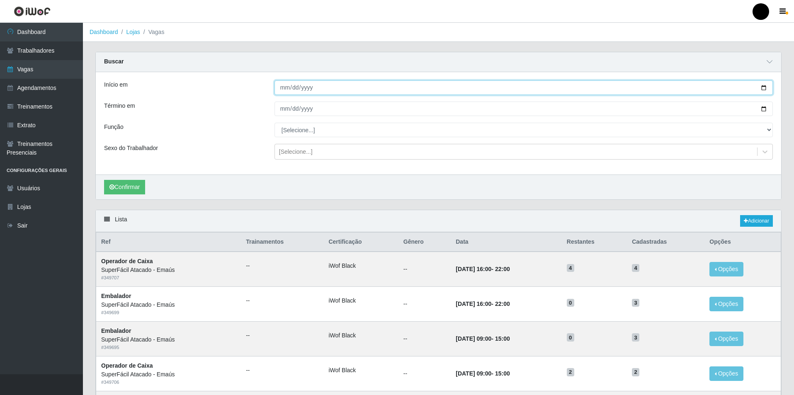
click at [764, 86] on input "Início em" at bounding box center [523, 87] width 498 height 15
click at [767, 86] on input "2025-10-01" at bounding box center [523, 87] width 498 height 15
type input "[DATE]"
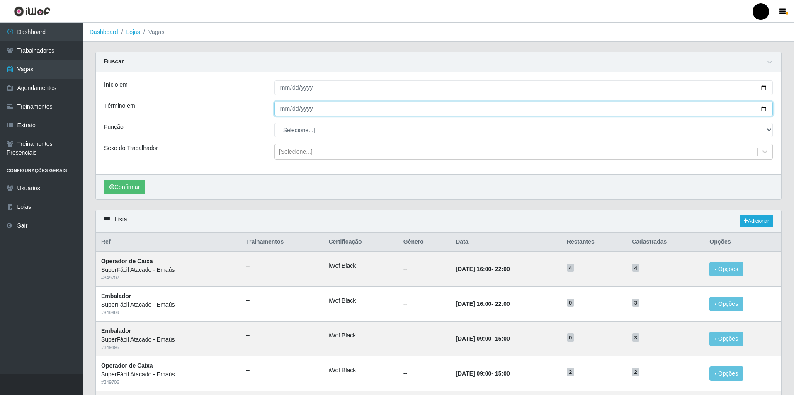
click at [763, 109] on input "Término em" at bounding box center [523, 109] width 498 height 15
type input "[DATE]"
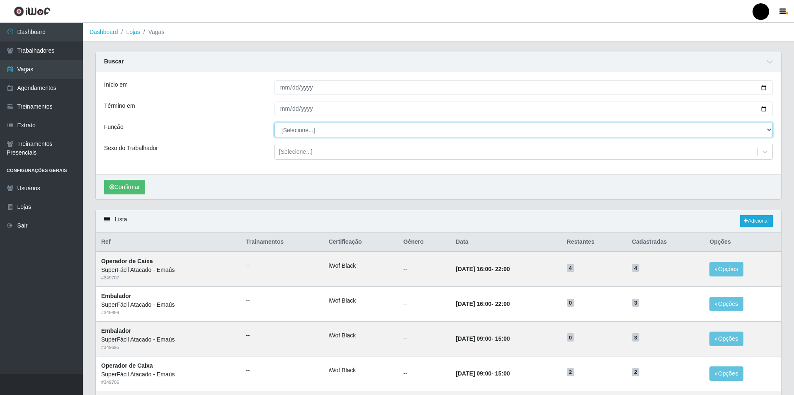
click at [294, 133] on select "[Selecione...] Auxiliar de Estacionamento Auxiliar de Estacionamento + Auxiliar…" at bounding box center [523, 130] width 498 height 15
select select "86"
click at [274, 123] on select "[Selecione...] Auxiliar de Estacionamento Auxiliar de Estacionamento + Auxiliar…" at bounding box center [523, 130] width 498 height 15
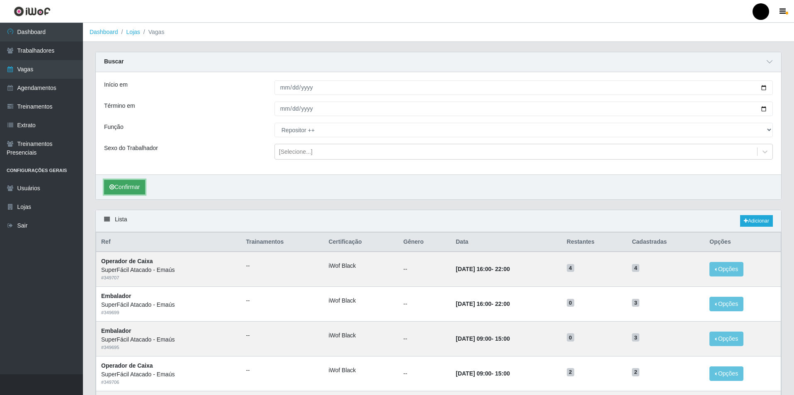
click at [139, 188] on button "Confirmar" at bounding box center [124, 187] width 41 height 15
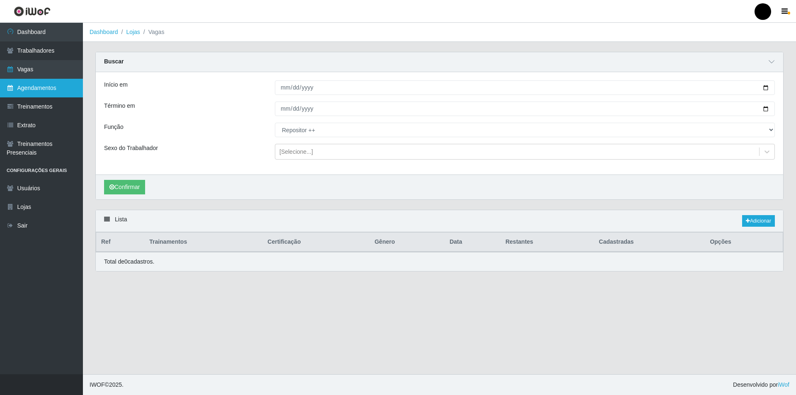
click at [41, 90] on link "Agendamentos" at bounding box center [41, 88] width 83 height 19
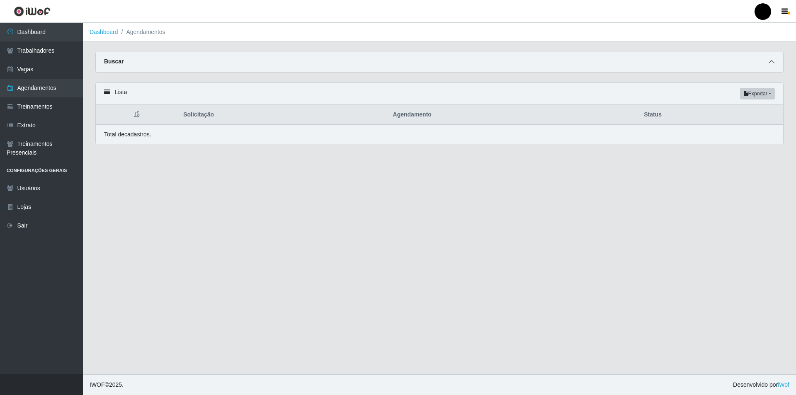
click at [773, 63] on icon at bounding box center [772, 62] width 6 height 6
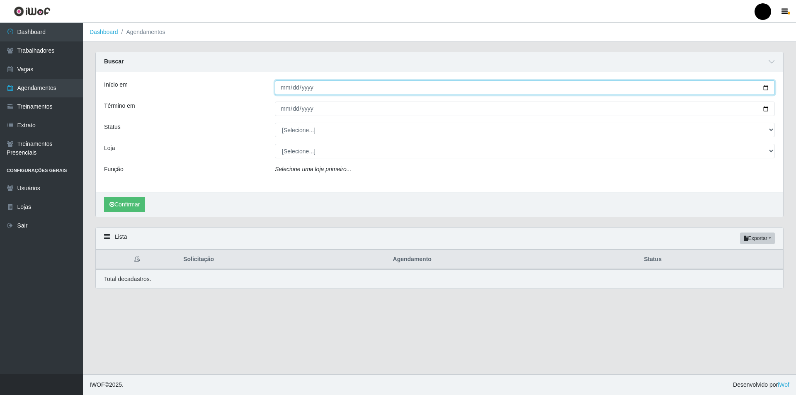
click at [765, 87] on input "Início em" at bounding box center [525, 87] width 500 height 15
type input "[DATE]"
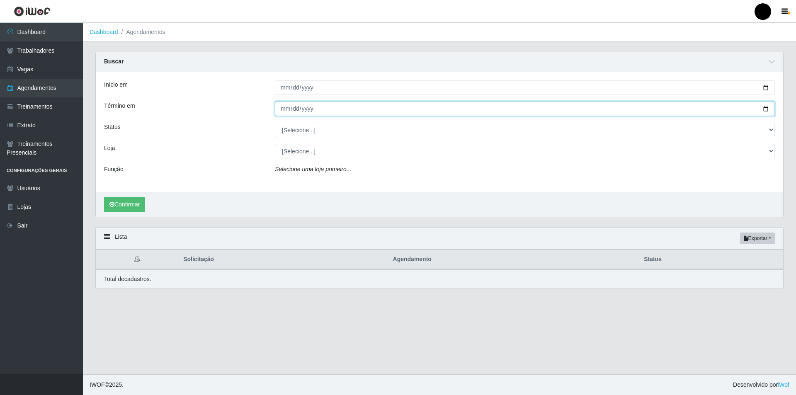
click at [765, 109] on input "Término em" at bounding box center [525, 109] width 500 height 15
type input "[DATE]"
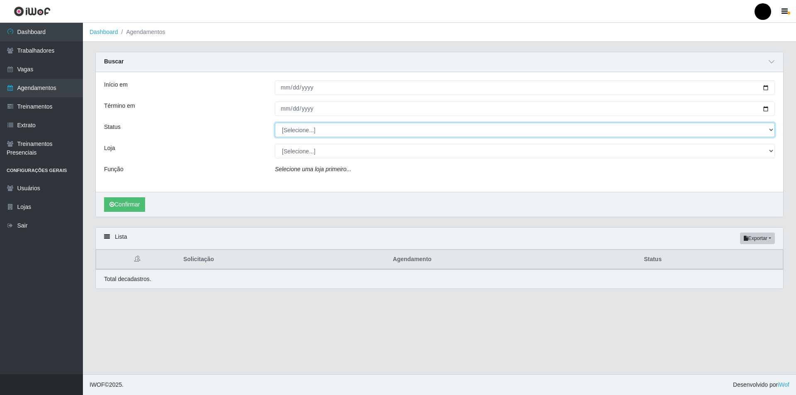
click at [301, 135] on select "[Selecione...] AGENDADO AGUARDANDO LIBERAR EM ANDAMENTO EM REVISÃO FINALIZADO C…" at bounding box center [525, 130] width 500 height 15
select select "CANCELADO"
click at [275, 123] on select "[Selecione...] AGENDADO AGUARDANDO LIBERAR EM ANDAMENTO EM REVISÃO FINALIZADO C…" at bounding box center [525, 130] width 500 height 15
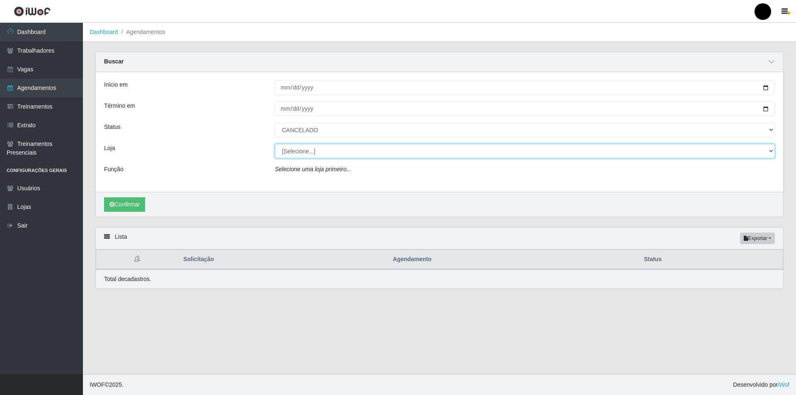
click at [305, 157] on select "[Selecione...] SuperFácil Atacado - Emaús" at bounding box center [525, 151] width 500 height 15
select select "407"
click at [275, 144] on select "[Selecione...] SuperFácil Atacado - Emaús" at bounding box center [525, 151] width 500 height 15
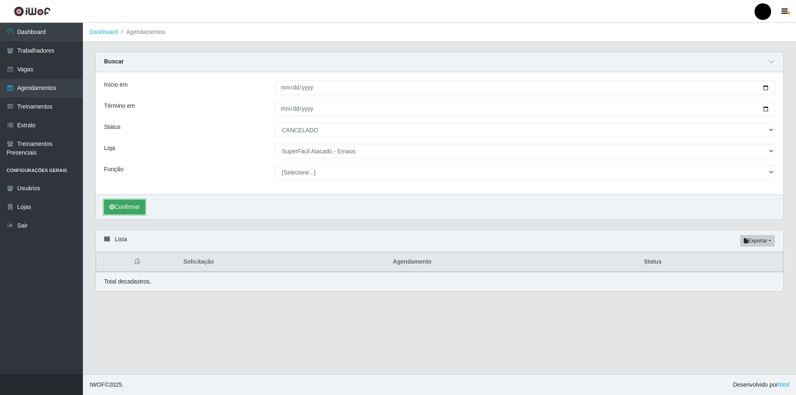
click at [132, 208] on button "Confirmar" at bounding box center [124, 207] width 41 height 15
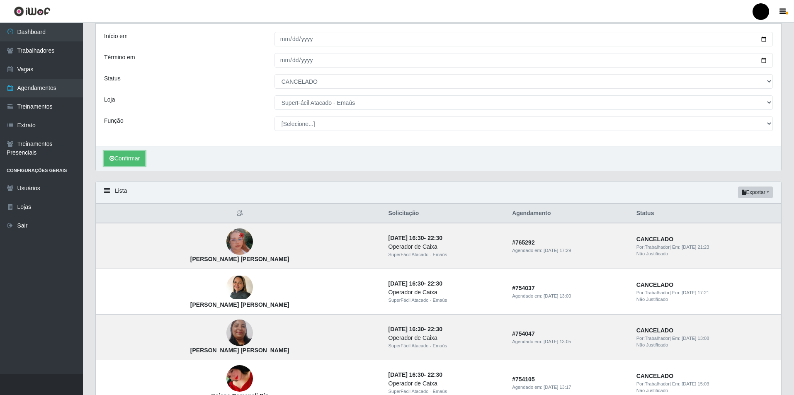
scroll to position [29, 0]
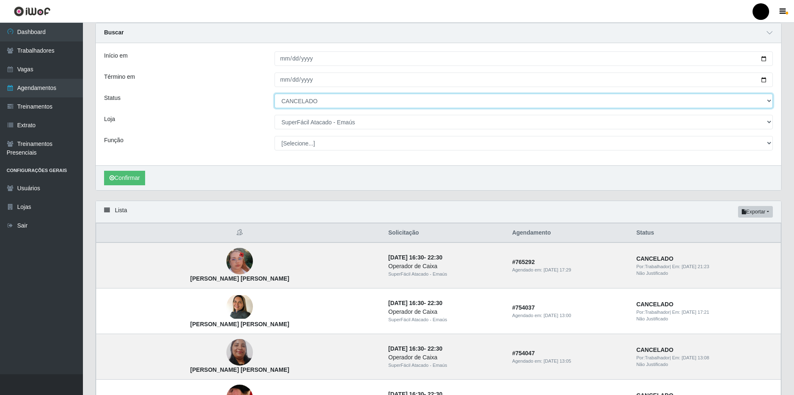
click at [303, 104] on select "[Selecione...] AGENDADO AGUARDANDO LIBERAR EM ANDAMENTO EM REVISÃO FINALIZADO C…" at bounding box center [523, 101] width 498 height 15
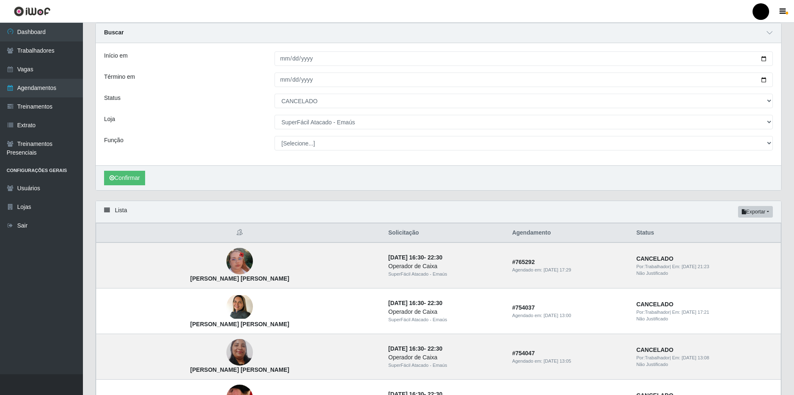
click at [232, 126] on div "Loja" at bounding box center [183, 122] width 170 height 15
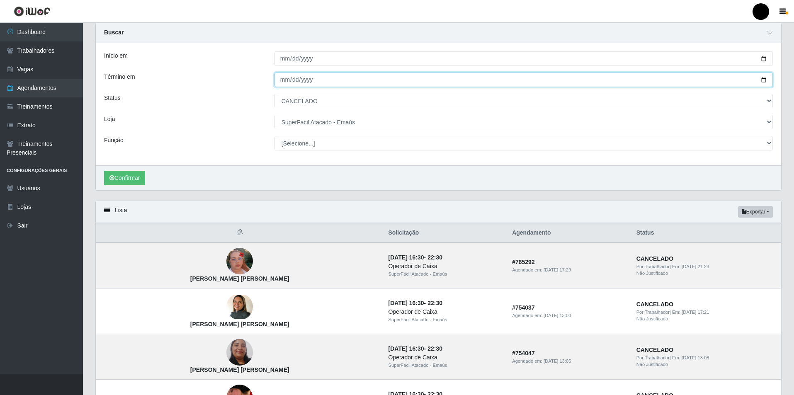
click at [763, 80] on input "[DATE]" at bounding box center [523, 80] width 498 height 15
type input "2025-10-03"
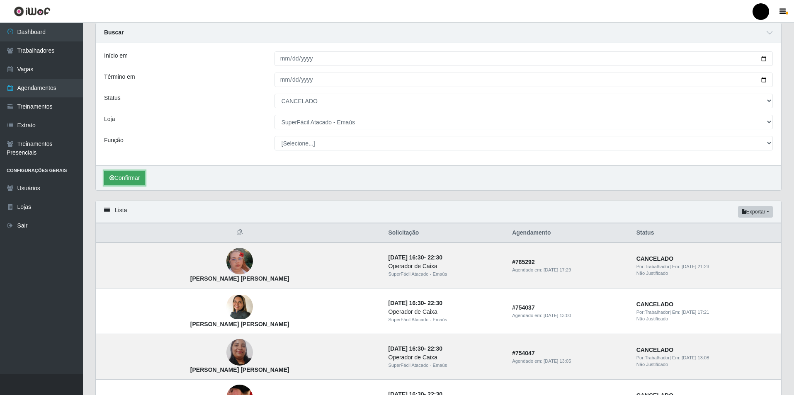
click at [124, 181] on button "Confirmar" at bounding box center [124, 178] width 41 height 15
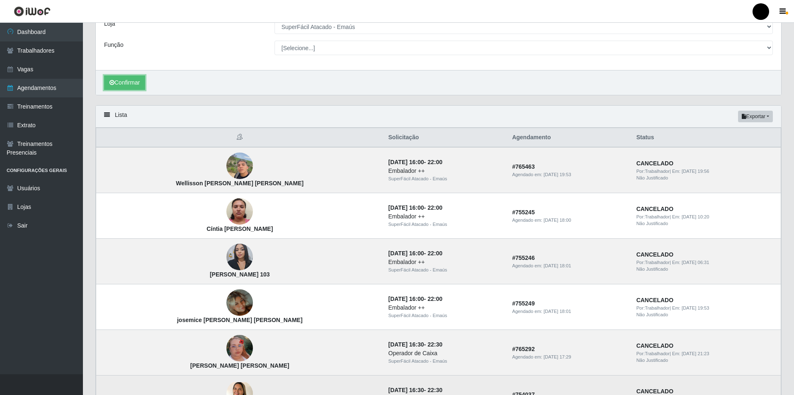
scroll to position [83, 0]
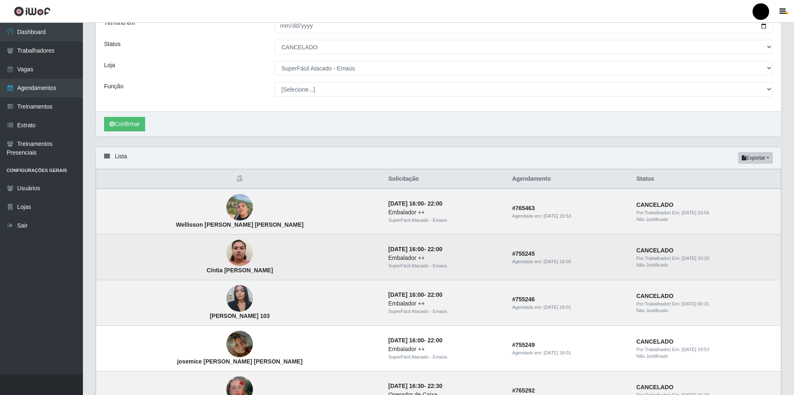
click at [226, 255] on img at bounding box center [239, 253] width 27 height 35
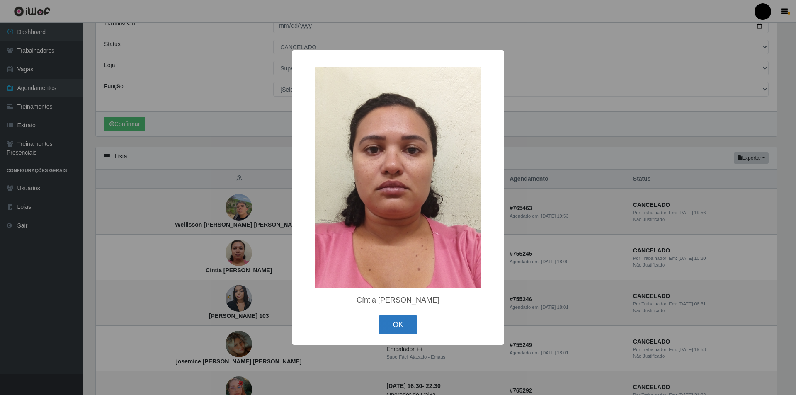
click at [406, 328] on button "OK" at bounding box center [398, 324] width 39 height 19
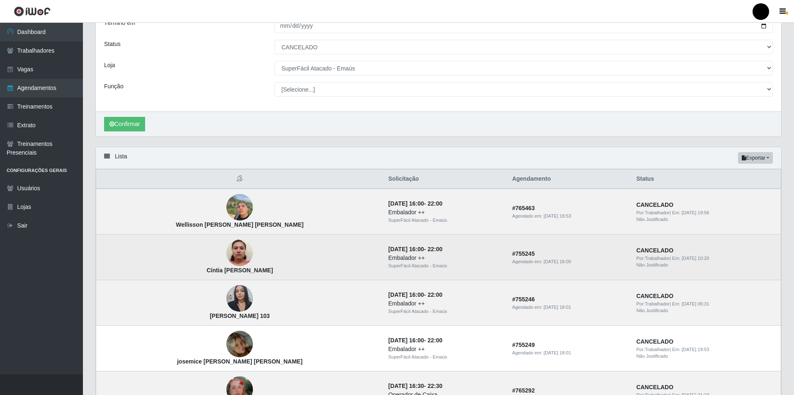
drag, startPoint x: 692, startPoint y: 258, endPoint x: 701, endPoint y: 259, distance: 9.6
click at [701, 259] on time "01/10/2025, 10:20" at bounding box center [695, 258] width 27 height 5
click at [687, 270] on td "CANCELADO Por: Trabalhador | Em: 01/10/2025, 10:20 Não Justificado" at bounding box center [706, 258] width 150 height 46
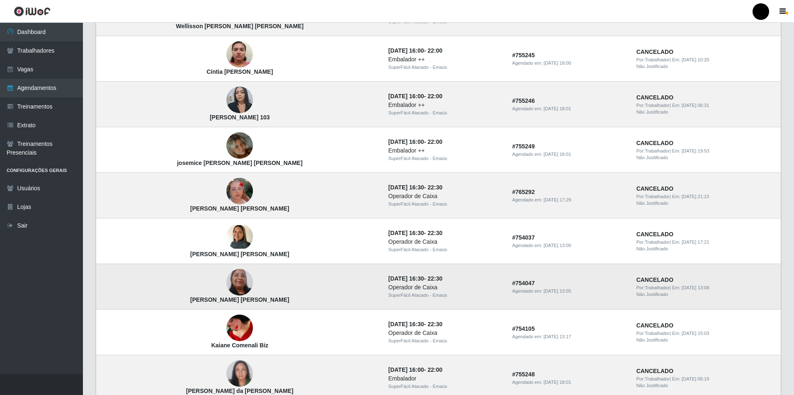
scroll to position [290, 0]
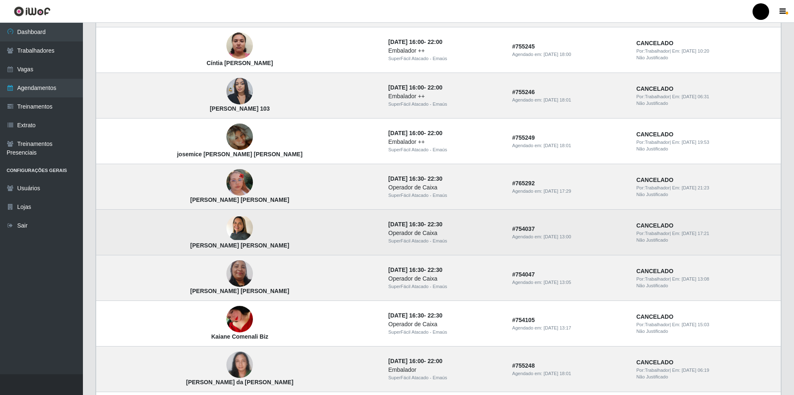
click at [226, 226] on img at bounding box center [239, 228] width 27 height 24
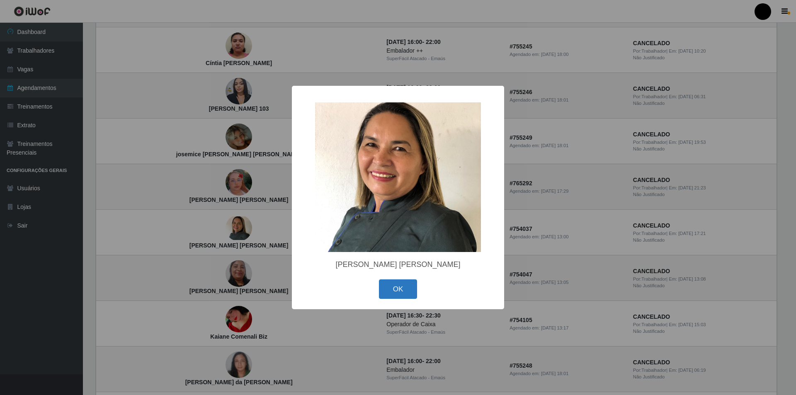
click at [401, 294] on button "OK" at bounding box center [398, 288] width 39 height 19
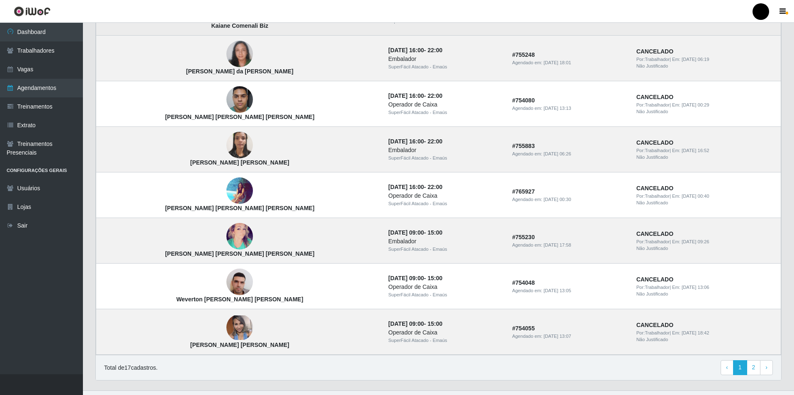
scroll to position [618, 0]
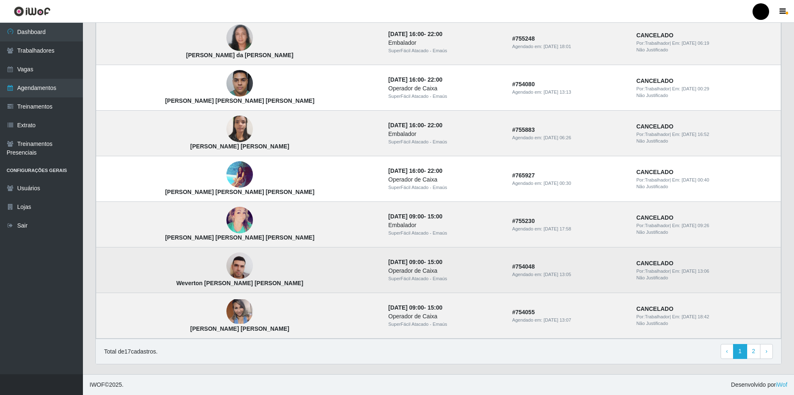
click at [226, 269] on img at bounding box center [239, 265] width 27 height 35
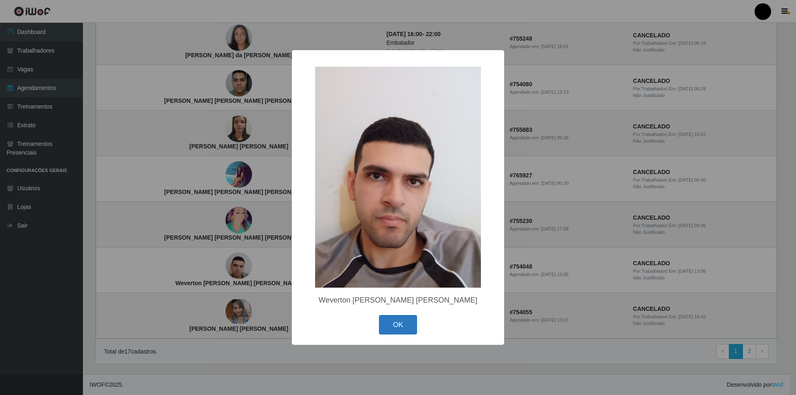
click at [398, 325] on button "OK" at bounding box center [398, 324] width 39 height 19
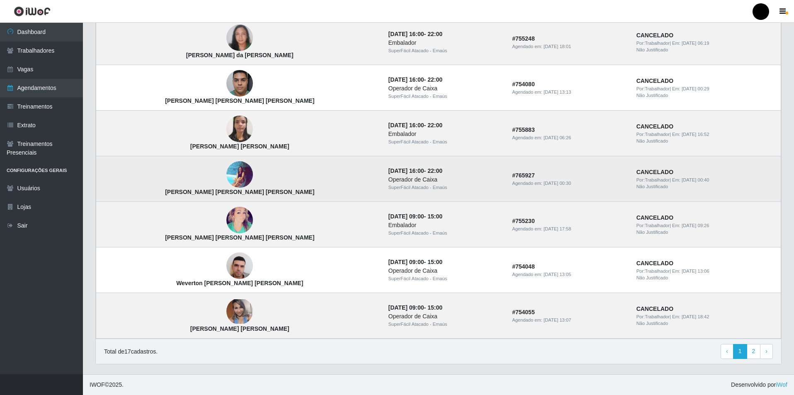
click at [226, 170] on img at bounding box center [239, 174] width 27 height 27
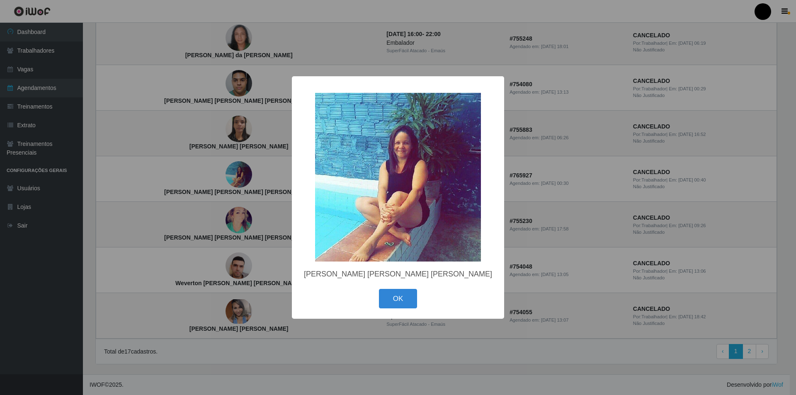
click at [398, 305] on button "OK" at bounding box center [398, 298] width 39 height 19
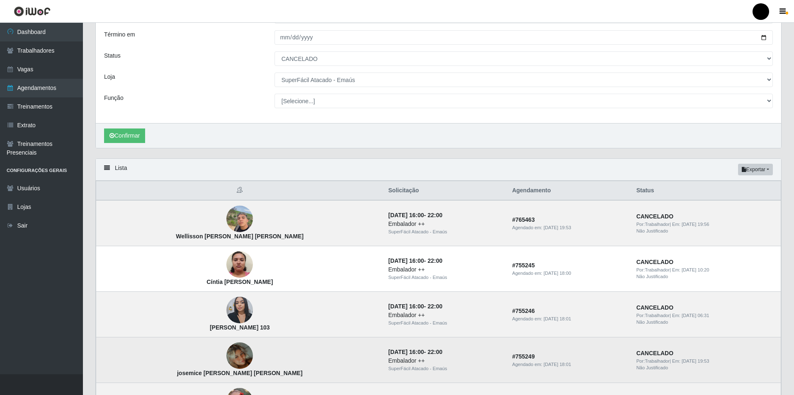
scroll to position [0, 0]
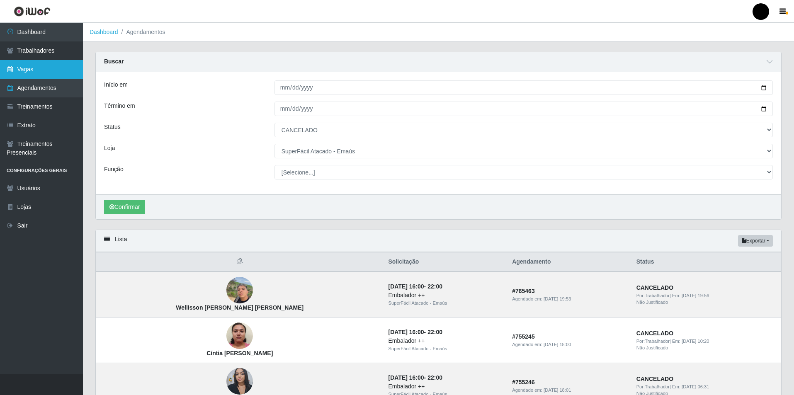
click at [29, 76] on link "Vagas" at bounding box center [41, 69] width 83 height 19
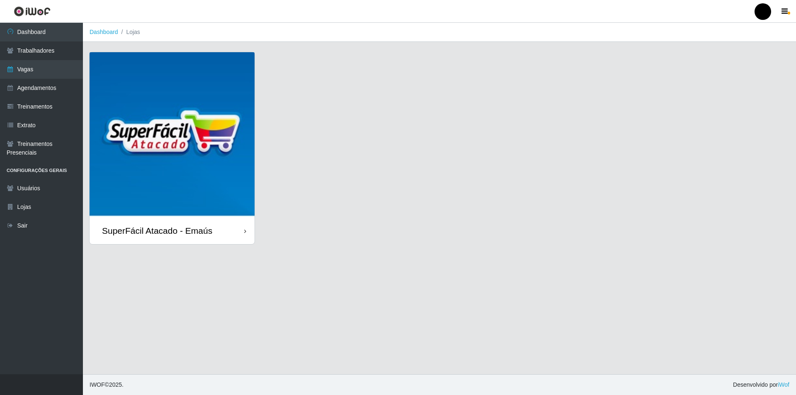
click at [180, 112] on img at bounding box center [172, 134] width 165 height 165
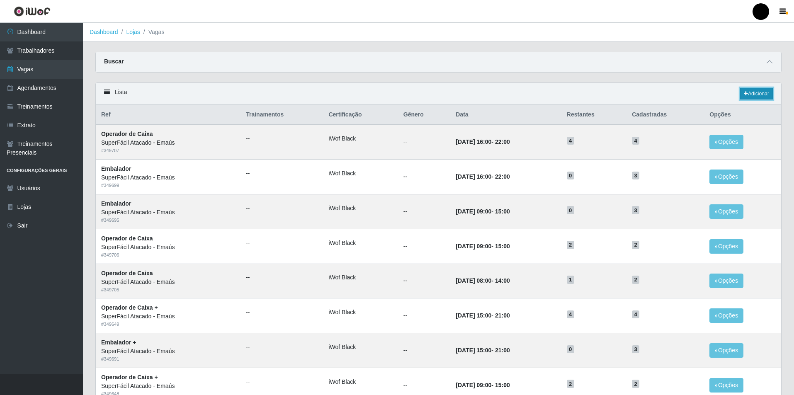
click at [767, 91] on link "Adicionar" at bounding box center [756, 94] width 33 height 12
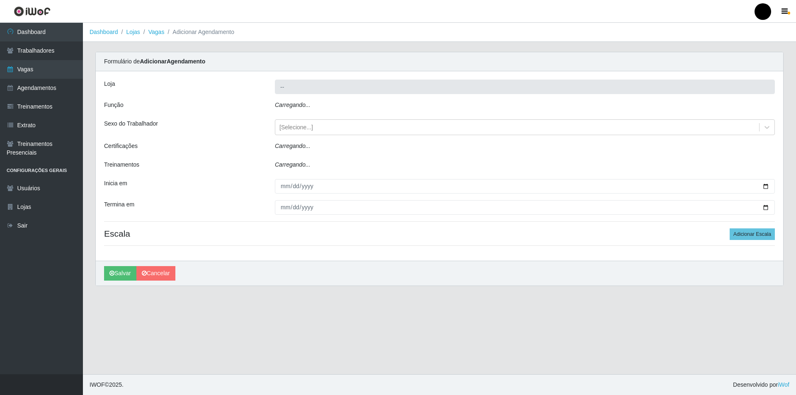
type input "SuperFácil Atacado - Emaús"
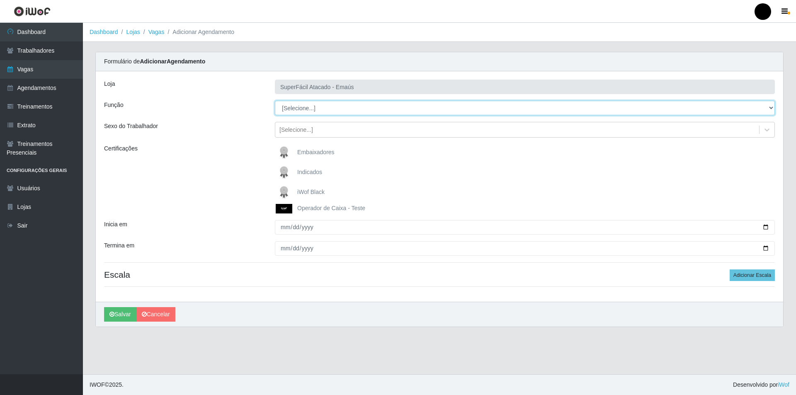
click at [293, 109] on select "[Selecione...] Auxiliar de Estacionamento Auxiliar de Estacionamento + Auxiliar…" at bounding box center [525, 108] width 500 height 15
select select "86"
click at [275, 101] on select "[Selecione...] Auxiliar de Estacionamento Auxiliar de Estacionamento + Auxiliar…" at bounding box center [525, 108] width 500 height 15
click at [283, 190] on img at bounding box center [286, 192] width 20 height 17
click at [0, 0] on input "iWof Black" at bounding box center [0, 0] width 0 height 0
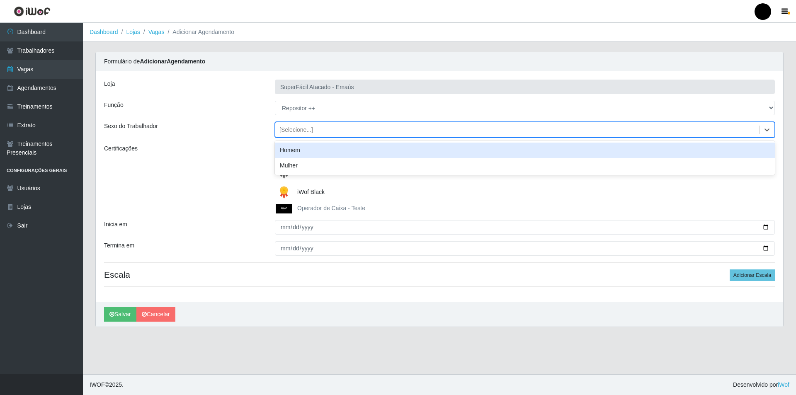
click at [299, 134] on div "[Selecione...]" at bounding box center [296, 130] width 34 height 9
click at [293, 155] on div "Homem" at bounding box center [525, 150] width 500 height 15
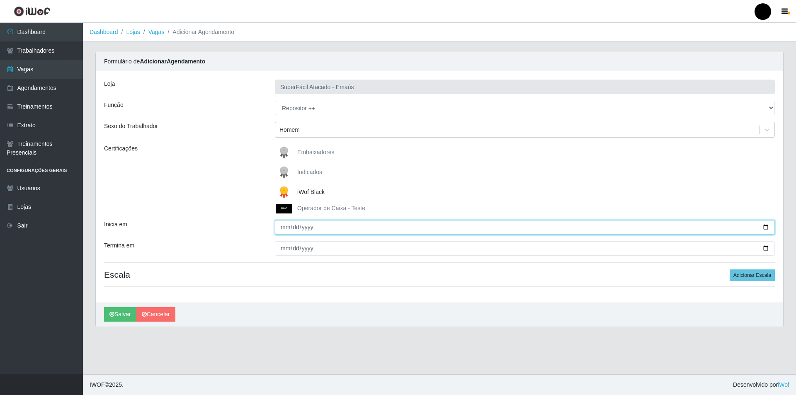
click at [767, 227] on input "Inicia em" at bounding box center [525, 227] width 500 height 15
type input "[DATE]"
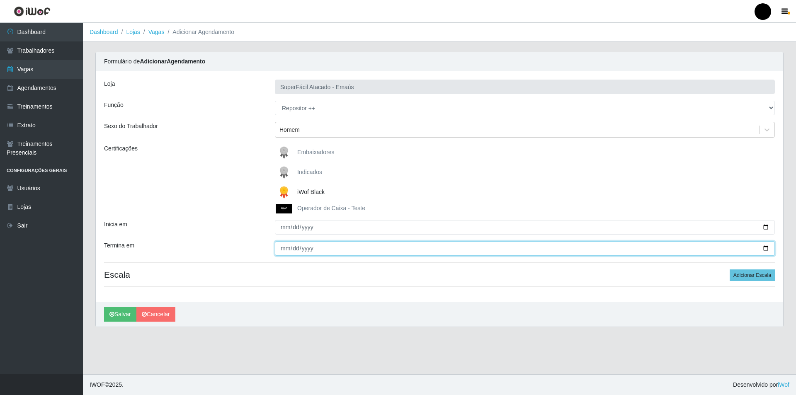
click at [766, 247] on input "Termina em" at bounding box center [525, 248] width 500 height 15
type input "[DATE]"
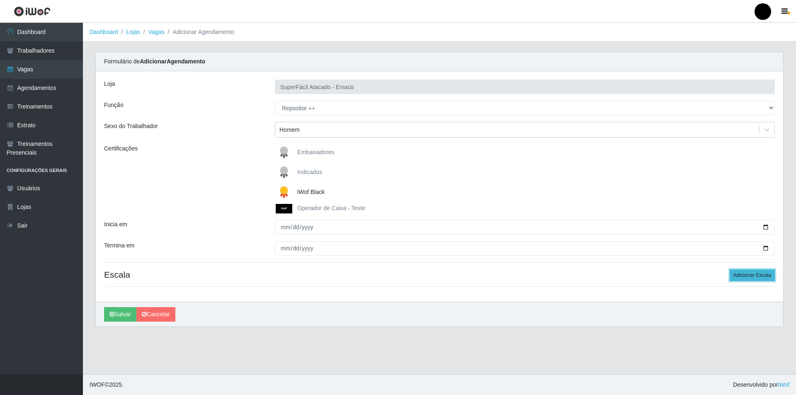
click at [738, 276] on button "Adicionar Escala" at bounding box center [752, 276] width 45 height 12
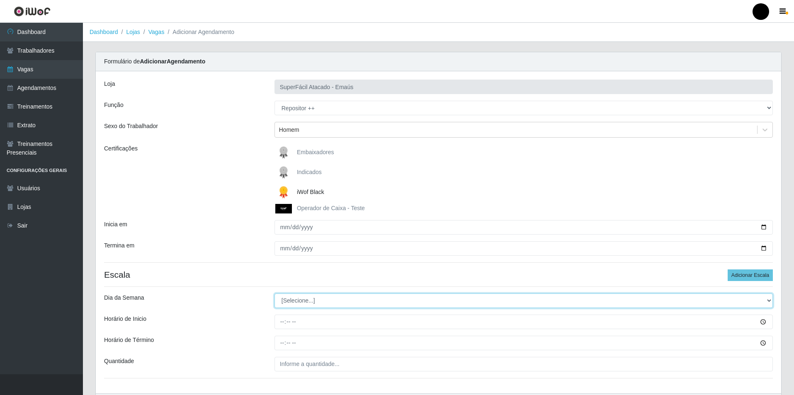
click at [290, 304] on select "[Selecione...] Segunda Terça Quarta Quinta Sexta Sábado Domingo" at bounding box center [523, 301] width 498 height 15
select select "4"
click at [274, 294] on select "[Selecione...] Segunda Terça Quarta Quinta Sexta Sábado Domingo" at bounding box center [523, 301] width 498 height 15
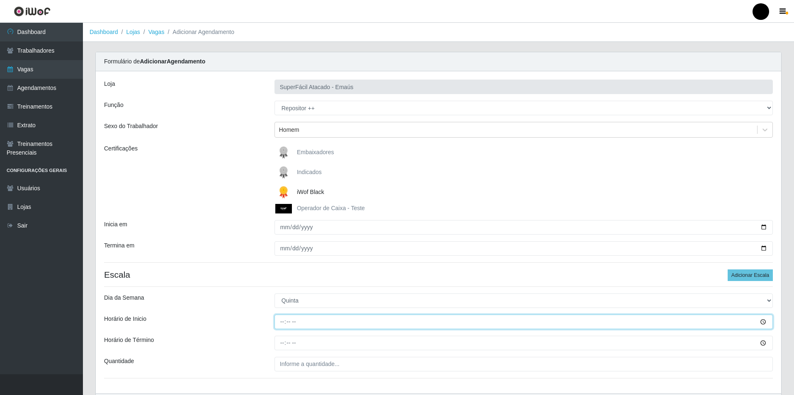
click at [282, 323] on input "Horário de Inicio" at bounding box center [523, 322] width 498 height 15
type input "11:00"
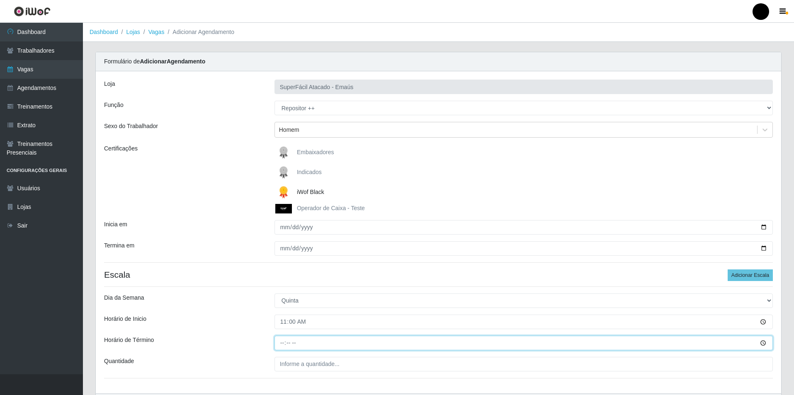
click at [283, 343] on input "Horário de Término" at bounding box center [523, 343] width 498 height 15
type input "17:00"
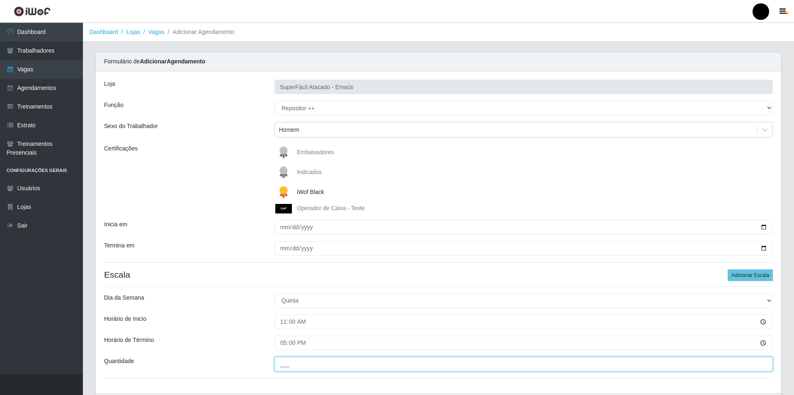
click at [287, 368] on input "___" at bounding box center [523, 364] width 498 height 15
type input "01_"
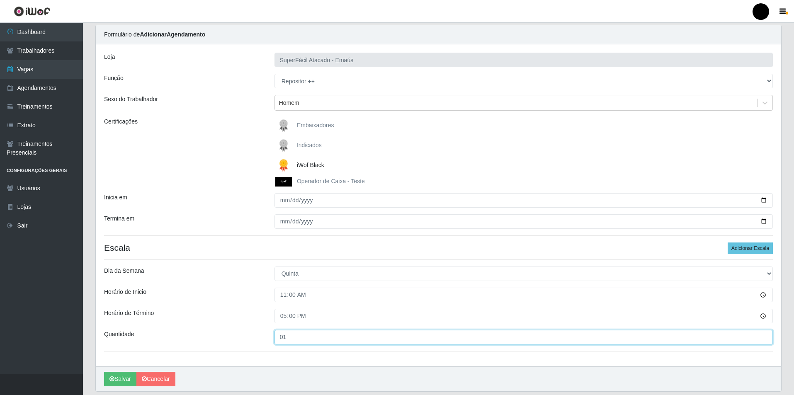
scroll to position [55, 0]
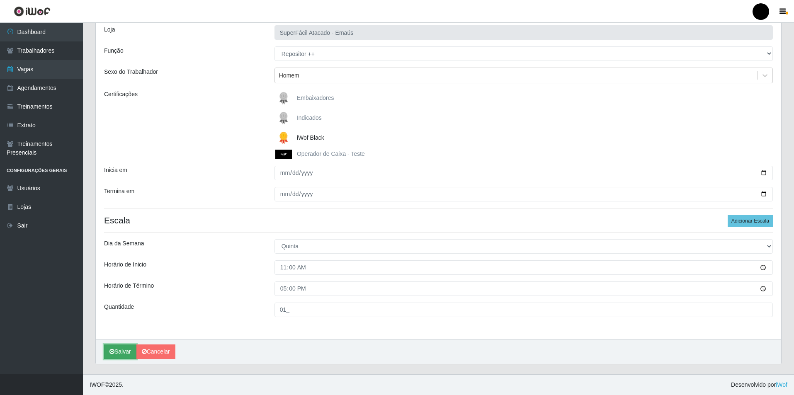
click at [121, 351] on button "Salvar" at bounding box center [120, 352] width 32 height 15
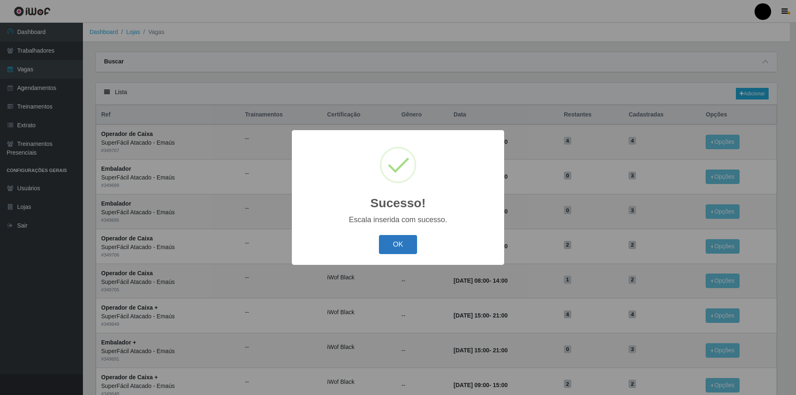
click at [405, 238] on button "OK" at bounding box center [398, 244] width 39 height 19
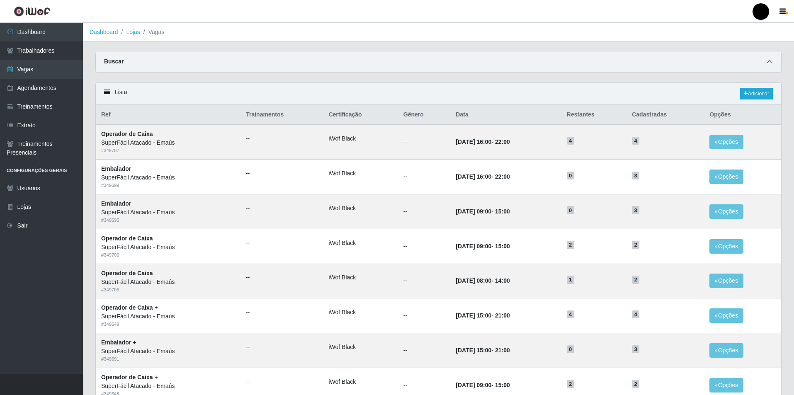
click at [771, 62] on icon at bounding box center [770, 62] width 6 height 6
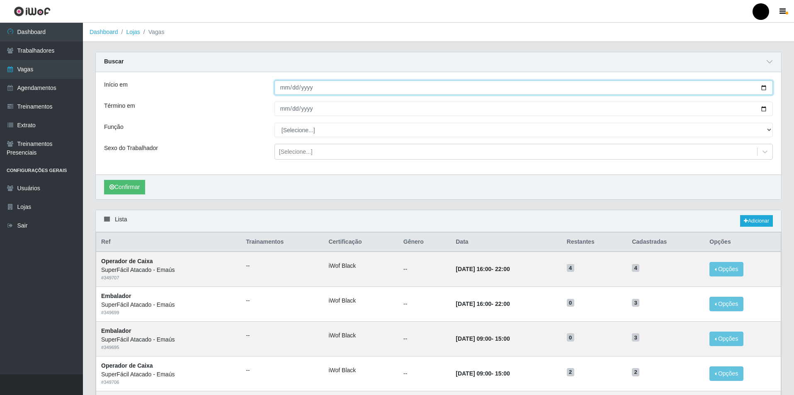
click at [765, 87] on input "Início em" at bounding box center [523, 87] width 498 height 15
type input "[DATE]"
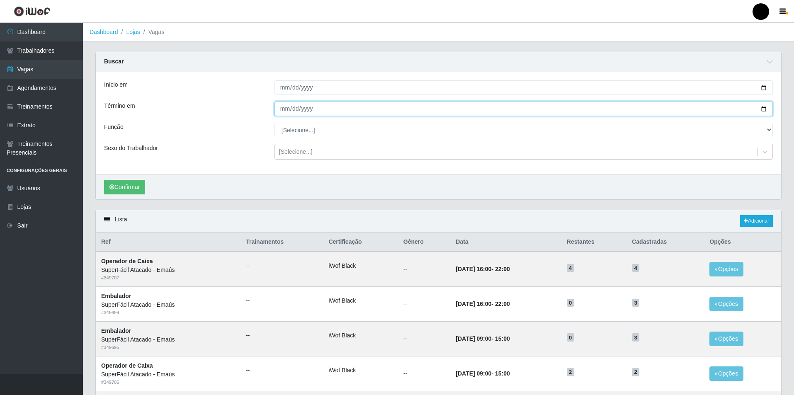
click at [765, 109] on input "Término em" at bounding box center [523, 109] width 498 height 15
type input "[DATE]"
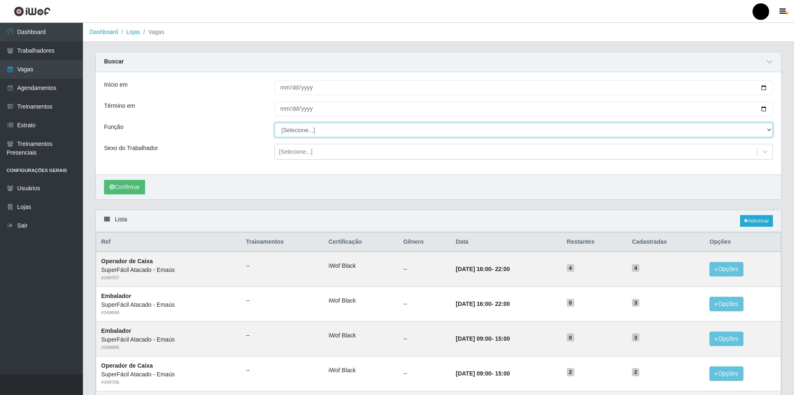
click at [302, 133] on select "[Selecione...] Auxiliar de Estacionamento Auxiliar de Estacionamento + Auxiliar…" at bounding box center [523, 130] width 498 height 15
select select "86"
click at [274, 123] on select "[Selecione...] Auxiliar de Estacionamento Auxiliar de Estacionamento + Auxiliar…" at bounding box center [523, 130] width 498 height 15
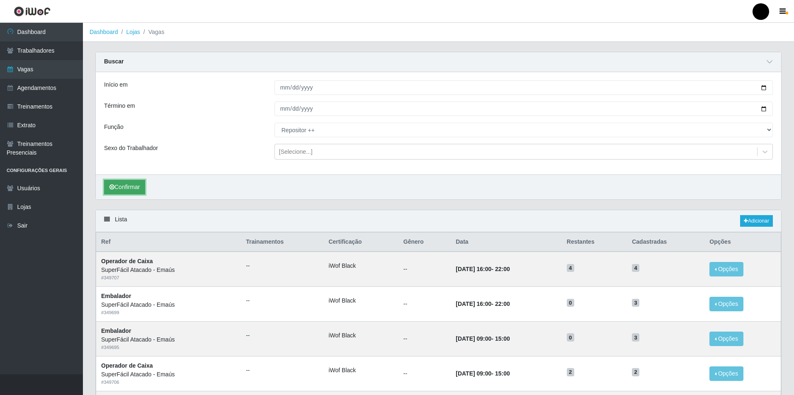
click at [120, 187] on button "Confirmar" at bounding box center [124, 187] width 41 height 15
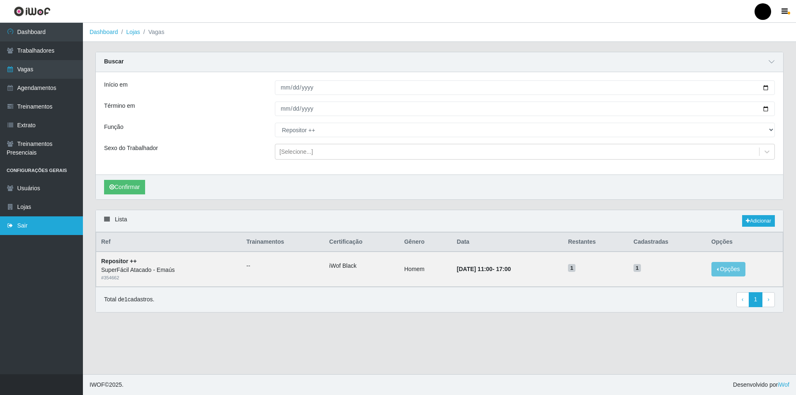
click at [24, 230] on link "Sair" at bounding box center [41, 225] width 83 height 19
